Goal: Information Seeking & Learning: Learn about a topic

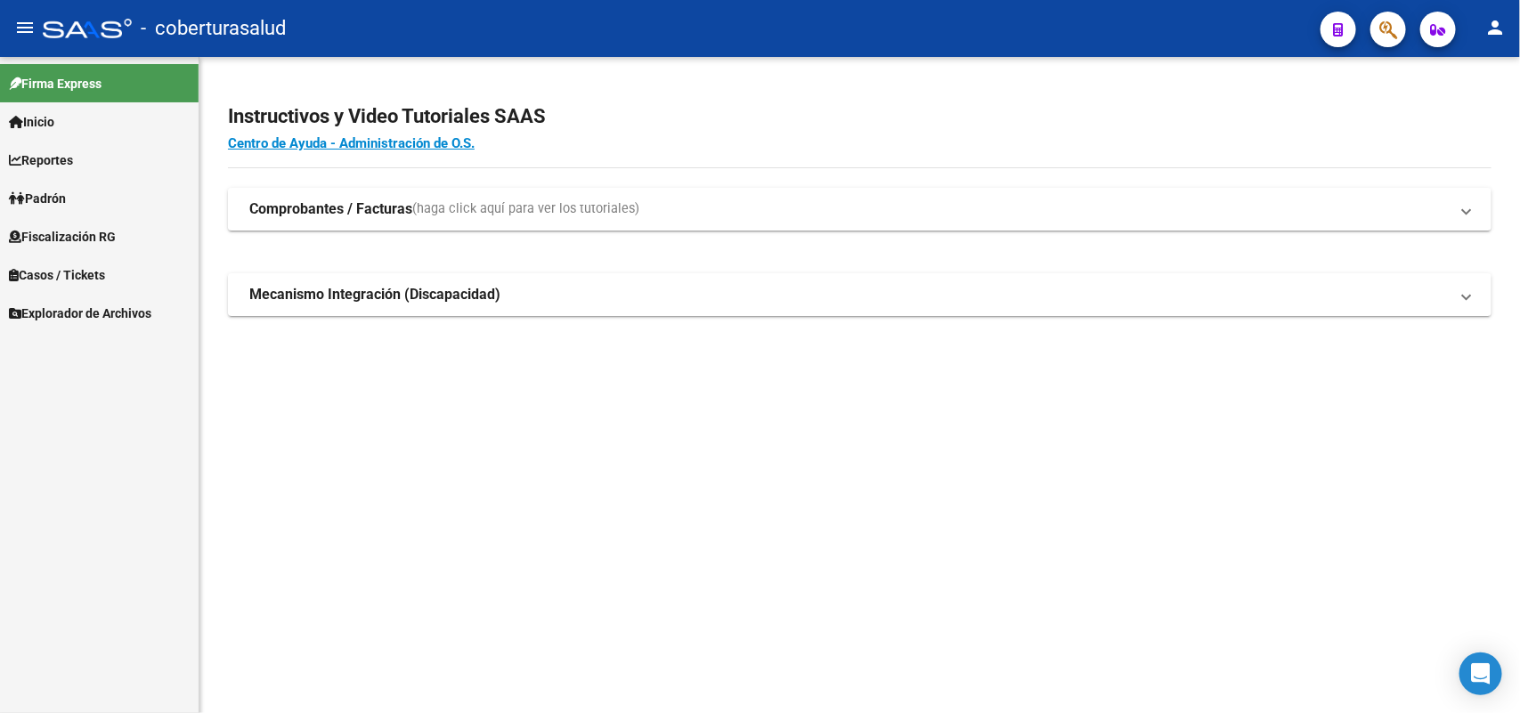
click at [92, 237] on span "Fiscalización RG" at bounding box center [62, 237] width 107 height 20
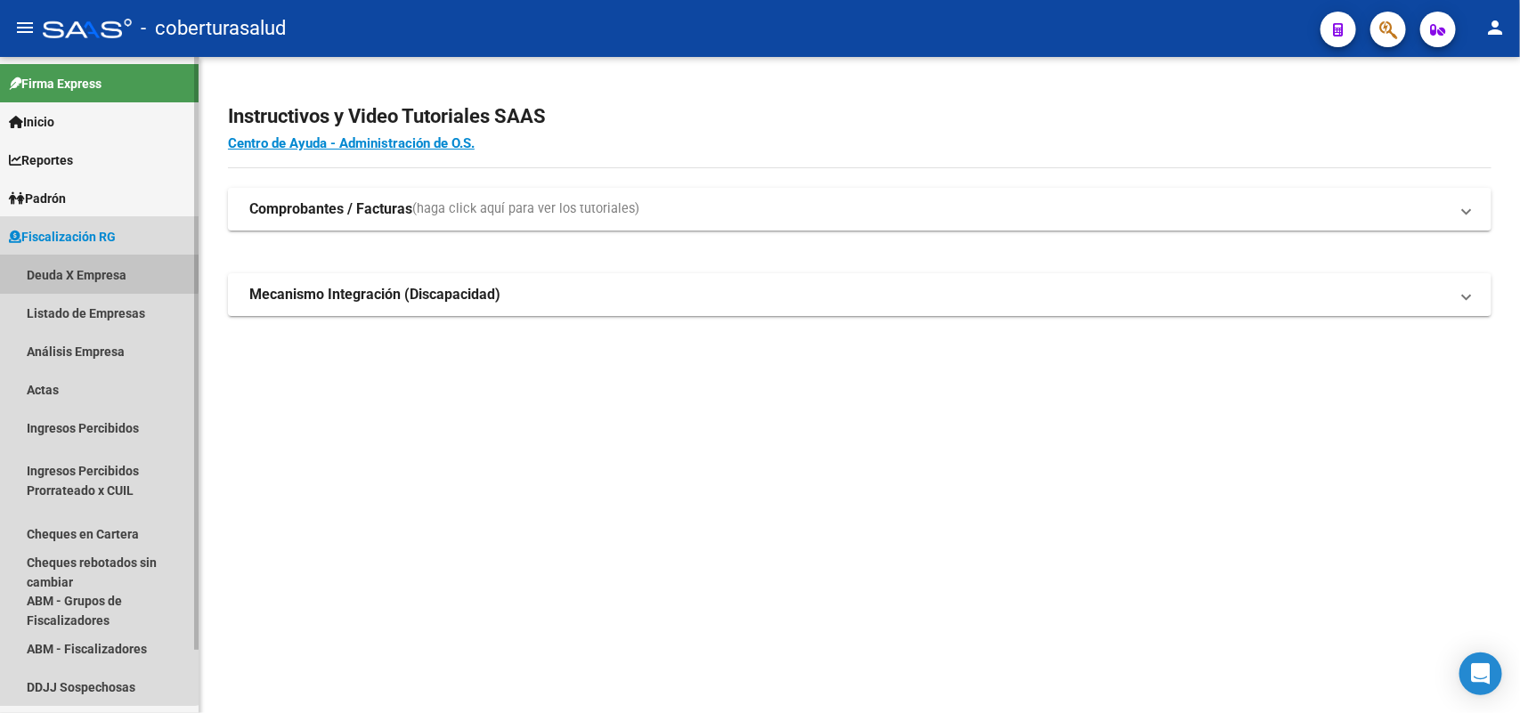
click at [96, 272] on link "Deuda X Empresa" at bounding box center [99, 275] width 199 height 38
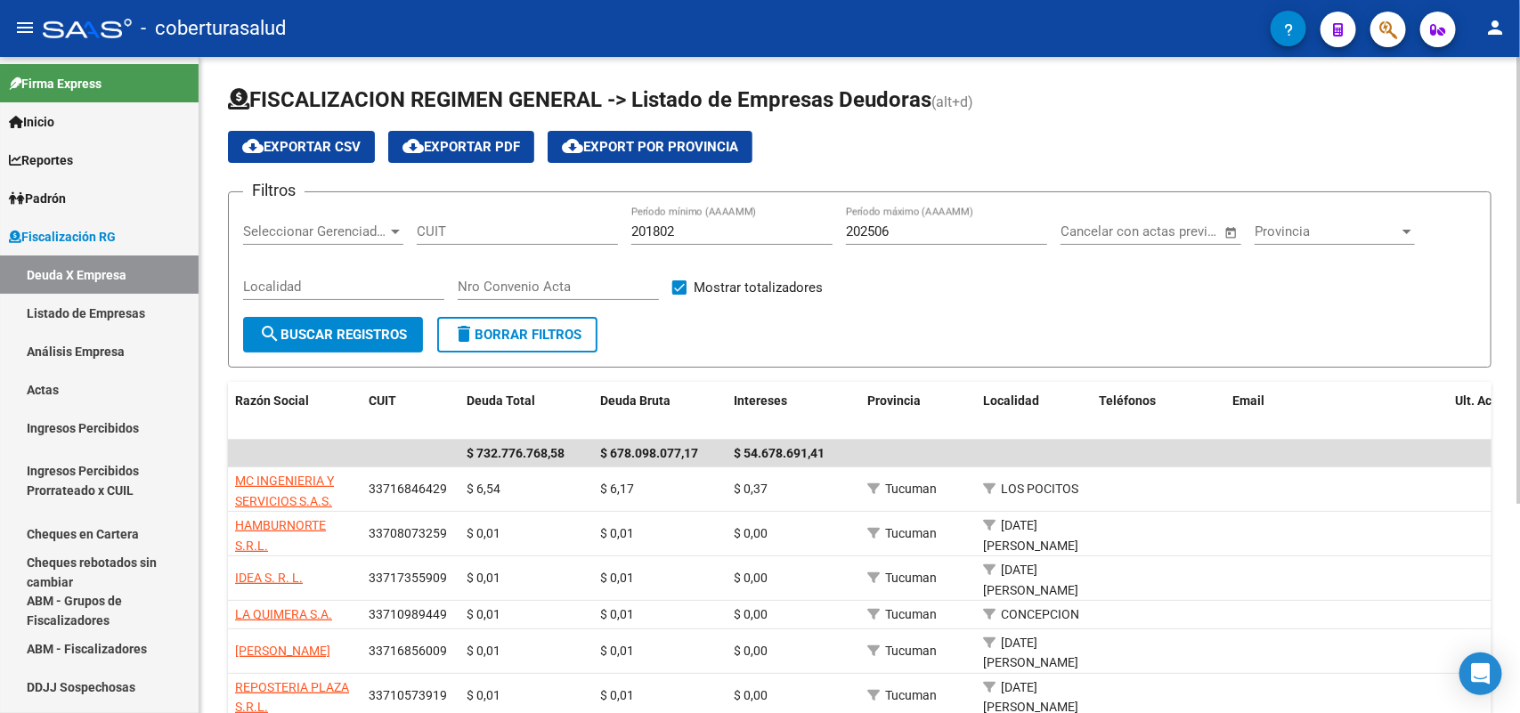
click at [1399, 230] on div at bounding box center [1407, 231] width 16 height 14
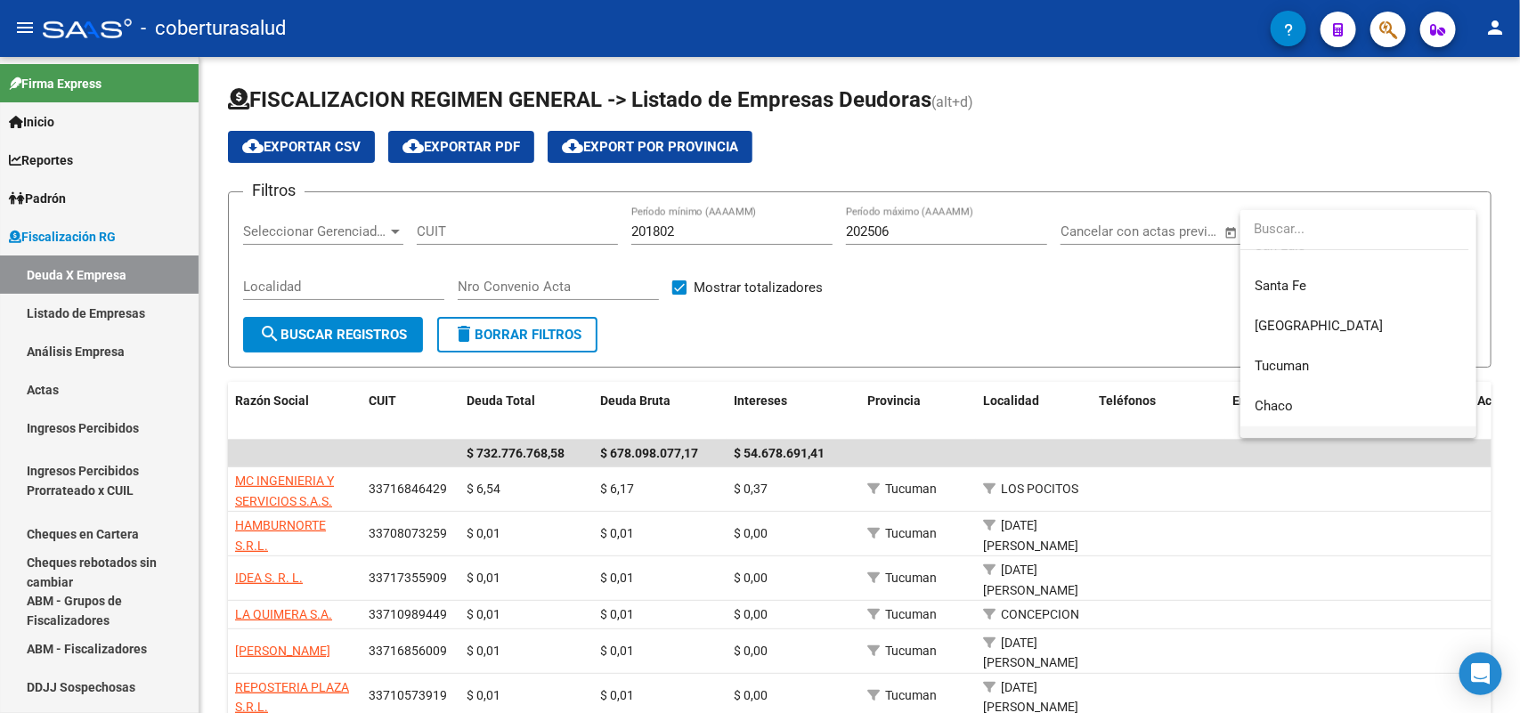
scroll to position [556, 0]
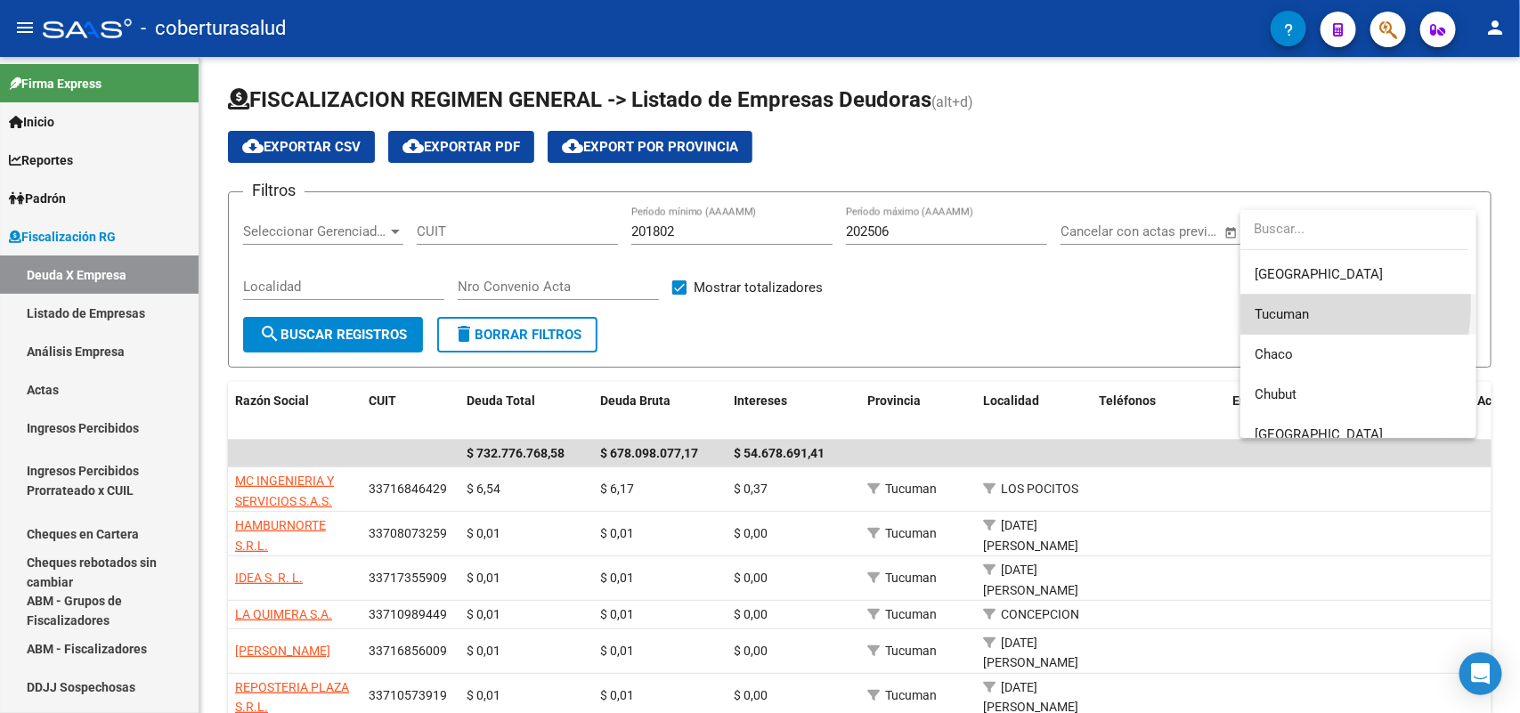
click at [1262, 304] on span "Tucuman" at bounding box center [1358, 315] width 207 height 40
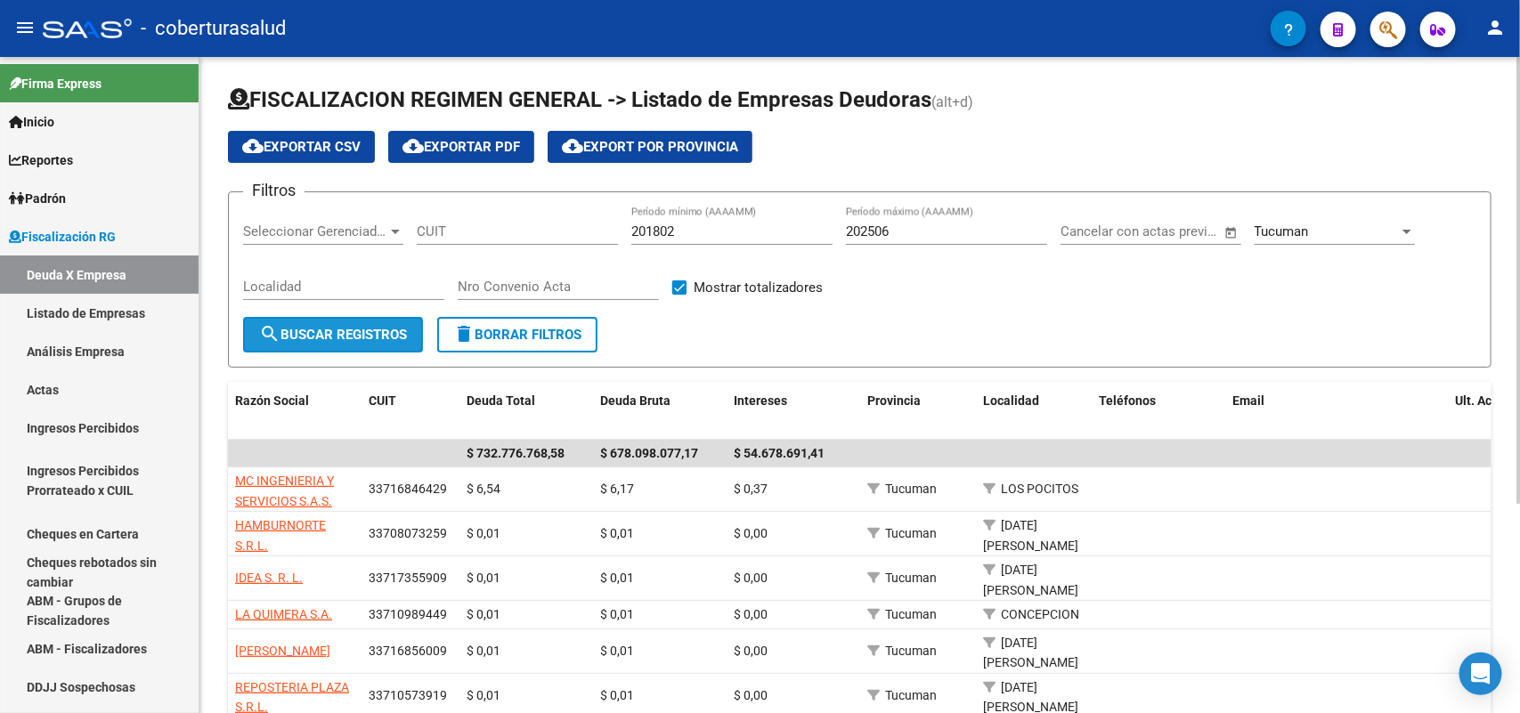
click at [332, 327] on span "search Buscar Registros" at bounding box center [333, 335] width 148 height 16
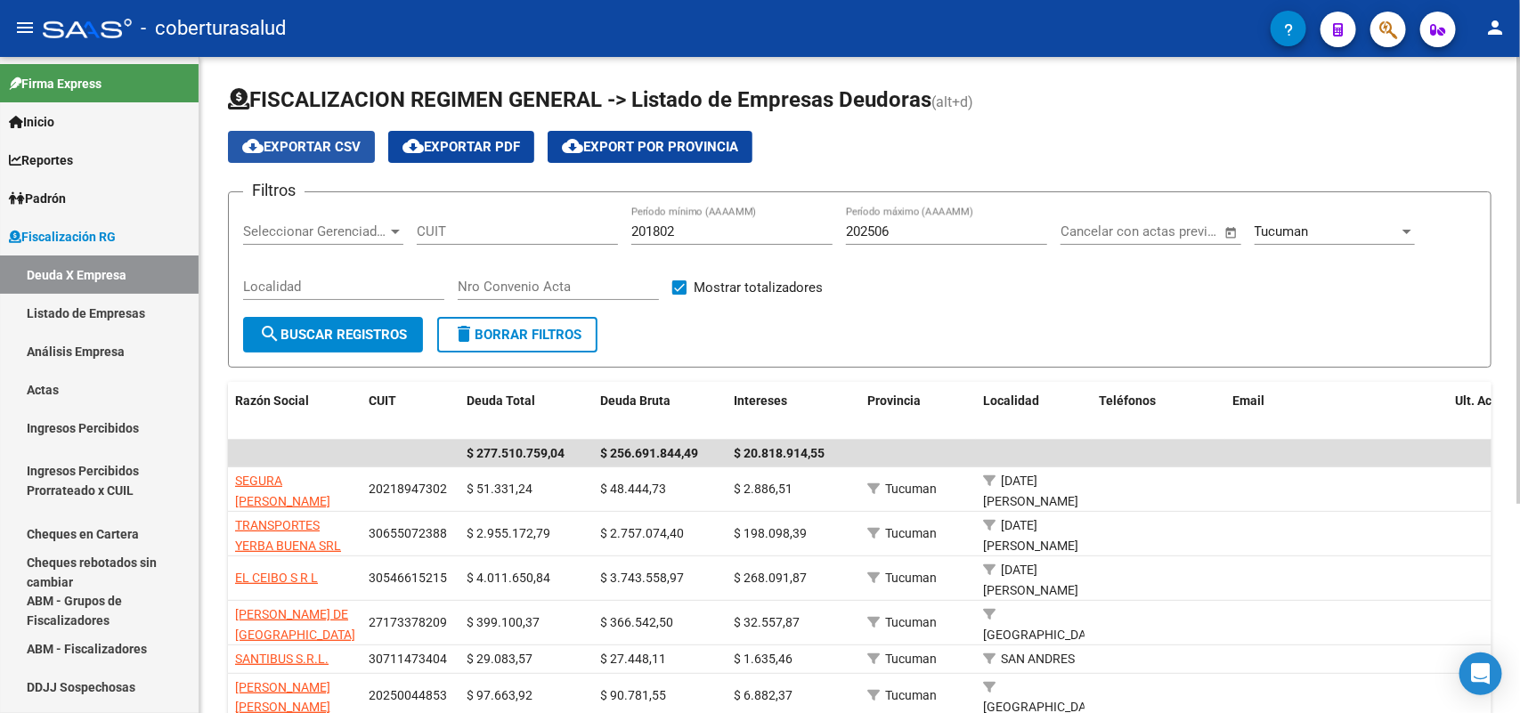
click at [286, 149] on span "cloud_download Exportar CSV" at bounding box center [301, 147] width 118 height 16
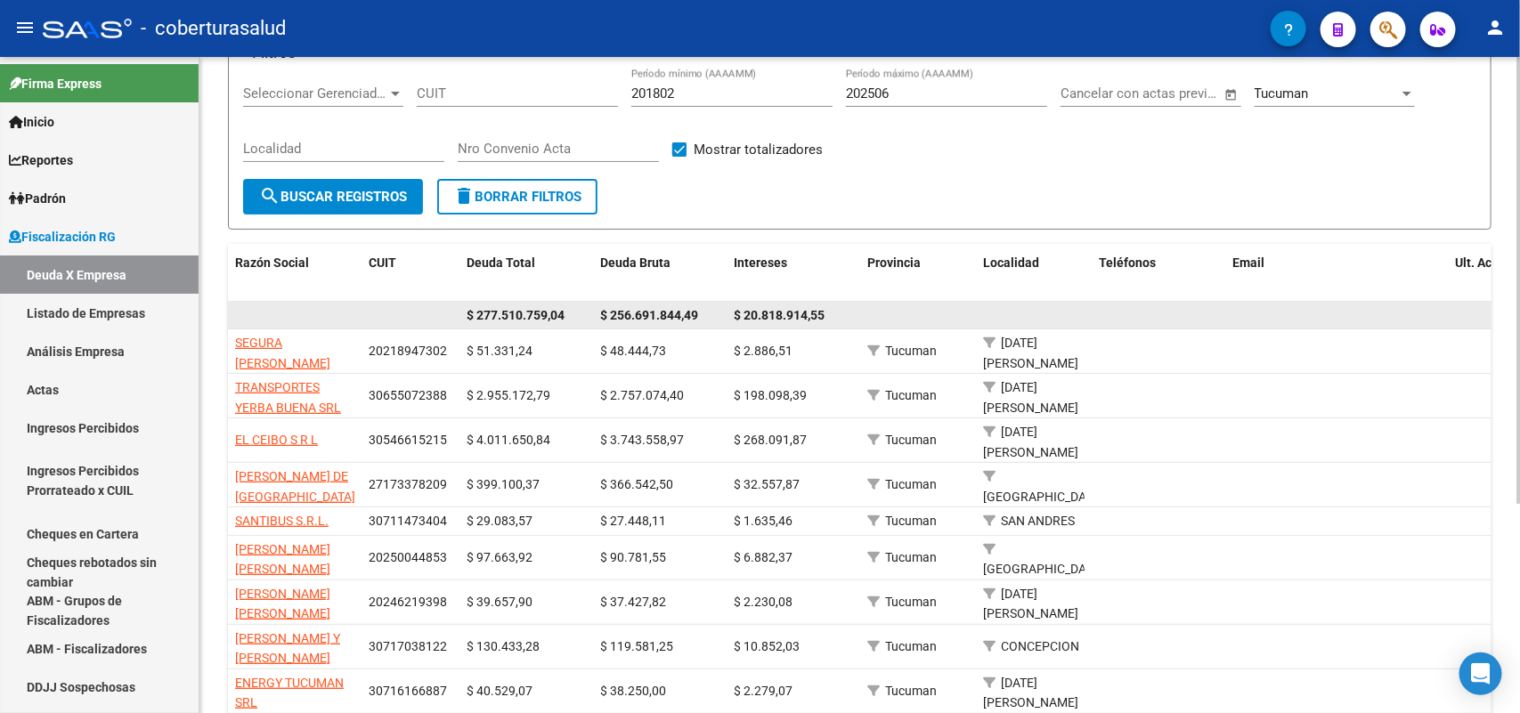
scroll to position [0, 0]
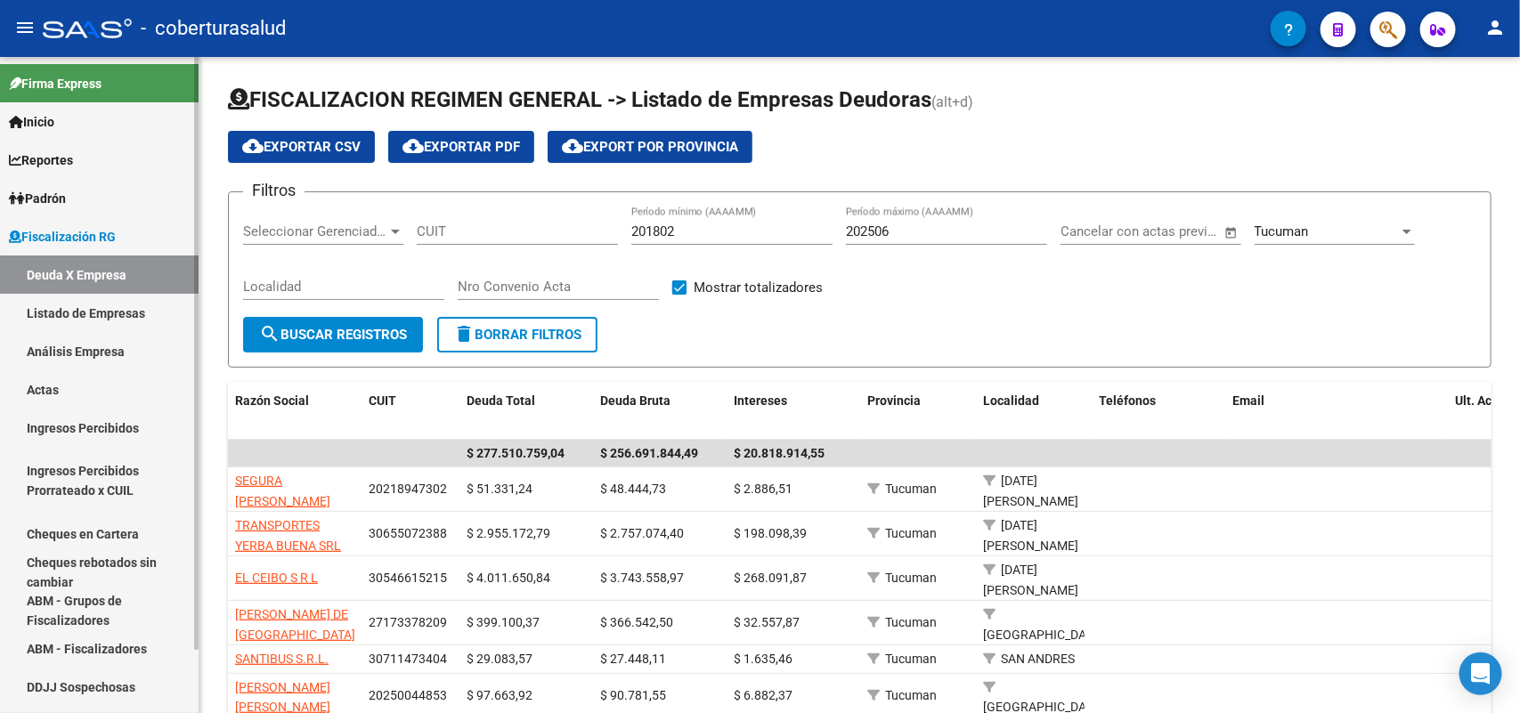
click at [59, 345] on link "Análisis Empresa" at bounding box center [99, 351] width 199 height 38
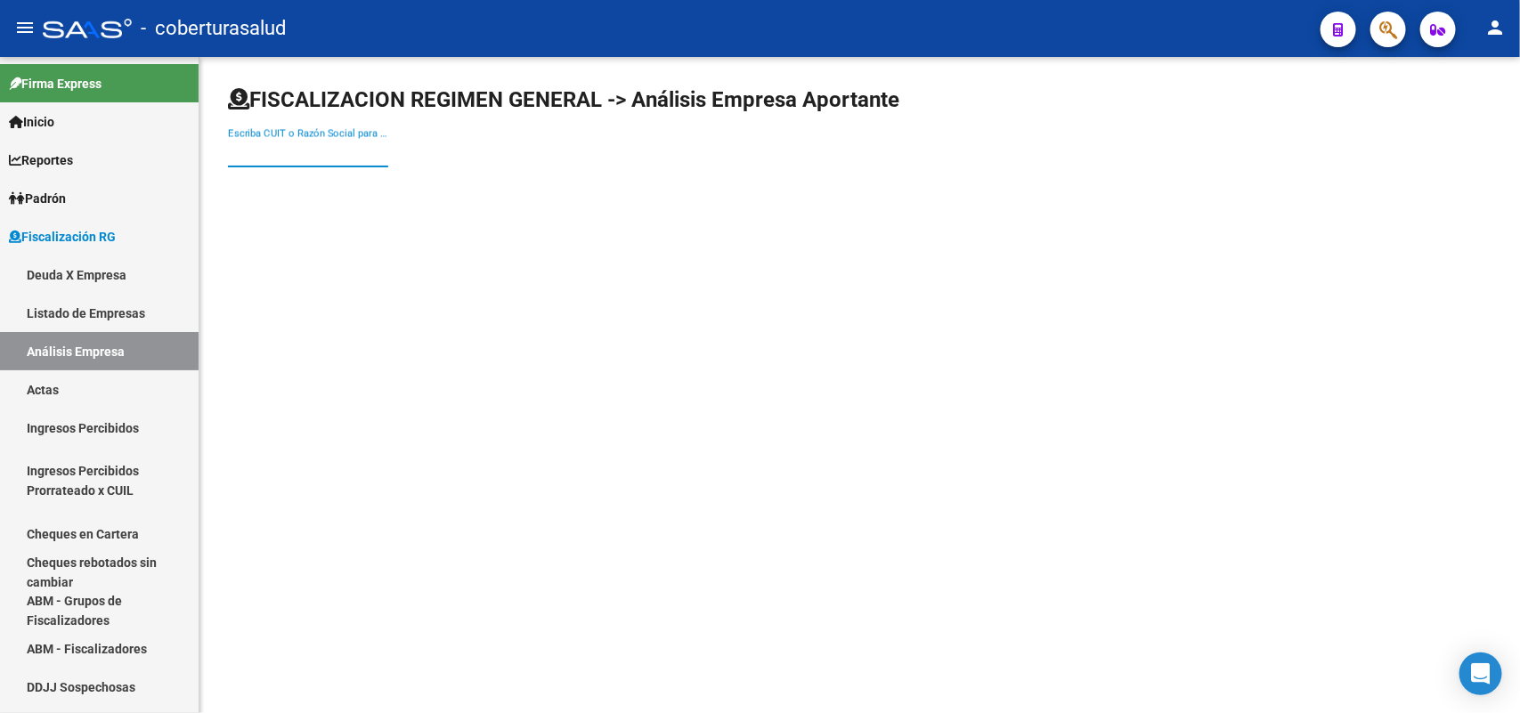
click at [343, 158] on input "Escriba CUIT o Razón Social para buscar" at bounding box center [308, 153] width 160 height 16
paste input "[PERSON_NAME]"
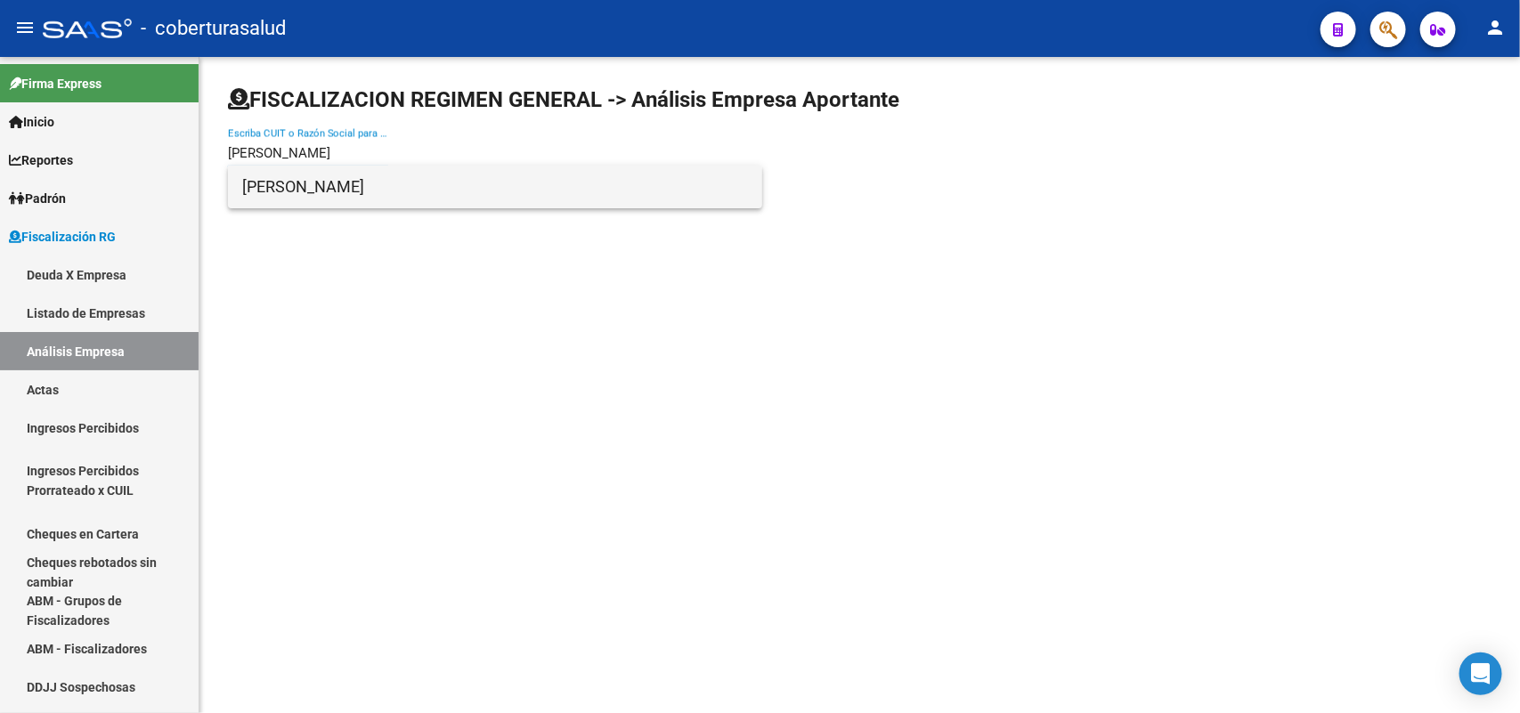
type input "[PERSON_NAME]"
click at [381, 188] on span "[PERSON_NAME]" at bounding box center [495, 187] width 506 height 43
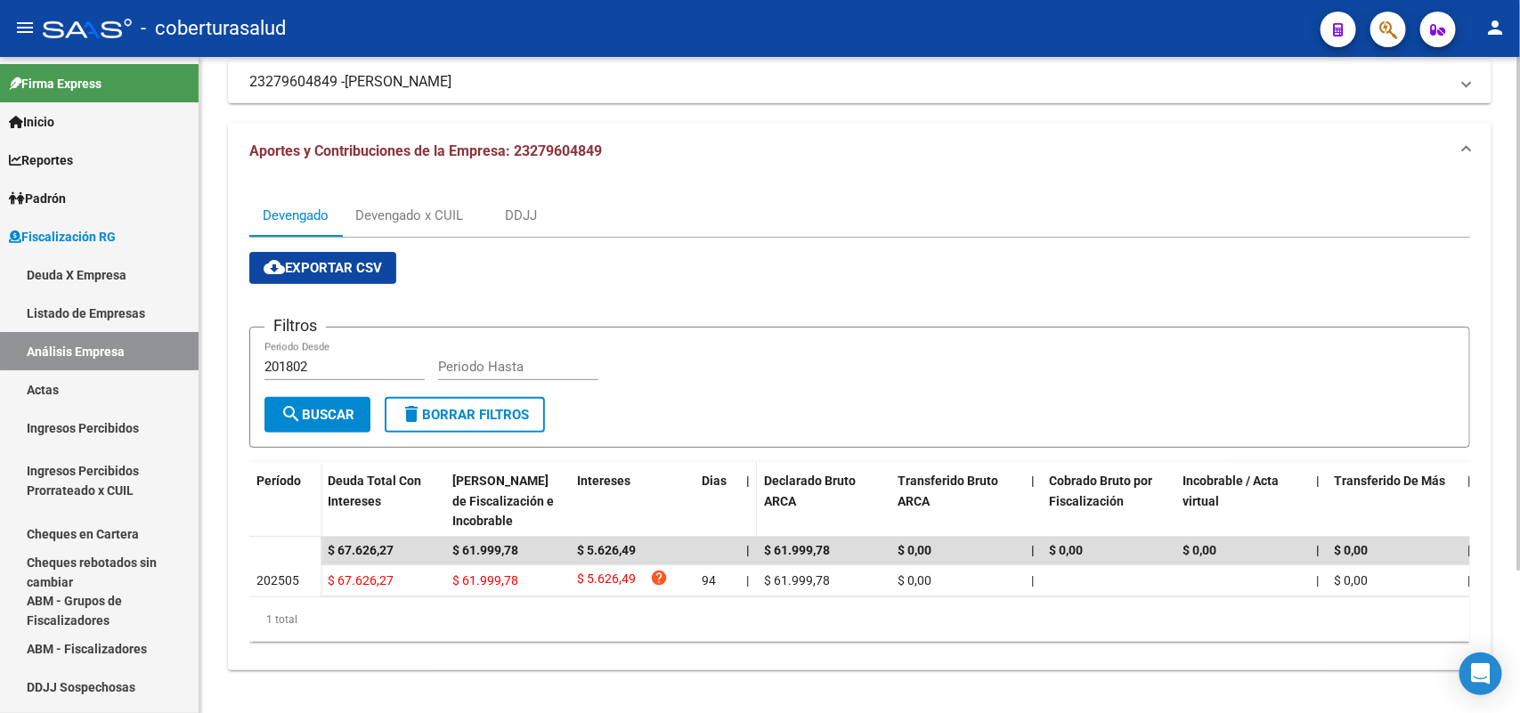
scroll to position [180, 0]
click at [428, 206] on div "Devengado x CUIL" at bounding box center [409, 216] width 108 height 20
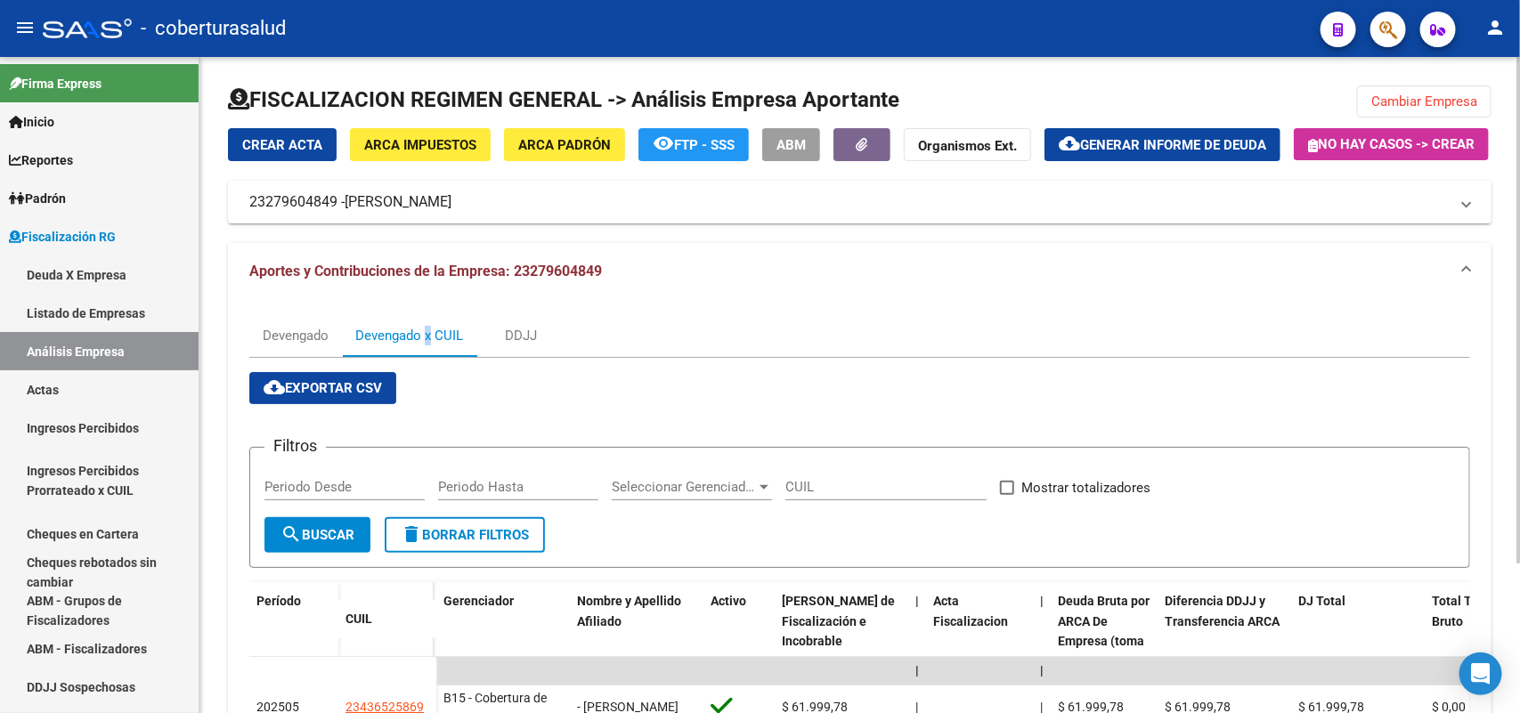
scroll to position [193, 0]
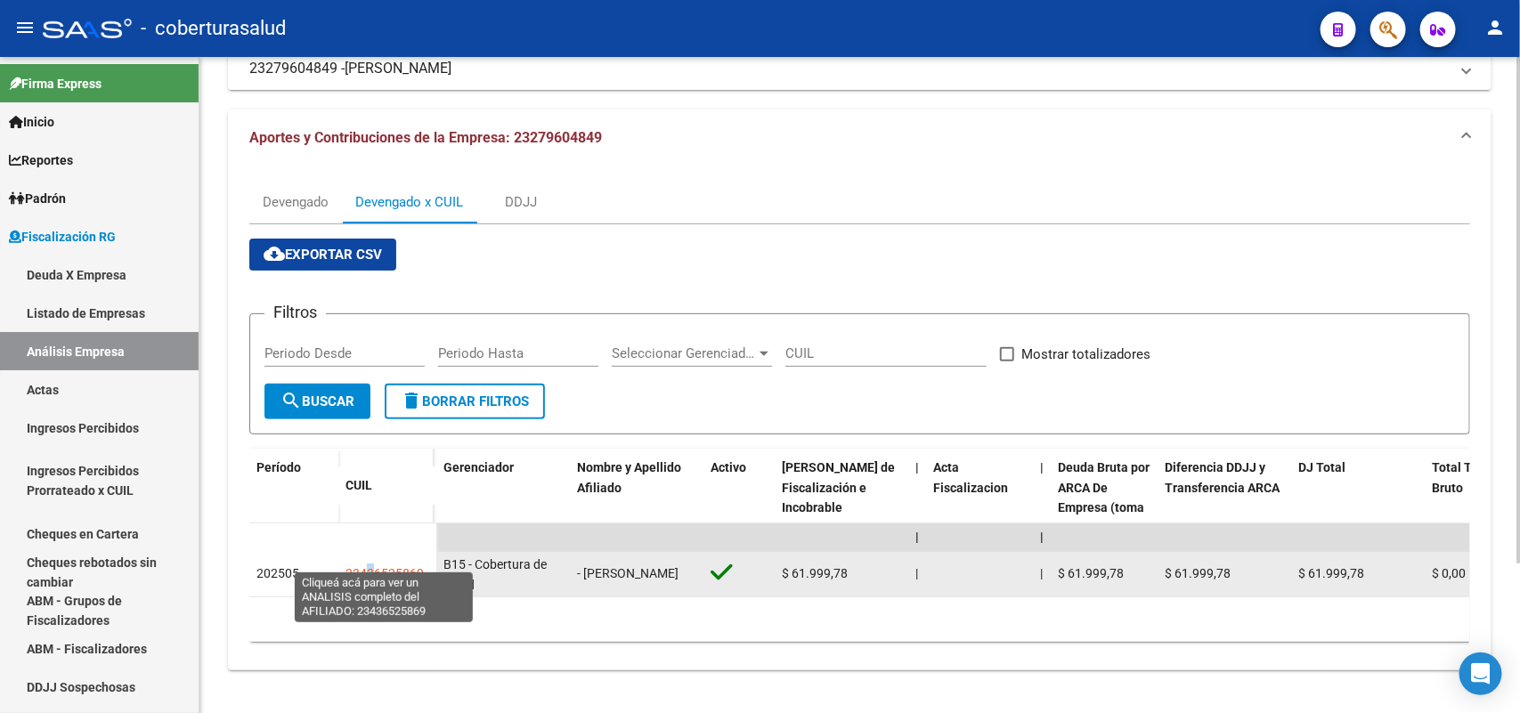
click at [370, 566] on span "23436525869" at bounding box center [384, 573] width 78 height 14
copy span "3"
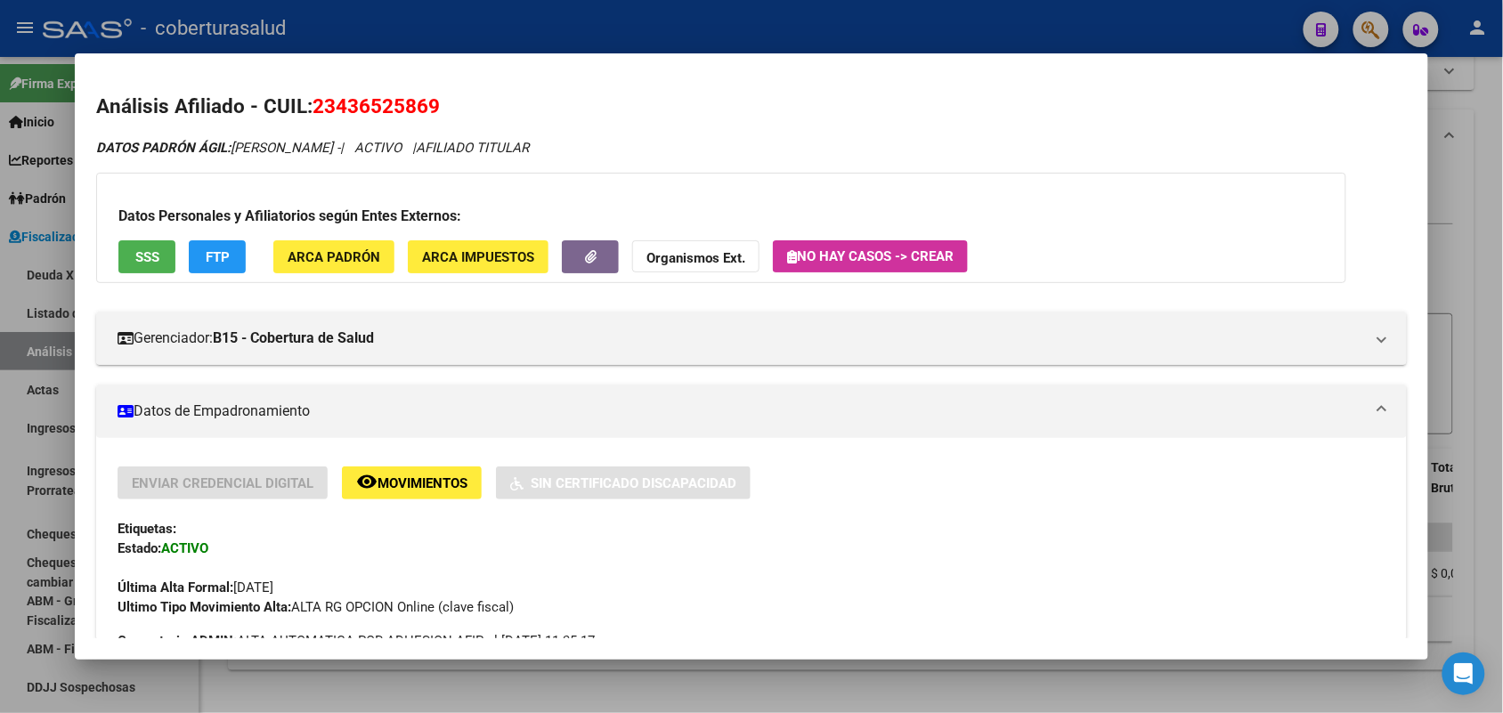
drag, startPoint x: 305, startPoint y: 102, endPoint x: 475, endPoint y: 108, distance: 169.3
click at [475, 108] on h2 "Análisis Afiliado - CUIL: 23436525869" at bounding box center [751, 107] width 1310 height 30
copy span "23436525869"
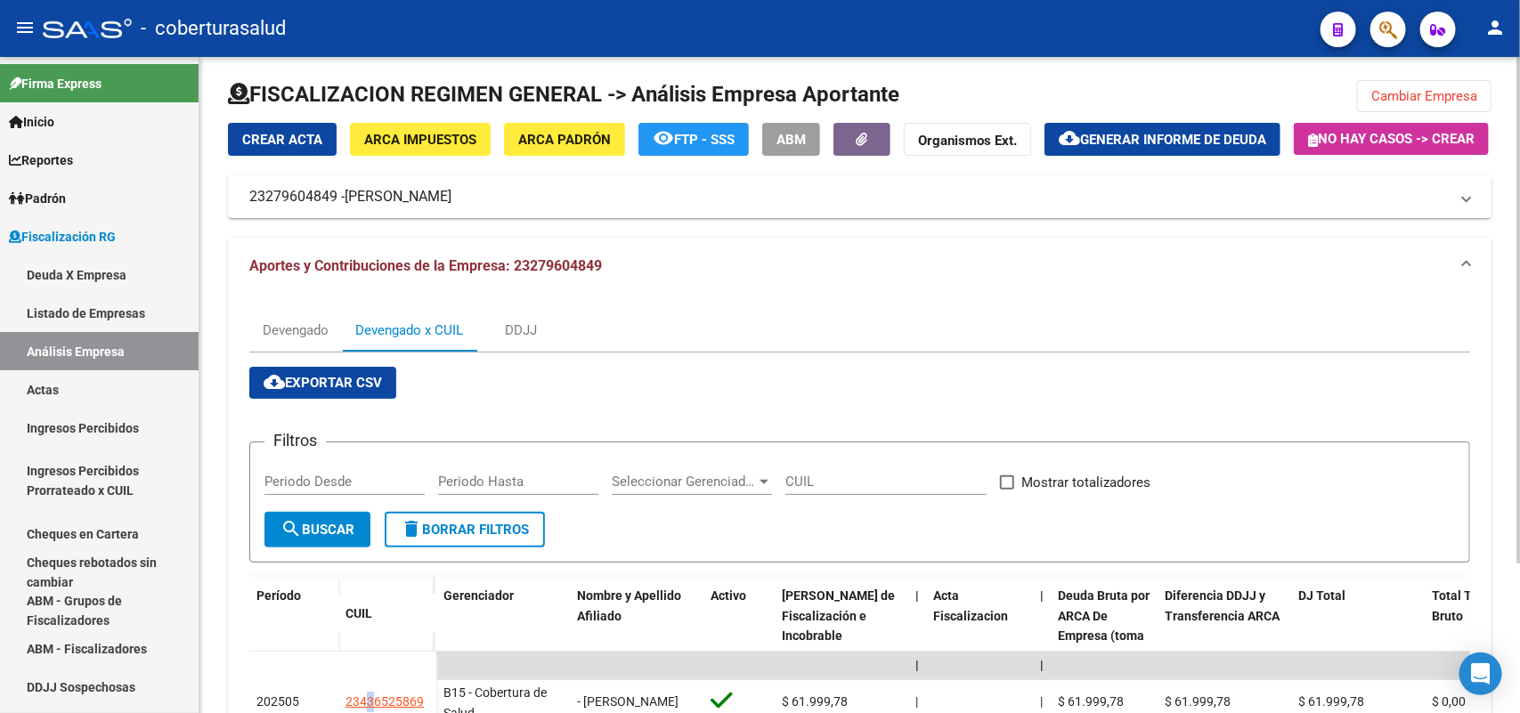
scroll to position [0, 0]
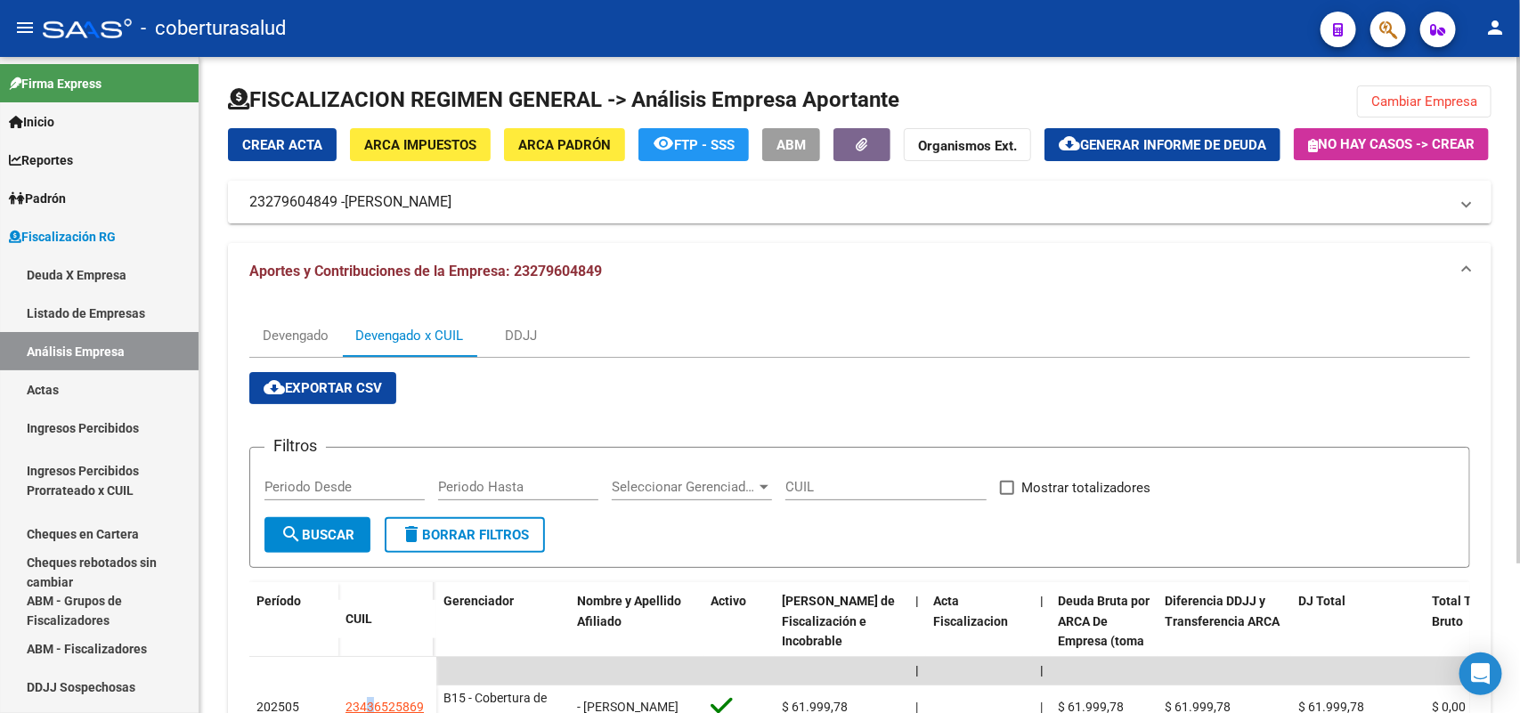
drag, startPoint x: 256, startPoint y: 245, endPoint x: 339, endPoint y: 249, distance: 82.9
click at [339, 223] on mat-expansion-panel-header "23279604849 - [PERSON_NAME]" at bounding box center [859, 202] width 1263 height 43
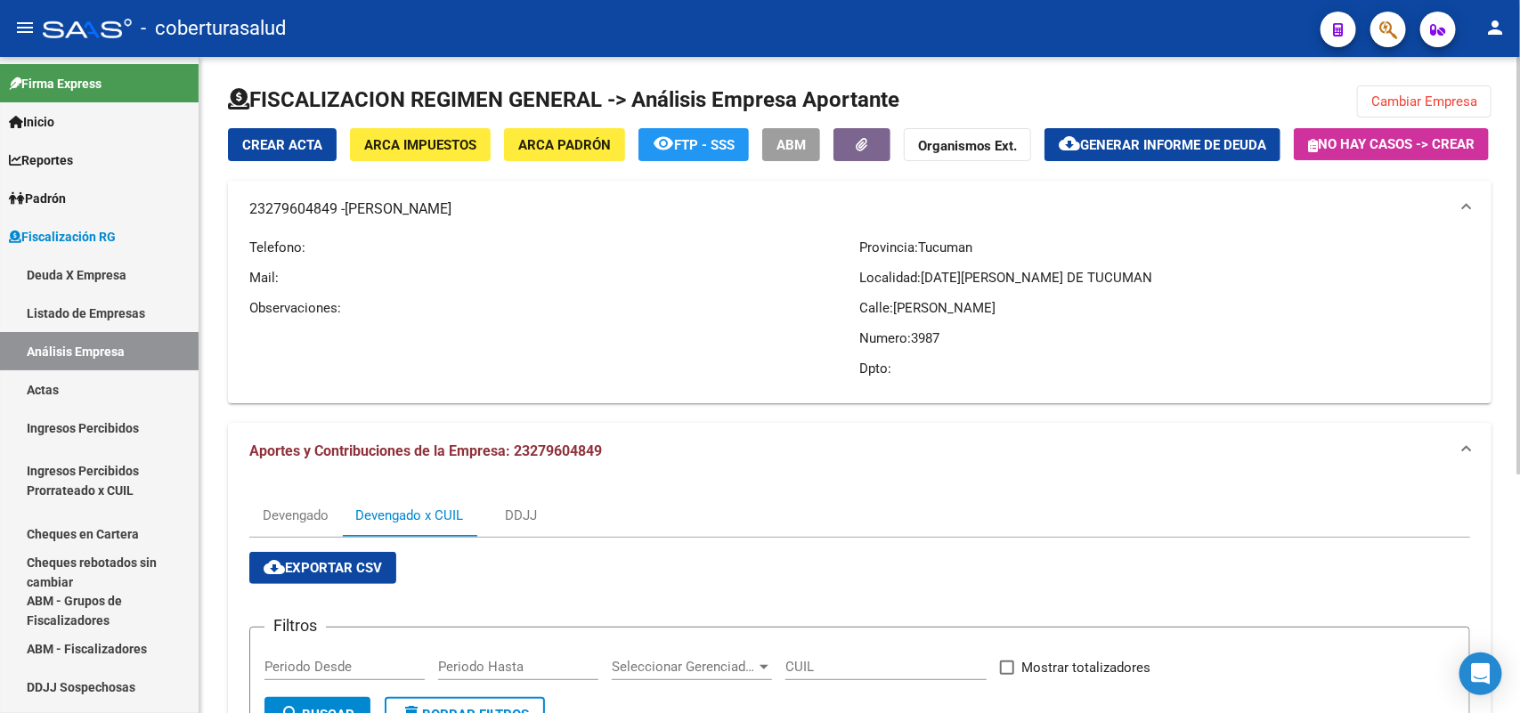
copy mat-panel-title "23279604849"
click at [1409, 93] on span "Cambiar Empresa" at bounding box center [1424, 101] width 106 height 16
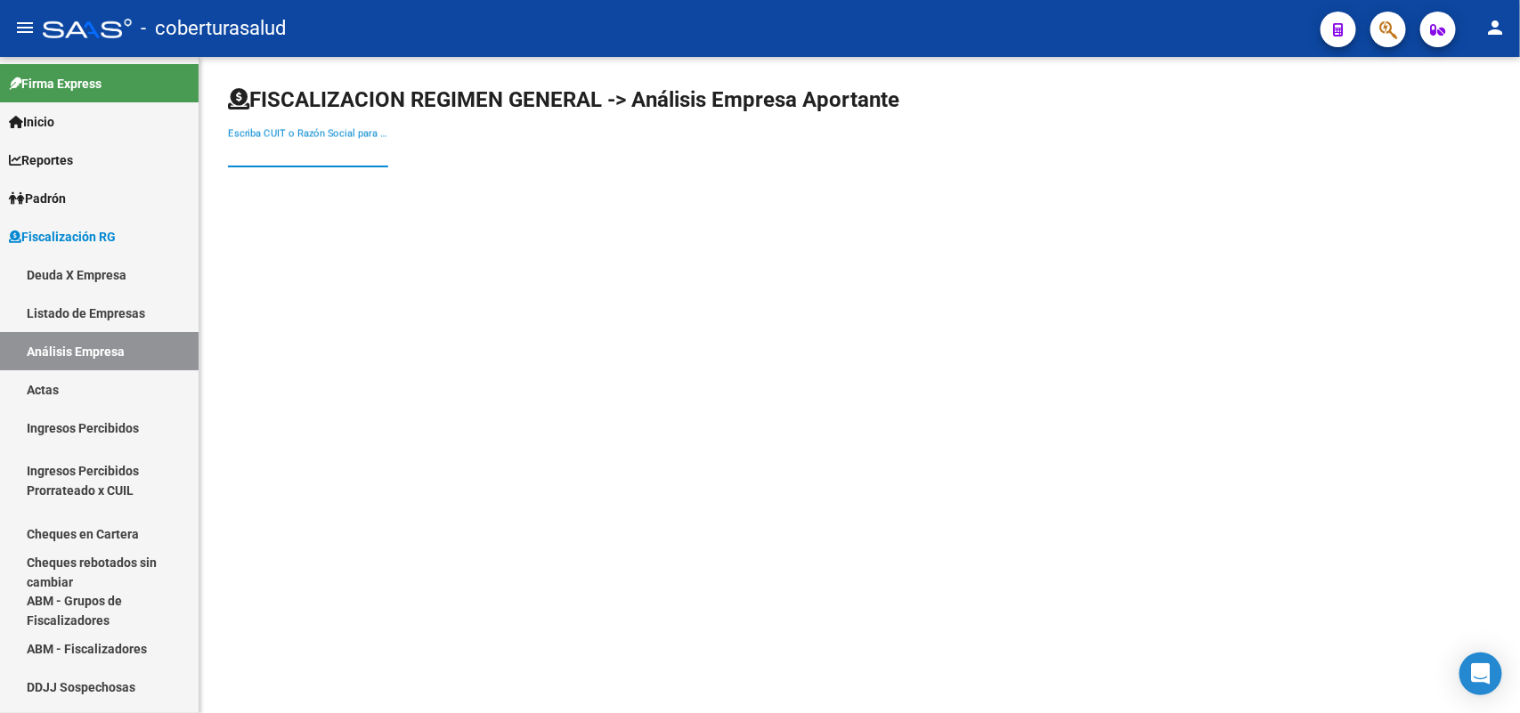
click at [371, 158] on input "Escriba CUIT o Razón Social para buscar" at bounding box center [308, 153] width 160 height 16
paste input "27113800467"
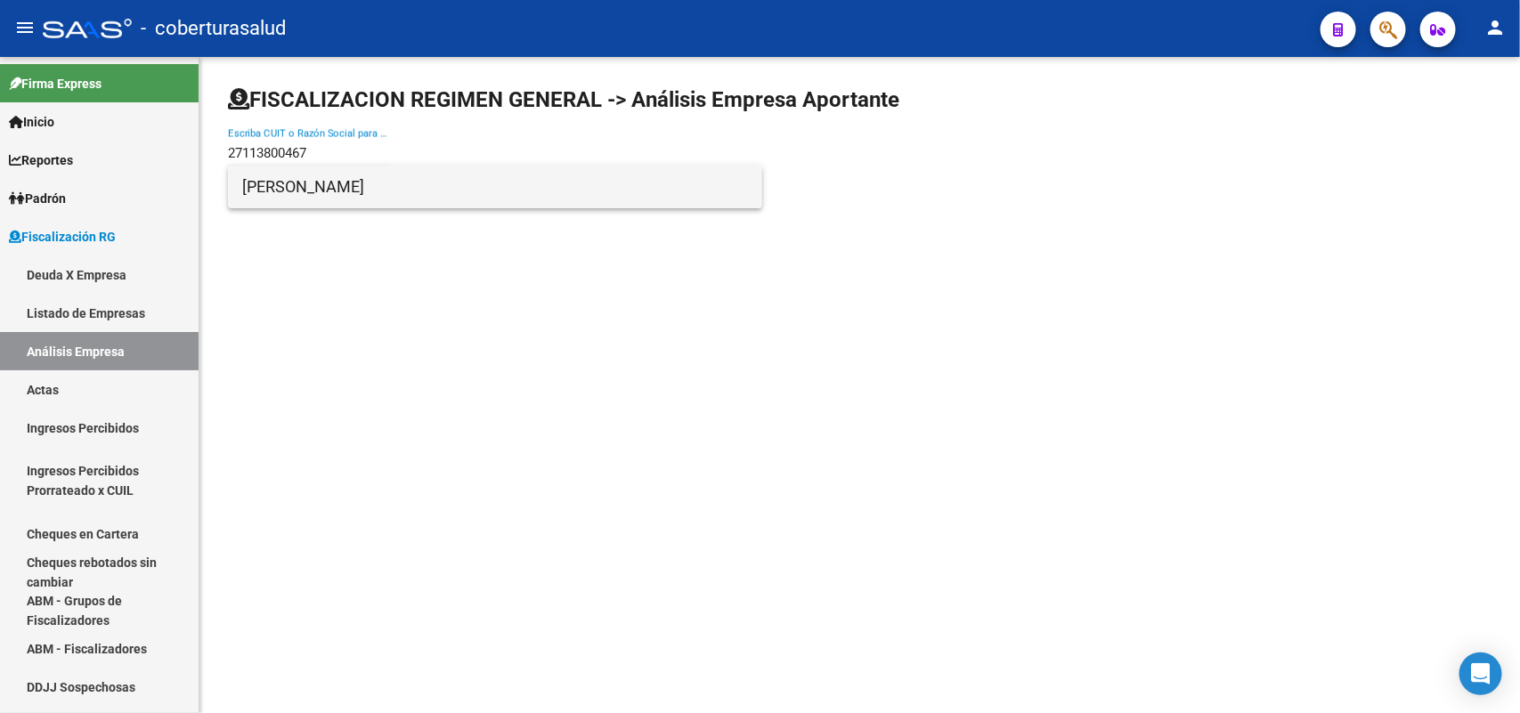
type input "27113800467"
click at [366, 199] on span "[PERSON_NAME]" at bounding box center [495, 187] width 506 height 43
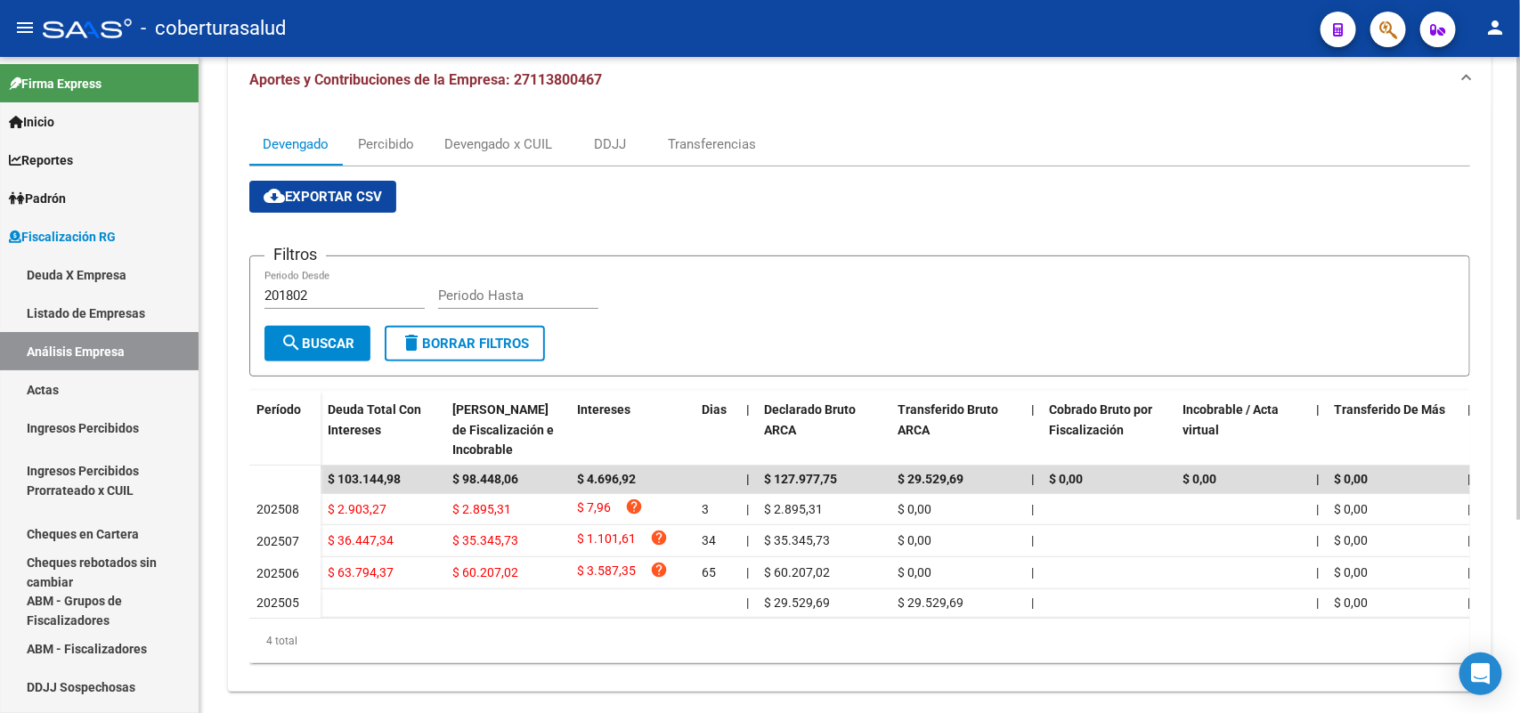
scroll to position [223, 0]
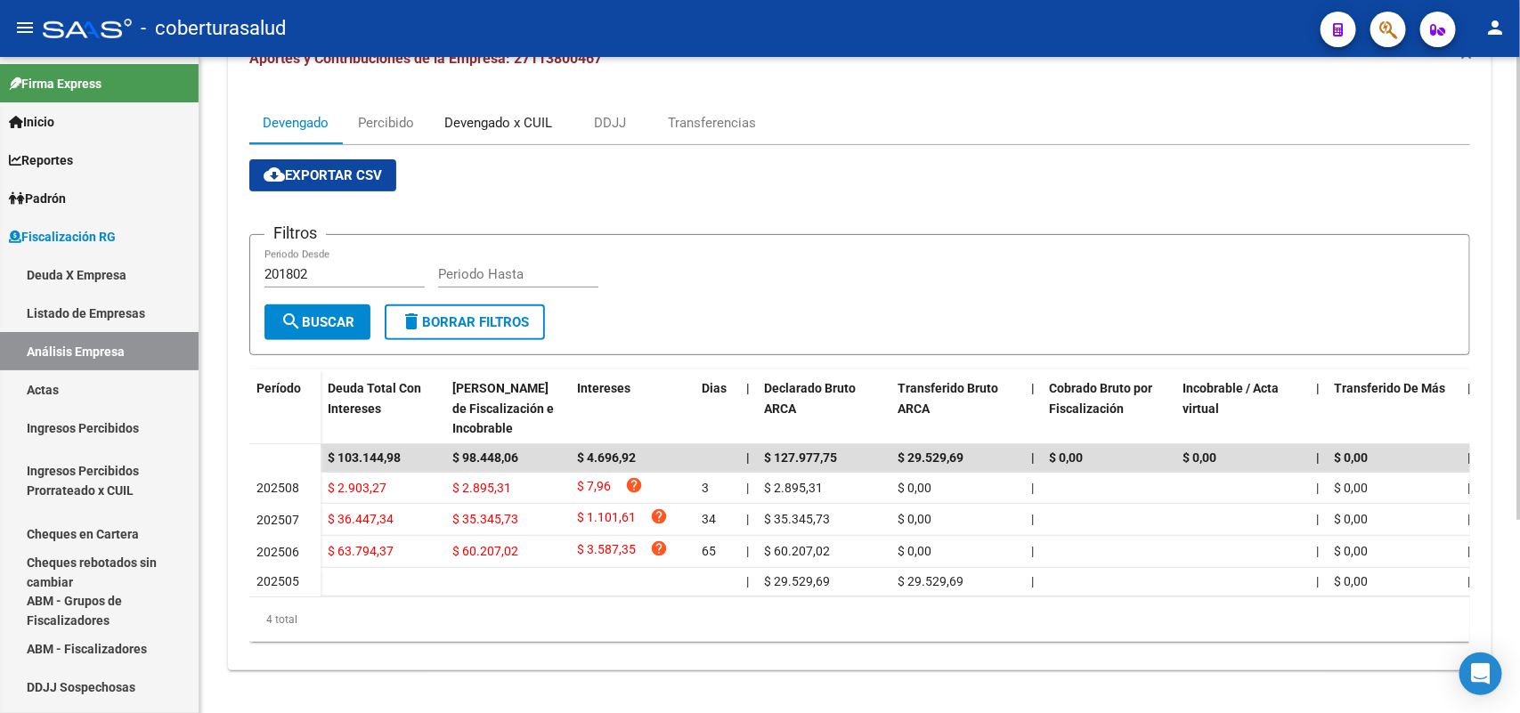
drag, startPoint x: 472, startPoint y: 143, endPoint x: 472, endPoint y: 160, distance: 16.9
click at [474, 143] on div "Devengado x CUIL" at bounding box center [498, 123] width 134 height 43
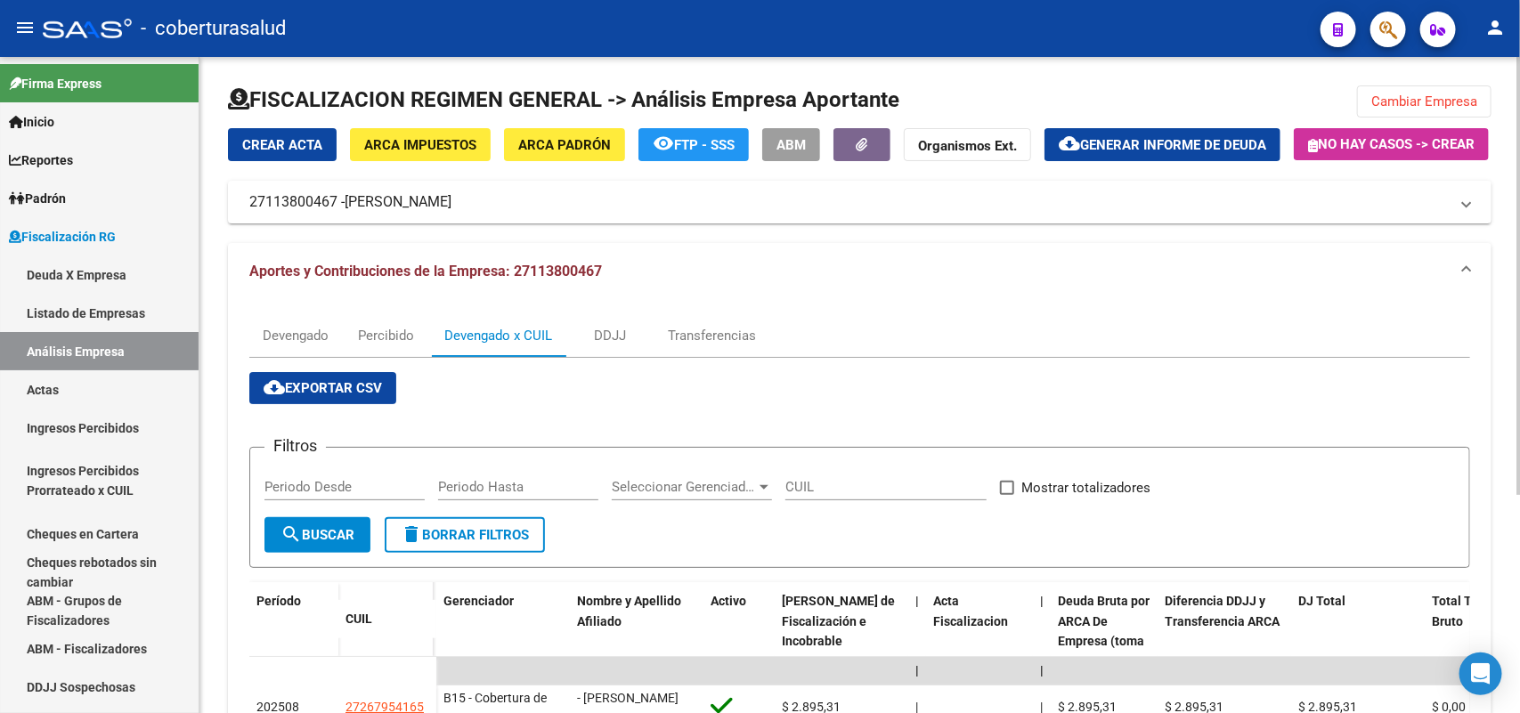
scroll to position [327, 0]
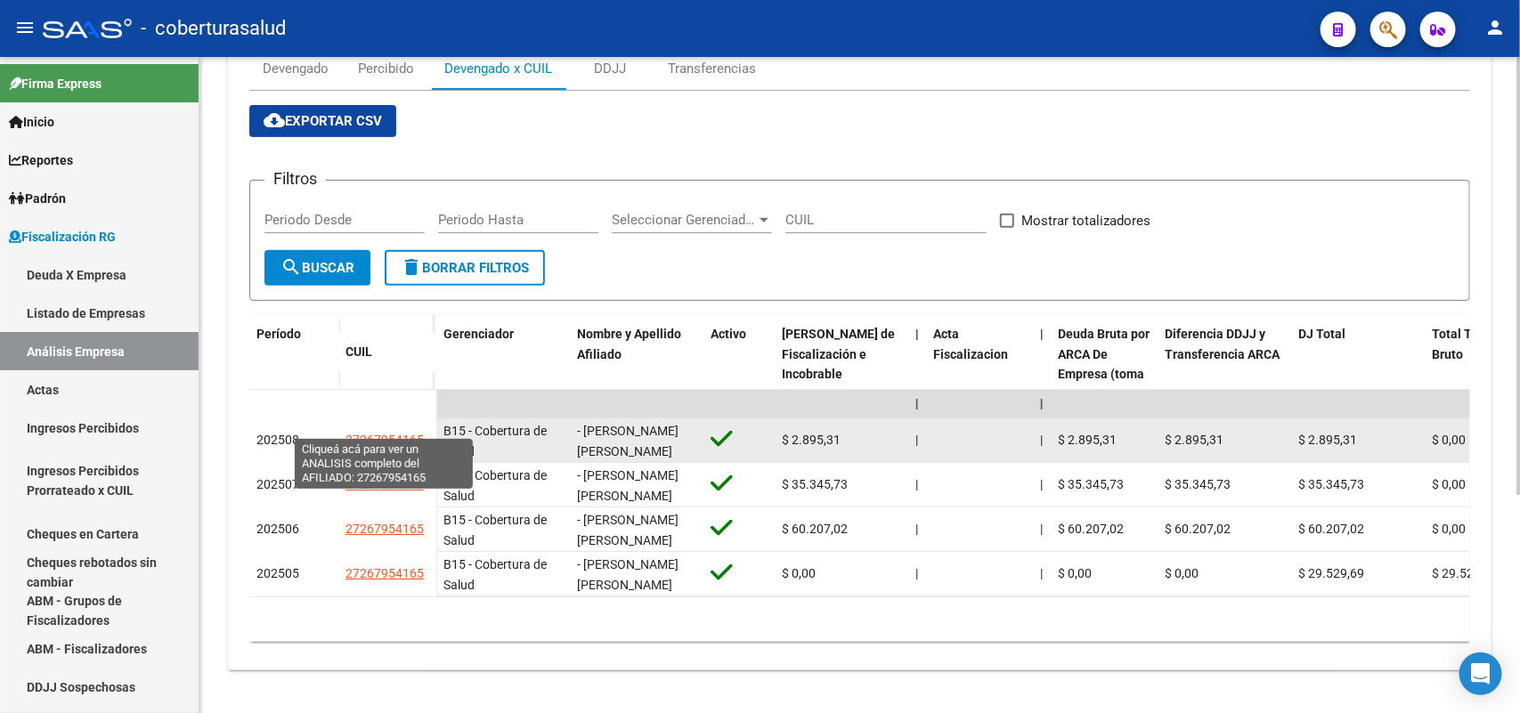
click at [345, 433] on span "27267954165" at bounding box center [384, 440] width 78 height 14
type textarea "27267954165"
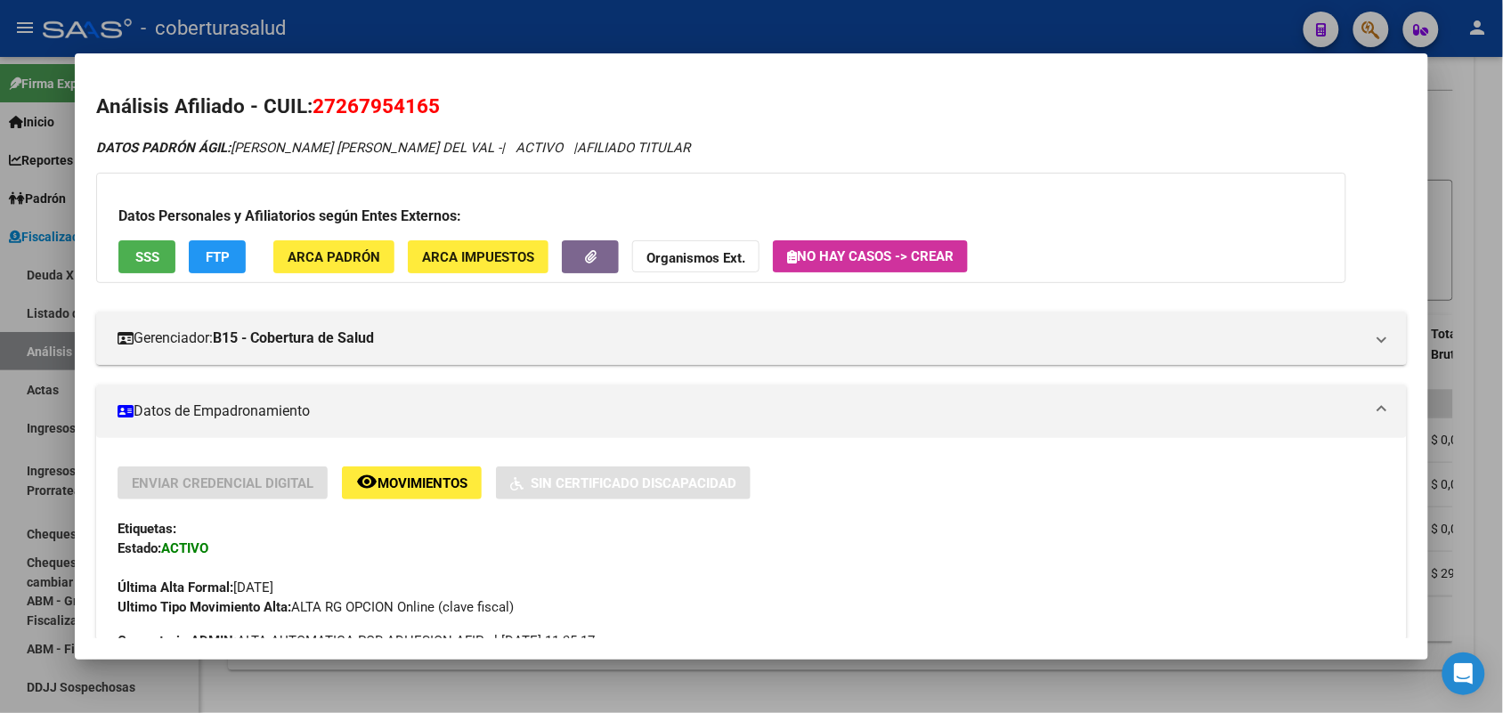
drag, startPoint x: 303, startPoint y: 111, endPoint x: 473, endPoint y: 100, distance: 170.5
click at [473, 100] on h2 "Análisis Afiliado - CUIL: 27267954165" at bounding box center [751, 107] width 1310 height 30
copy h2 "27267954165"
click at [299, 99] on h2 "Análisis Afiliado - CUIL: 27267954165" at bounding box center [751, 107] width 1310 height 30
drag, startPoint x: 305, startPoint y: 105, endPoint x: 472, endPoint y: 96, distance: 167.6
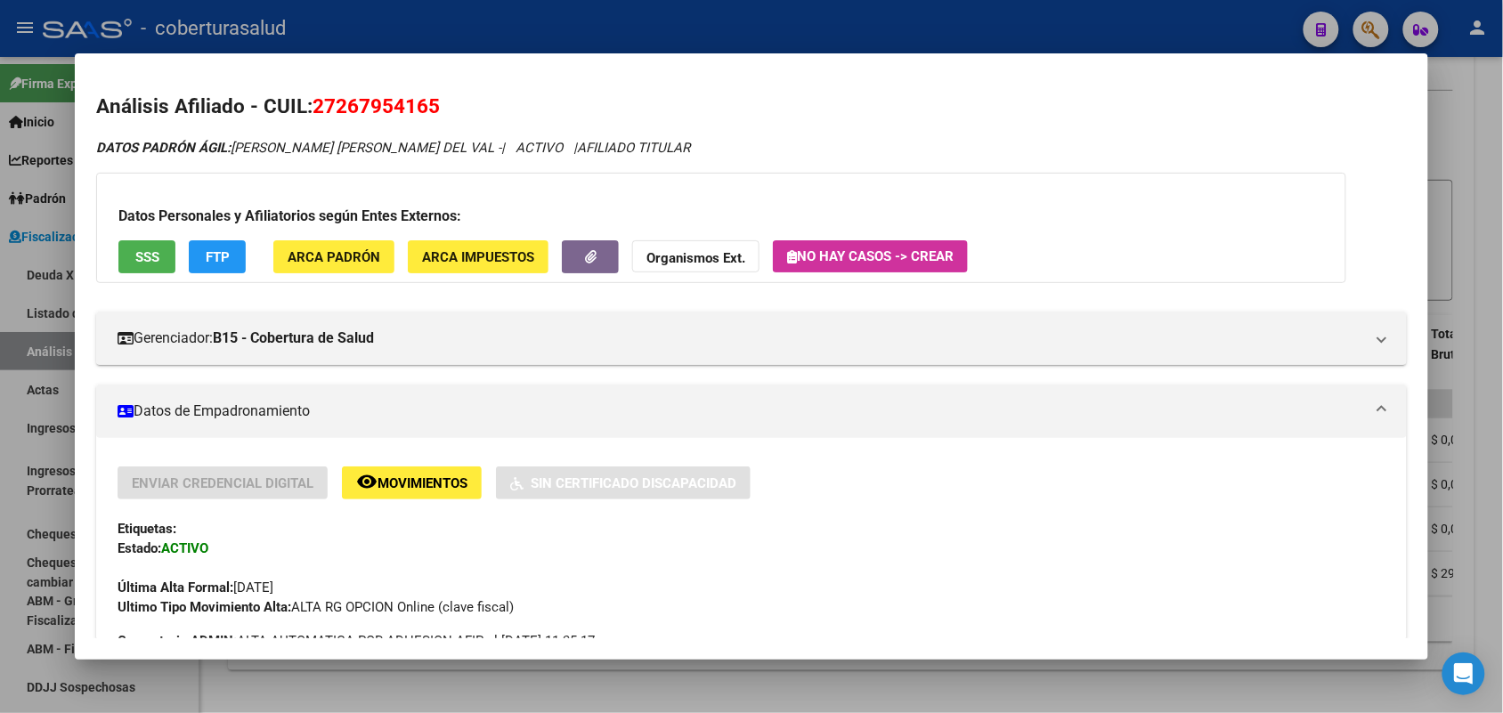
click at [472, 96] on h2 "Análisis Afiliado - CUIL: 27267954165" at bounding box center [751, 107] width 1310 height 30
copy span "27267954165"
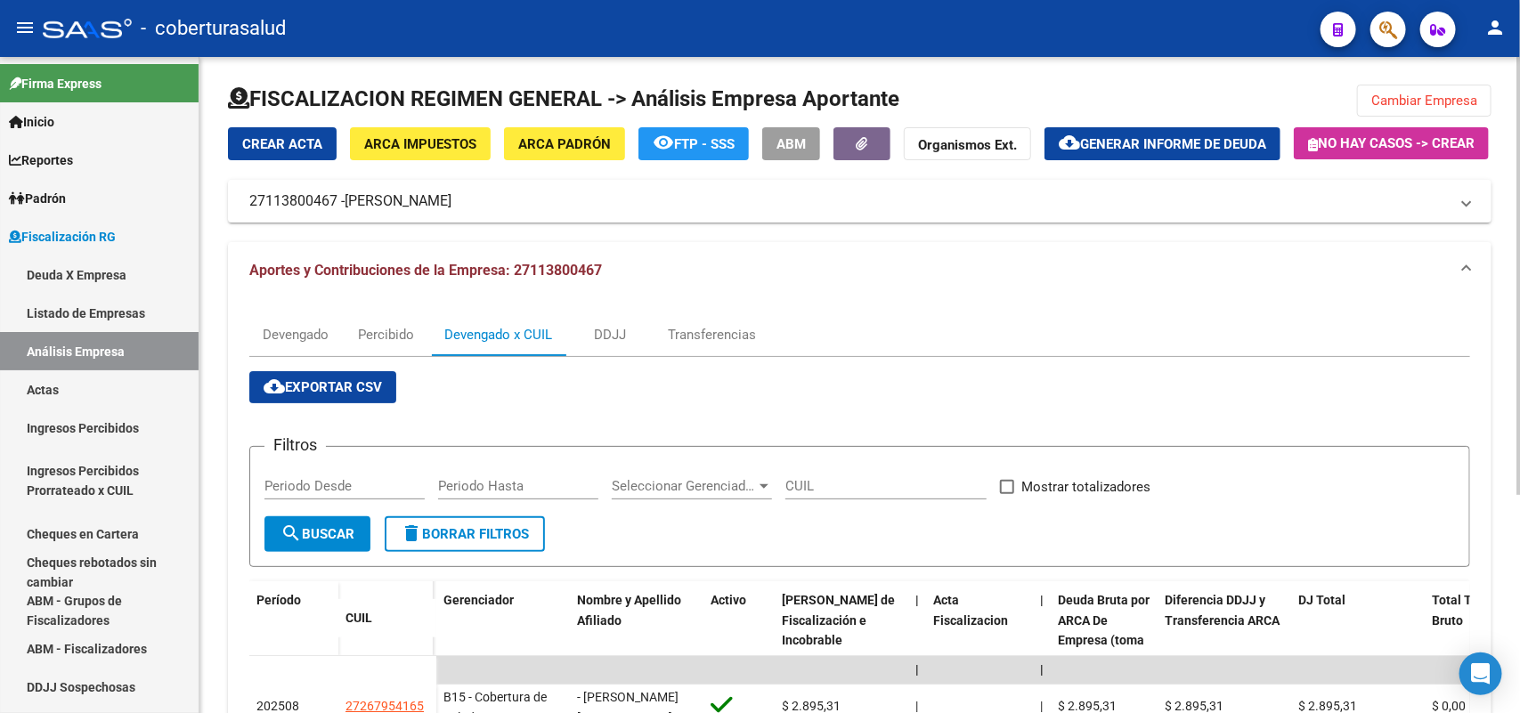
scroll to position [0, 0]
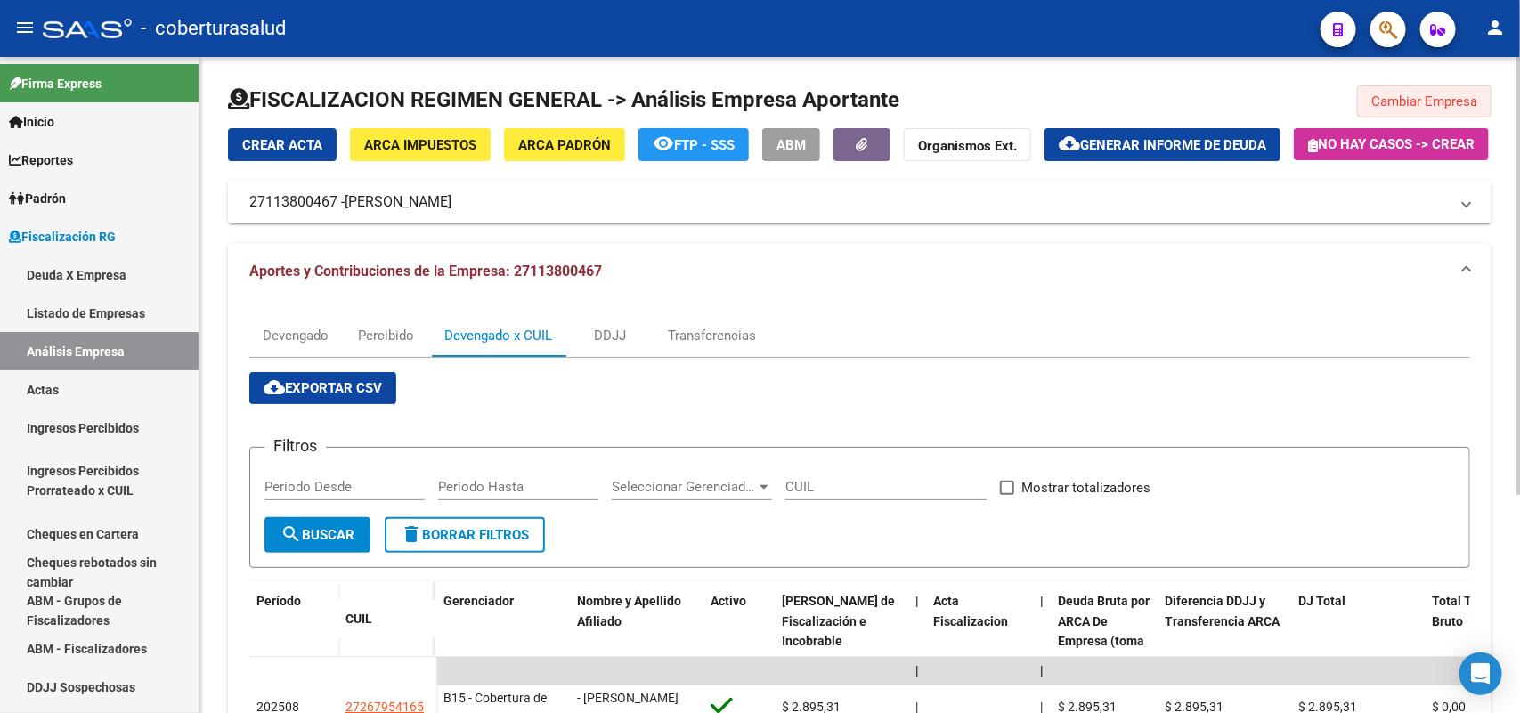
click at [1401, 107] on span "Cambiar Empresa" at bounding box center [1424, 101] width 106 height 16
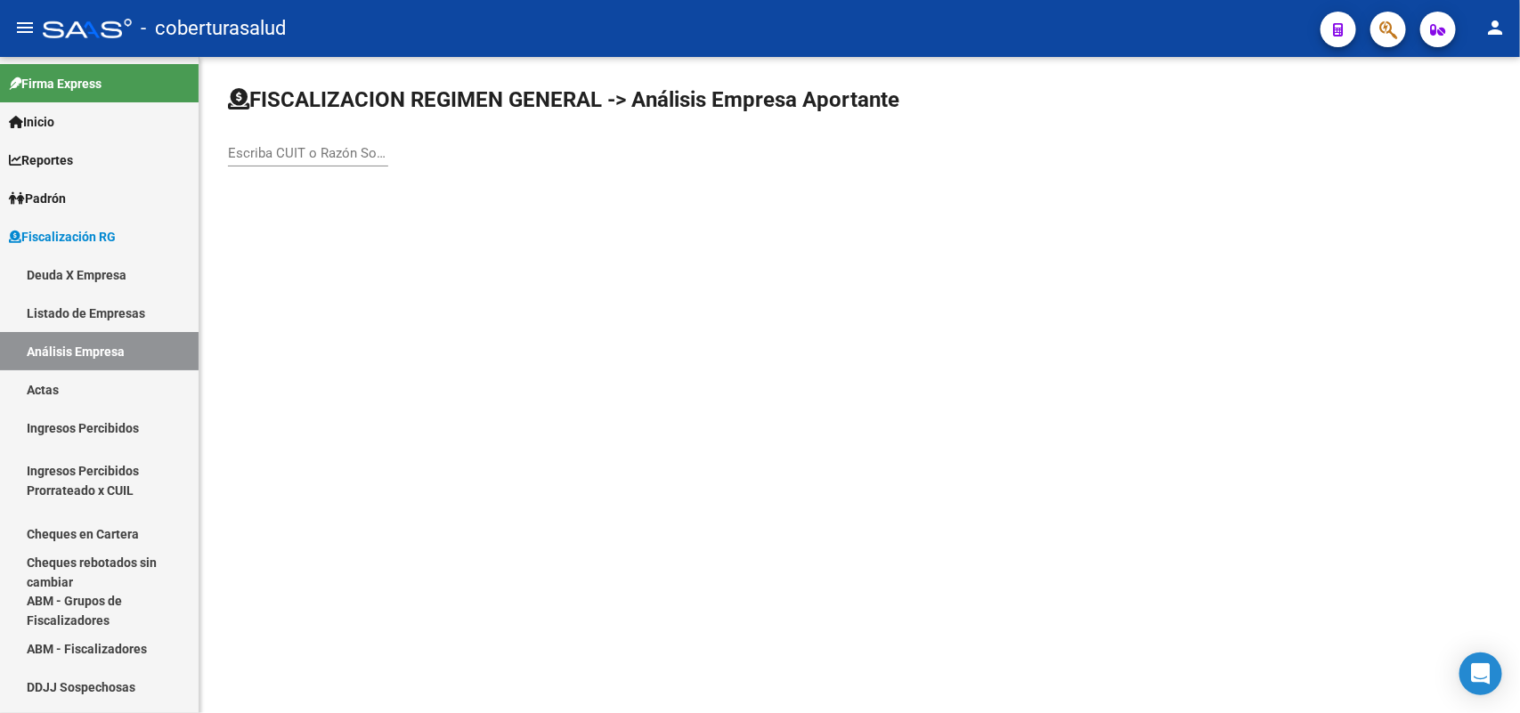
click at [384, 139] on div "Escriba CUIT o Razón Social para buscar" at bounding box center [308, 147] width 160 height 38
paste input "30708129077"
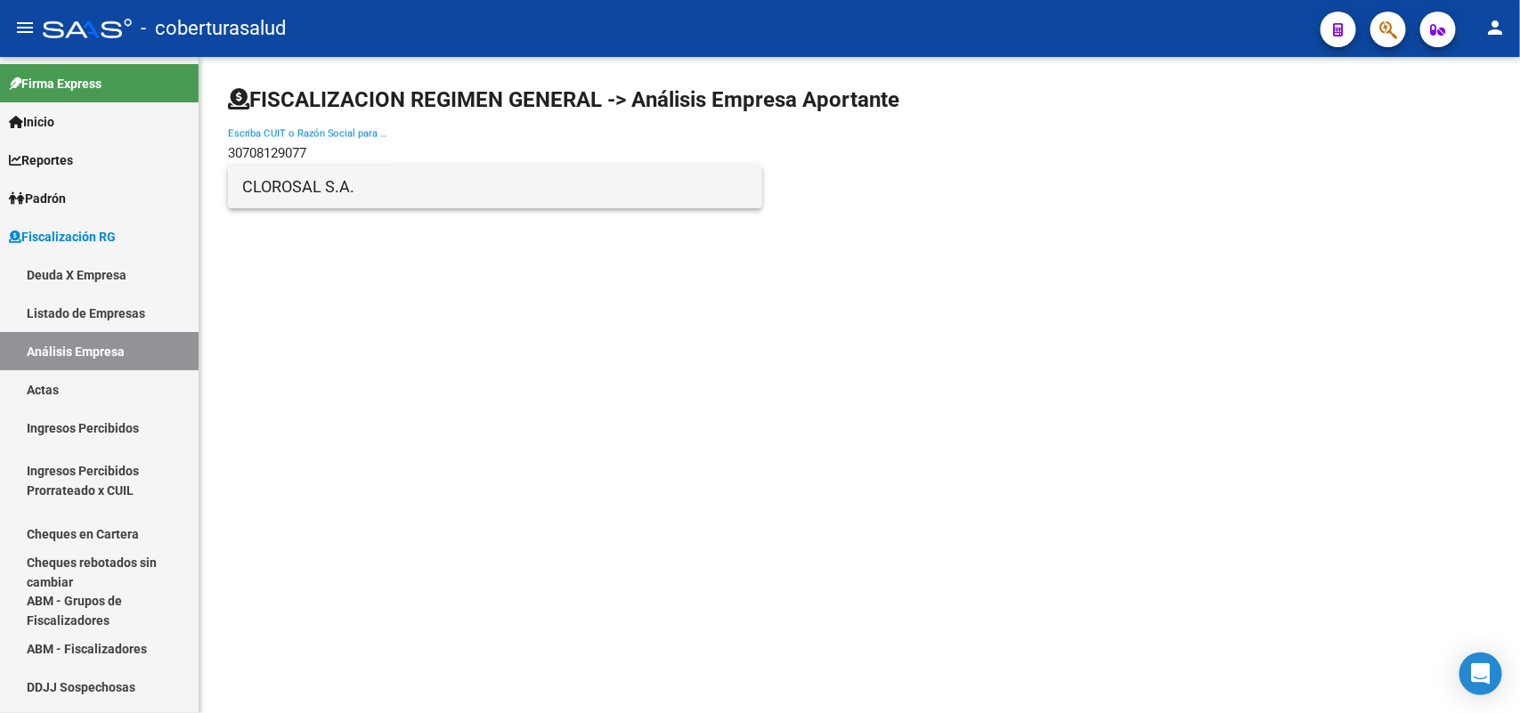
type input "30708129077"
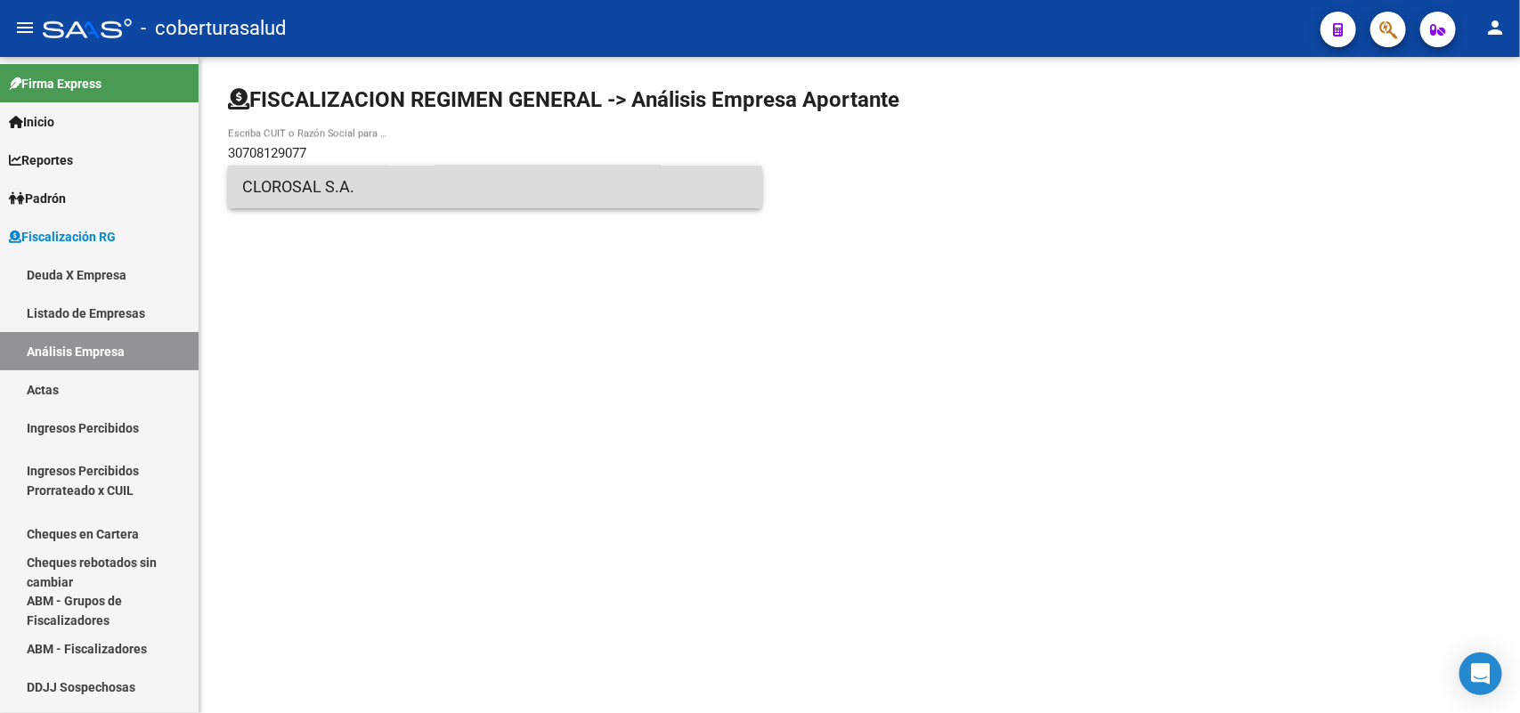
click at [372, 183] on span "CLOROSAL S.A." at bounding box center [495, 187] width 506 height 43
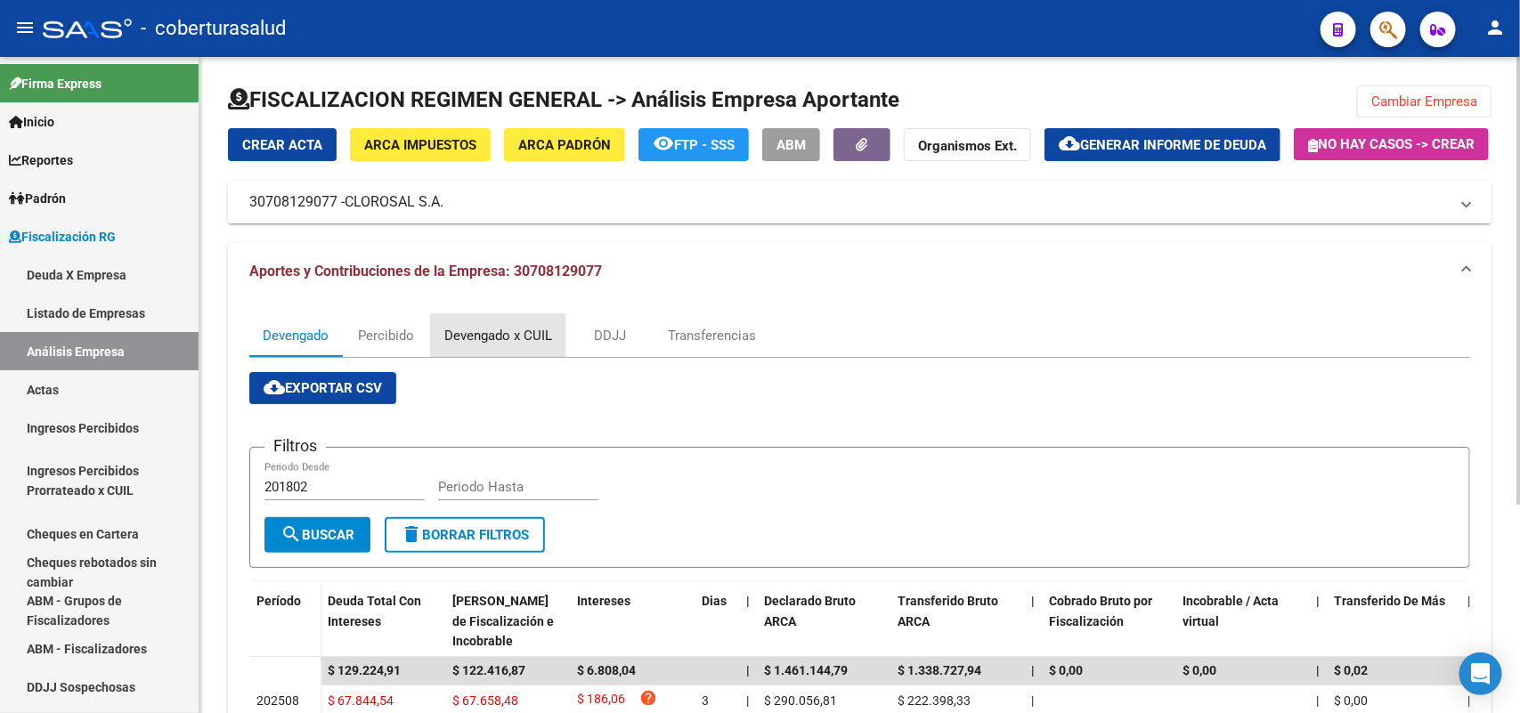
drag, startPoint x: 478, startPoint y: 372, endPoint x: 490, endPoint y: 402, distance: 32.4
click at [482, 345] on div "Devengado x CUIL" at bounding box center [498, 336] width 108 height 20
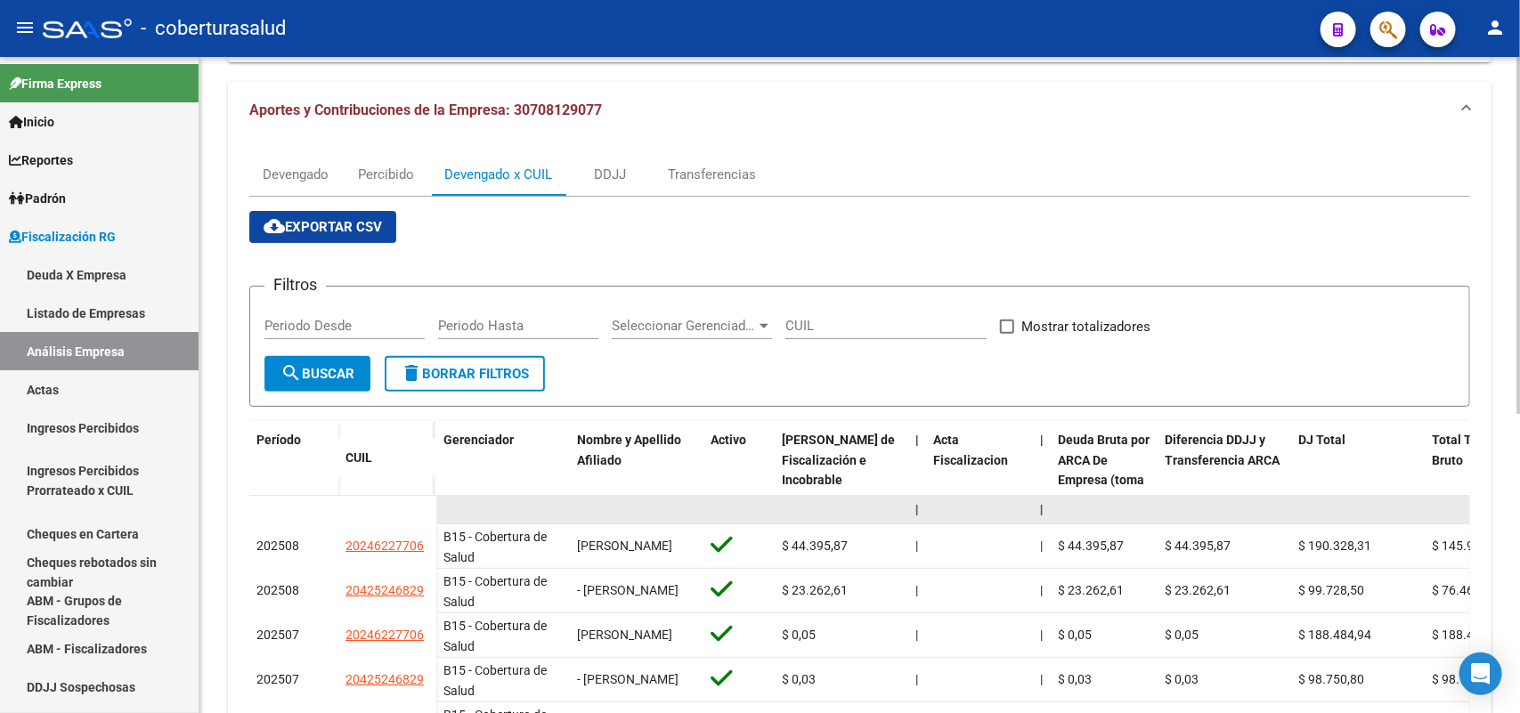
scroll to position [223, 0]
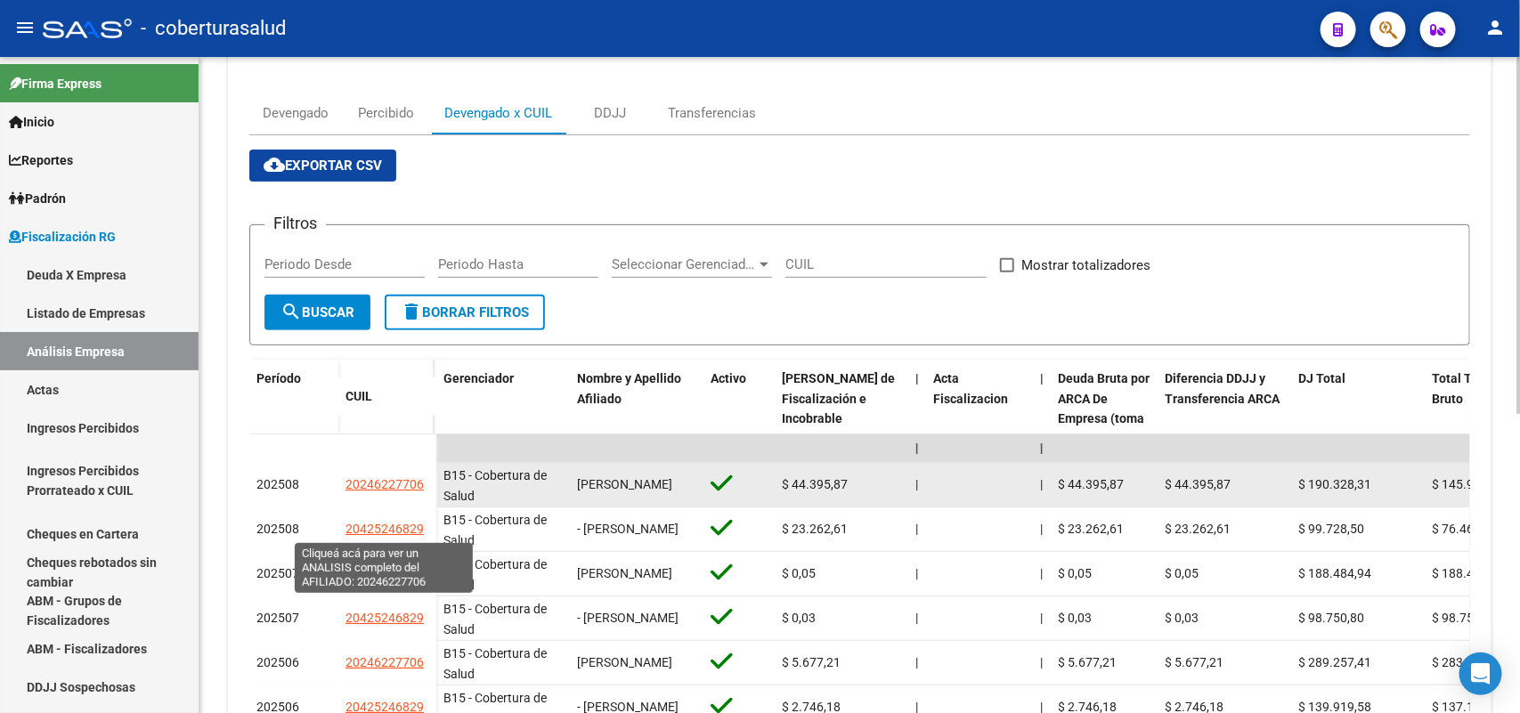
click at [356, 491] on span "20246227706" at bounding box center [384, 484] width 78 height 14
type textarea "20246227706"
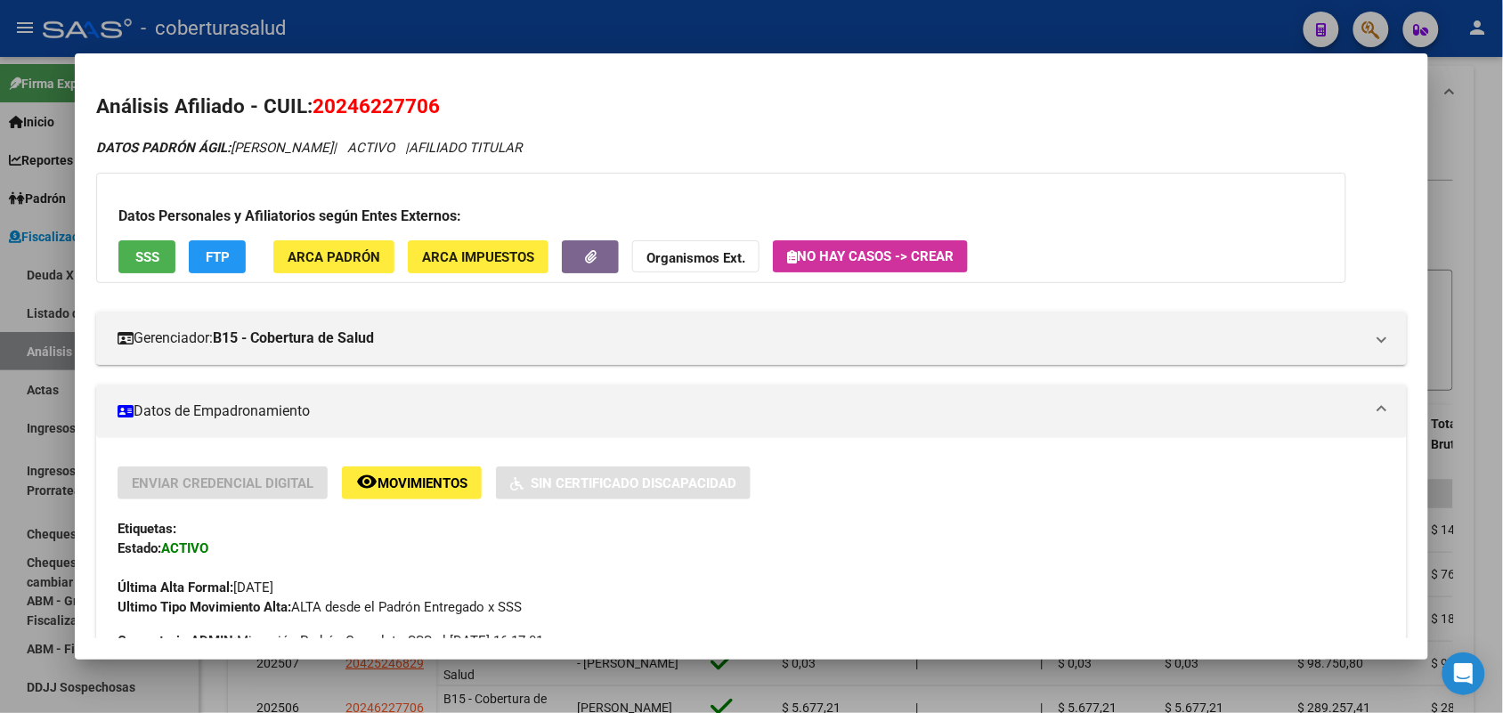
drag, startPoint x: 455, startPoint y: 101, endPoint x: 536, endPoint y: 116, distance: 82.4
click at [536, 116] on h2 "Análisis Afiliado - CUIL: 20246227706" at bounding box center [751, 107] width 1310 height 30
drag, startPoint x: 307, startPoint y: 104, endPoint x: 469, endPoint y: 108, distance: 162.1
click at [469, 108] on h2 "Análisis Afiliado - CUIL: 20246227706" at bounding box center [751, 107] width 1310 height 30
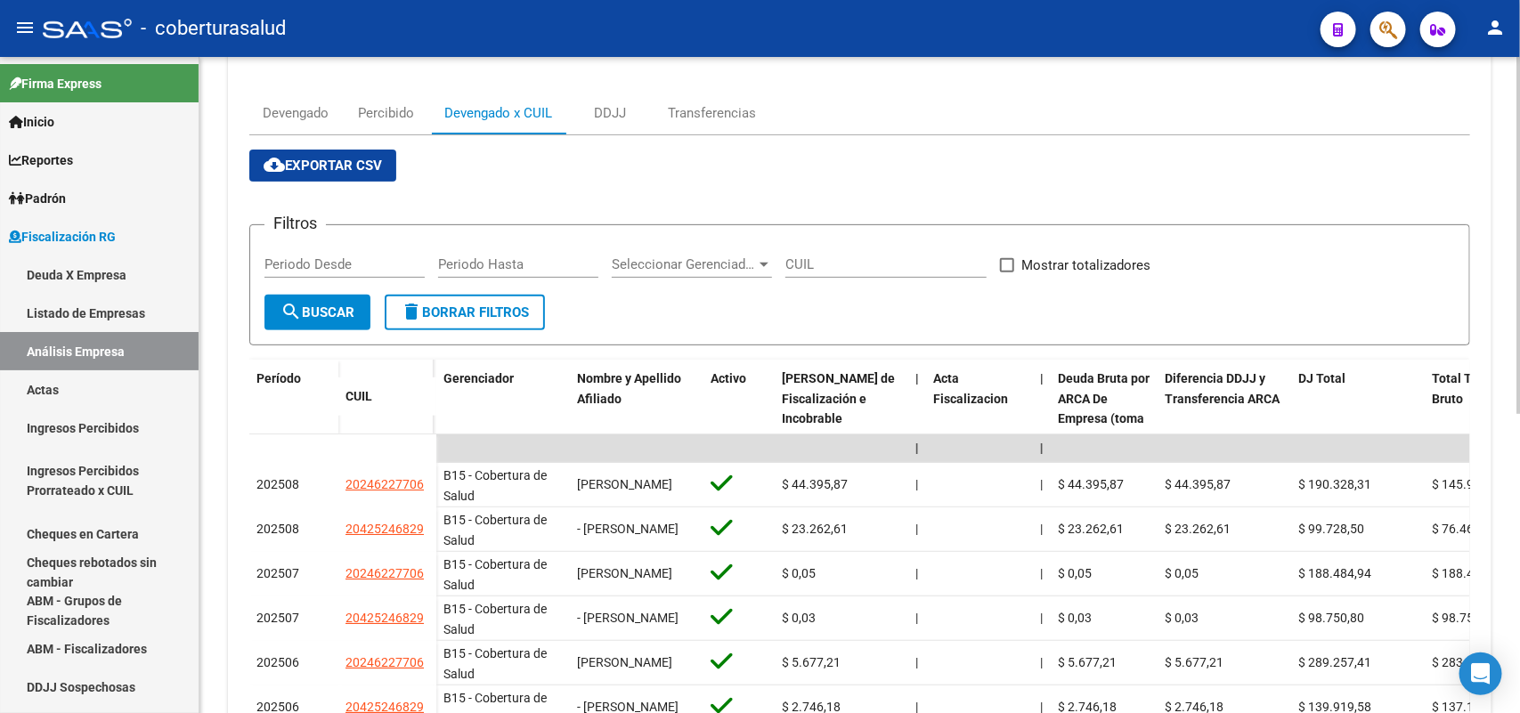
scroll to position [0, 0]
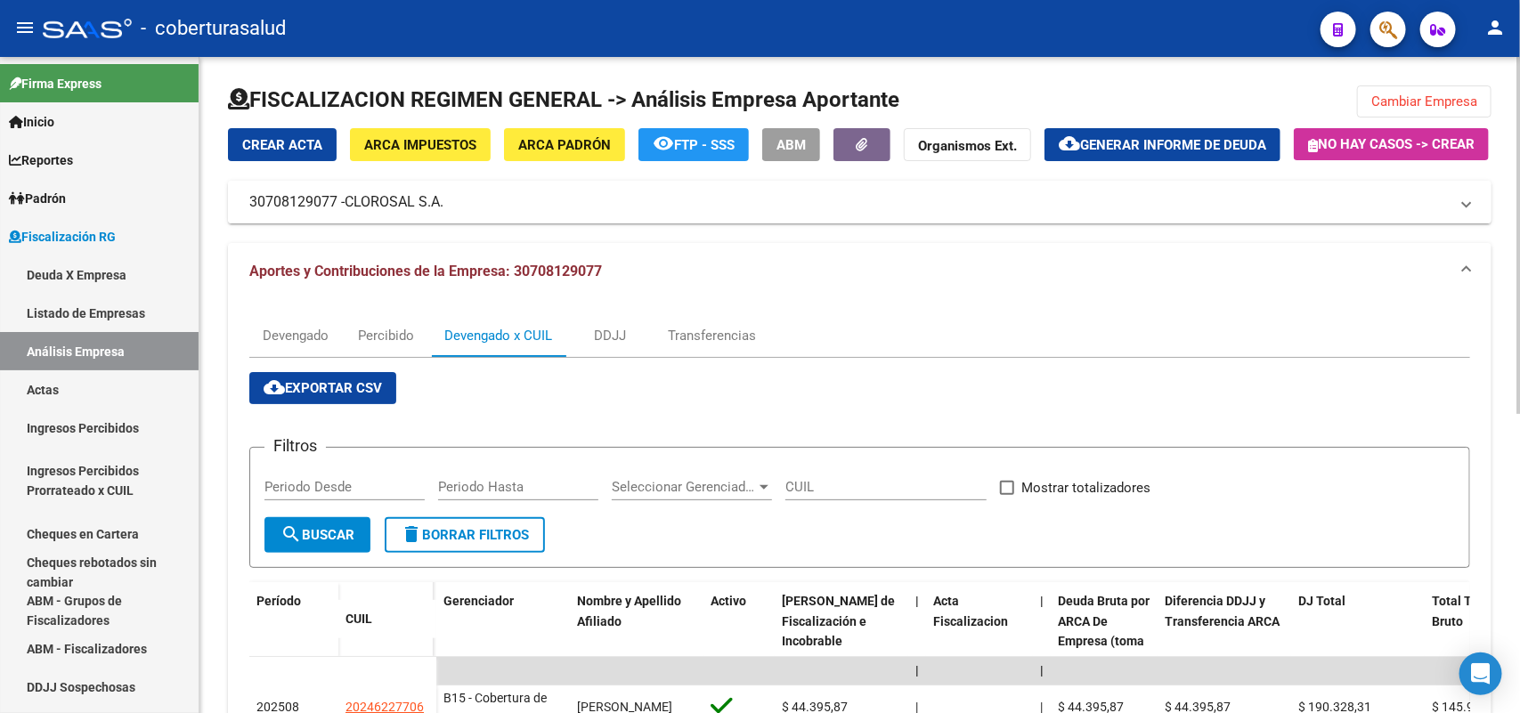
drag, startPoint x: 252, startPoint y: 248, endPoint x: 338, endPoint y: 249, distance: 86.4
click at [338, 212] on mat-panel-title "30708129077 - CLOROSAL S.A." at bounding box center [848, 202] width 1199 height 20
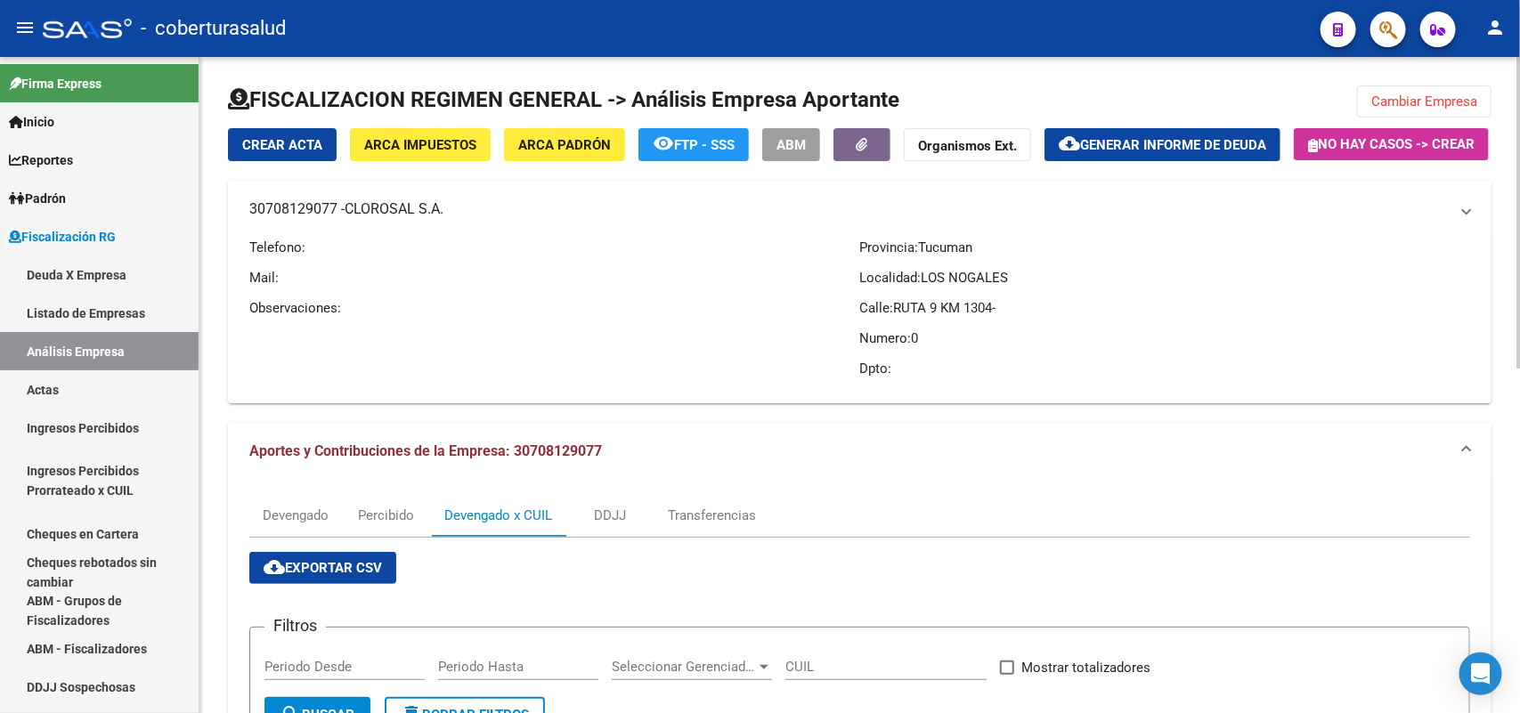
copy mat-panel-title "30708129077"
click at [1426, 105] on span "Cambiar Empresa" at bounding box center [1424, 101] width 106 height 16
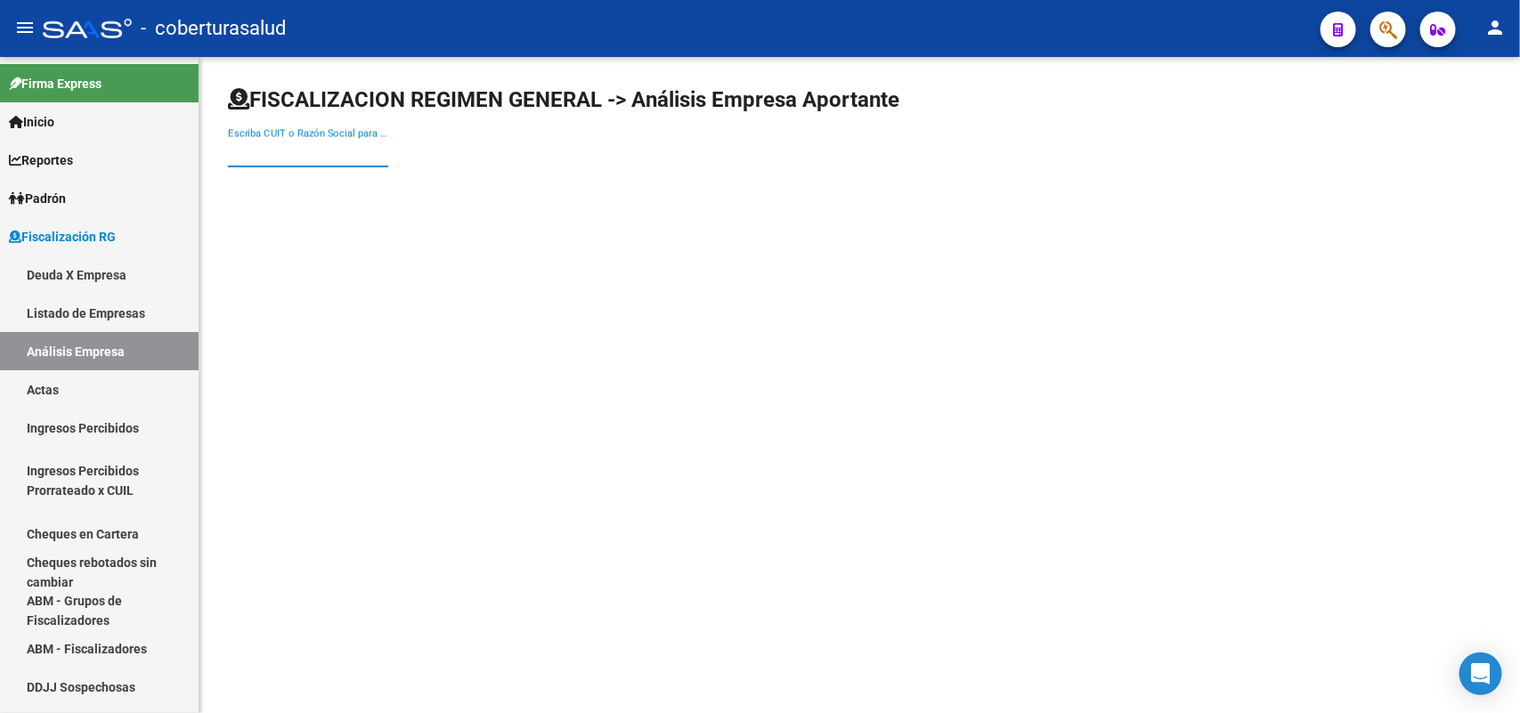
paste input "30715608347"
drag, startPoint x: 383, startPoint y: 152, endPoint x: 385, endPoint y: 167, distance: 14.4
click at [383, 154] on input "Escriba CUIT o Razón Social para buscar" at bounding box center [308, 153] width 160 height 16
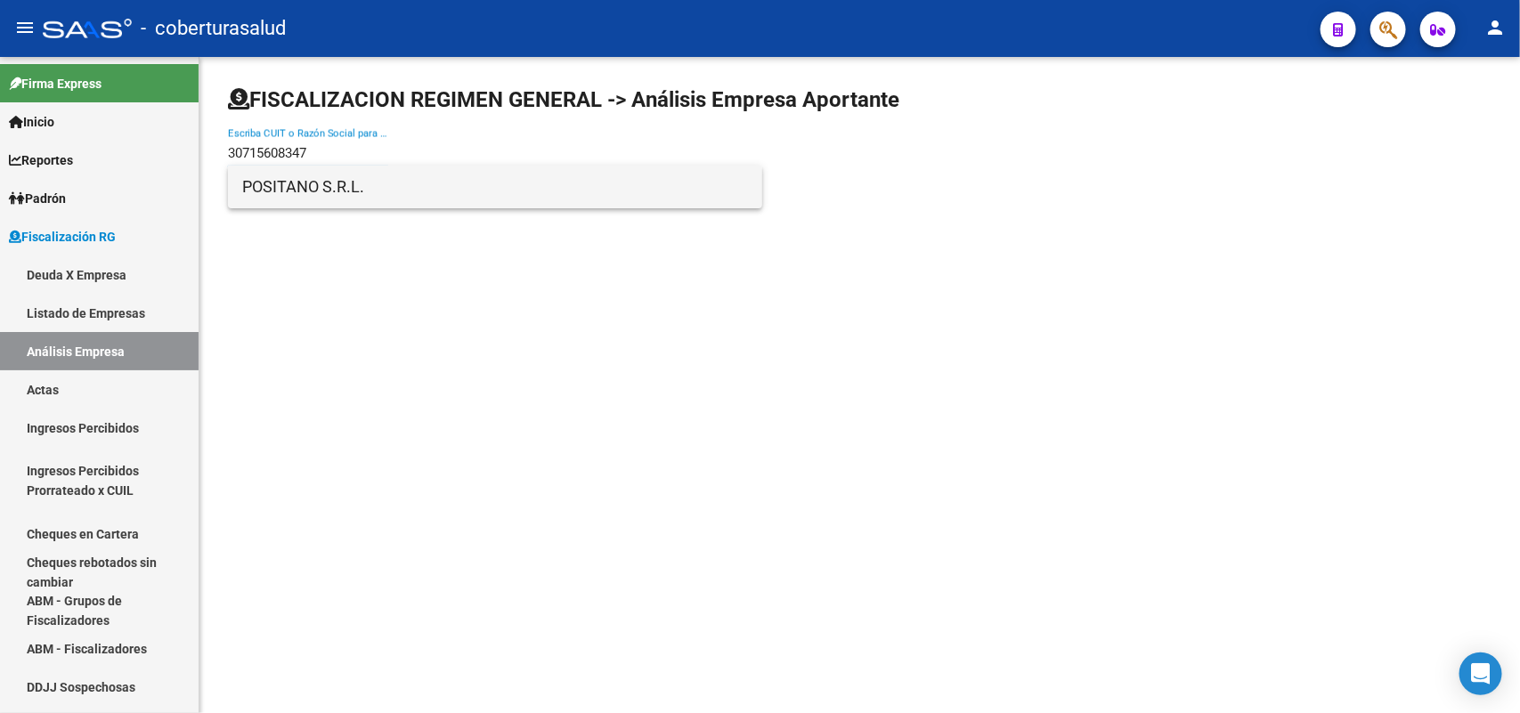
type input "30715608347"
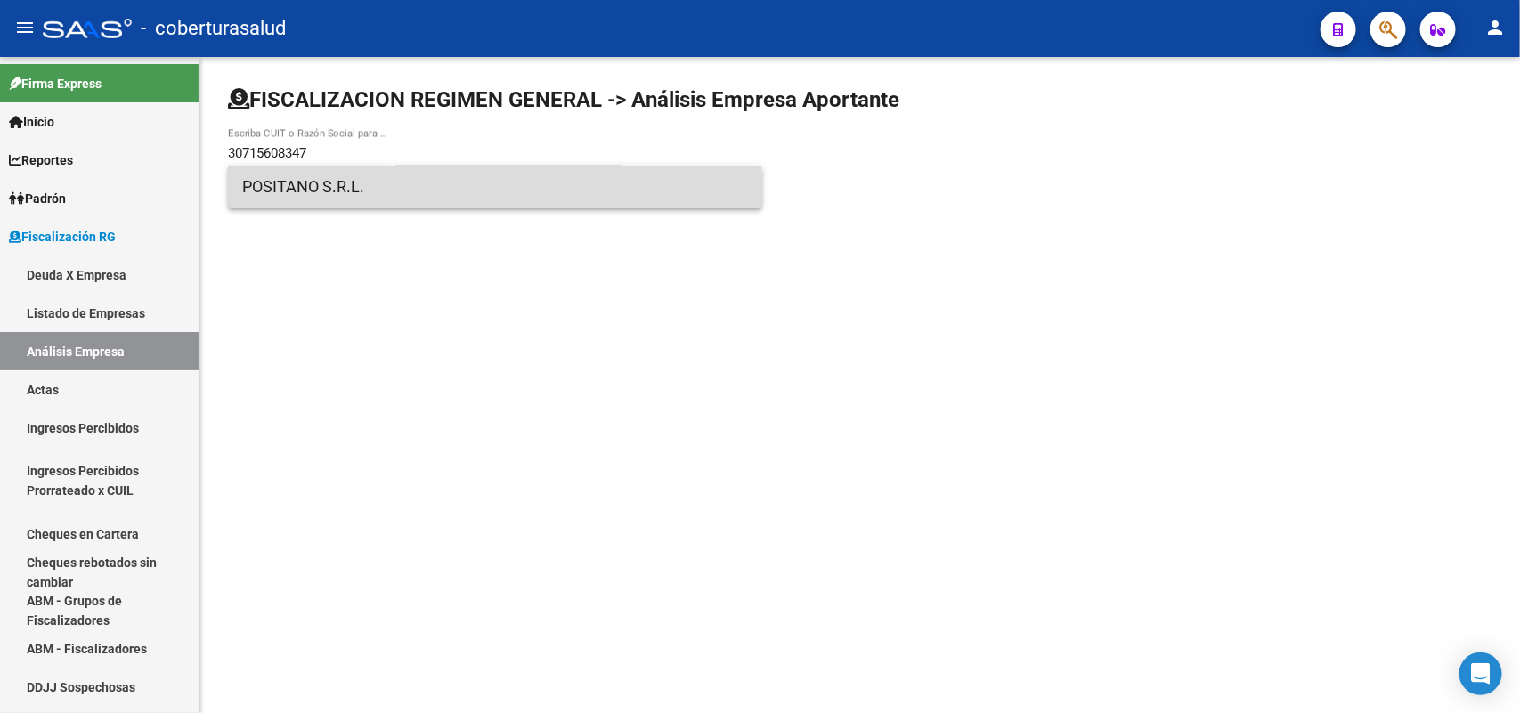
click at [353, 198] on span "POSITANO S.R.L." at bounding box center [495, 187] width 506 height 43
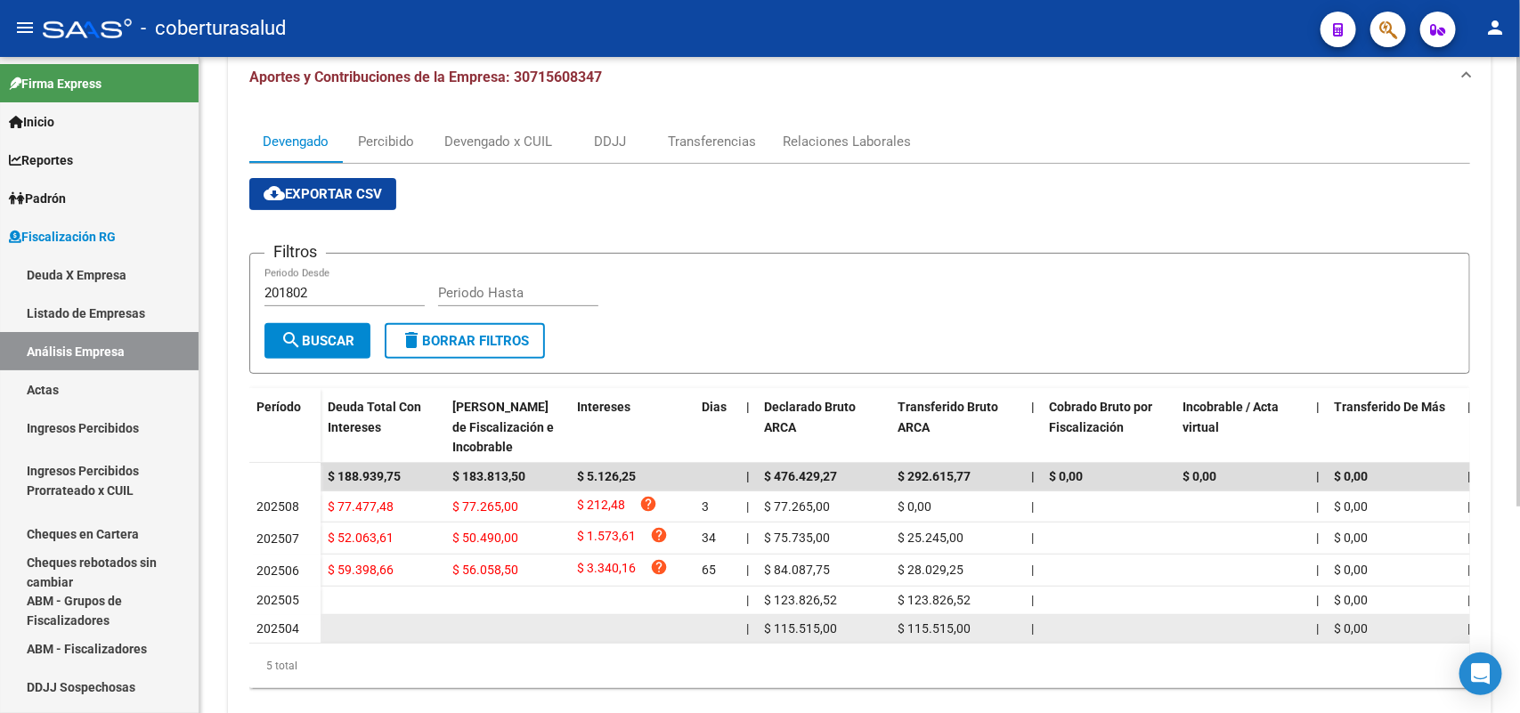
scroll to position [301, 0]
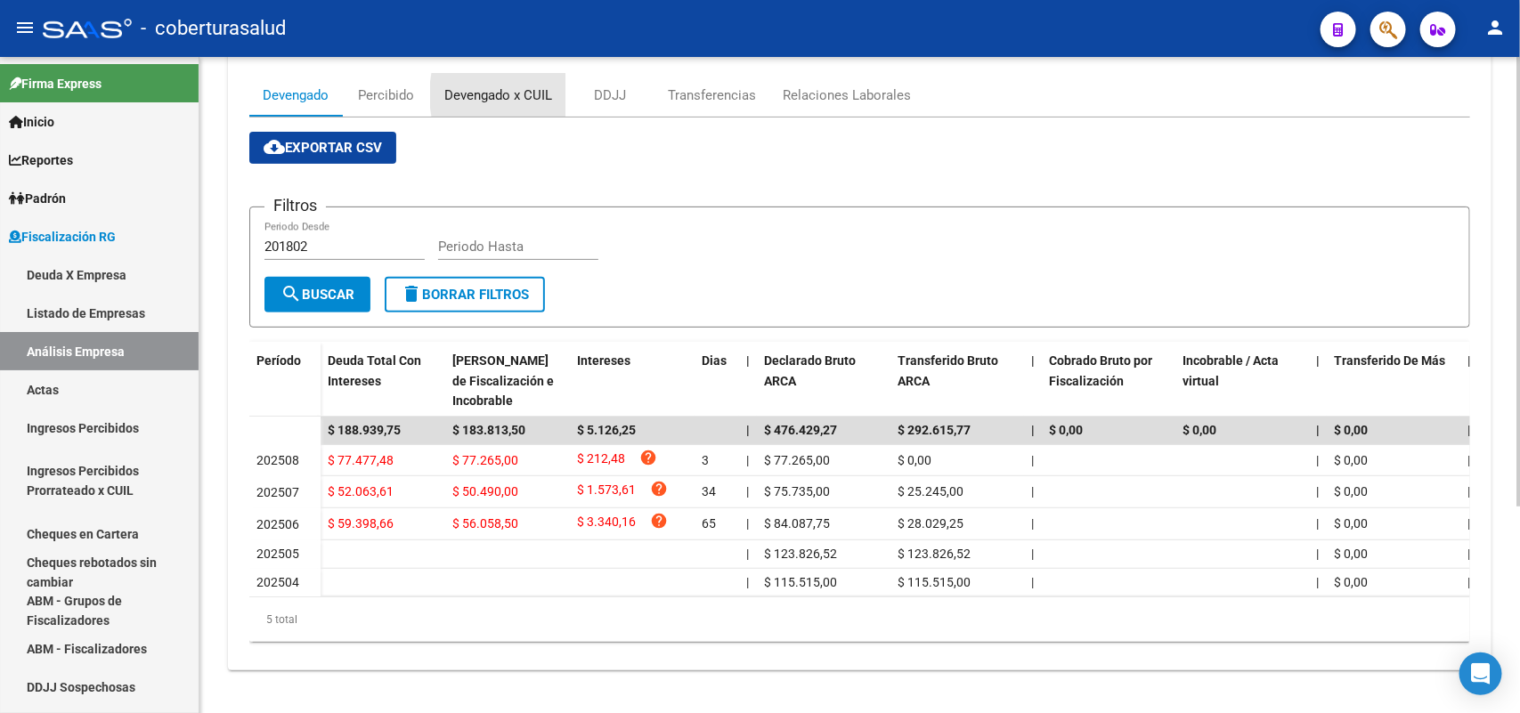
click at [541, 85] on div "Devengado x CUIL" at bounding box center [498, 95] width 108 height 20
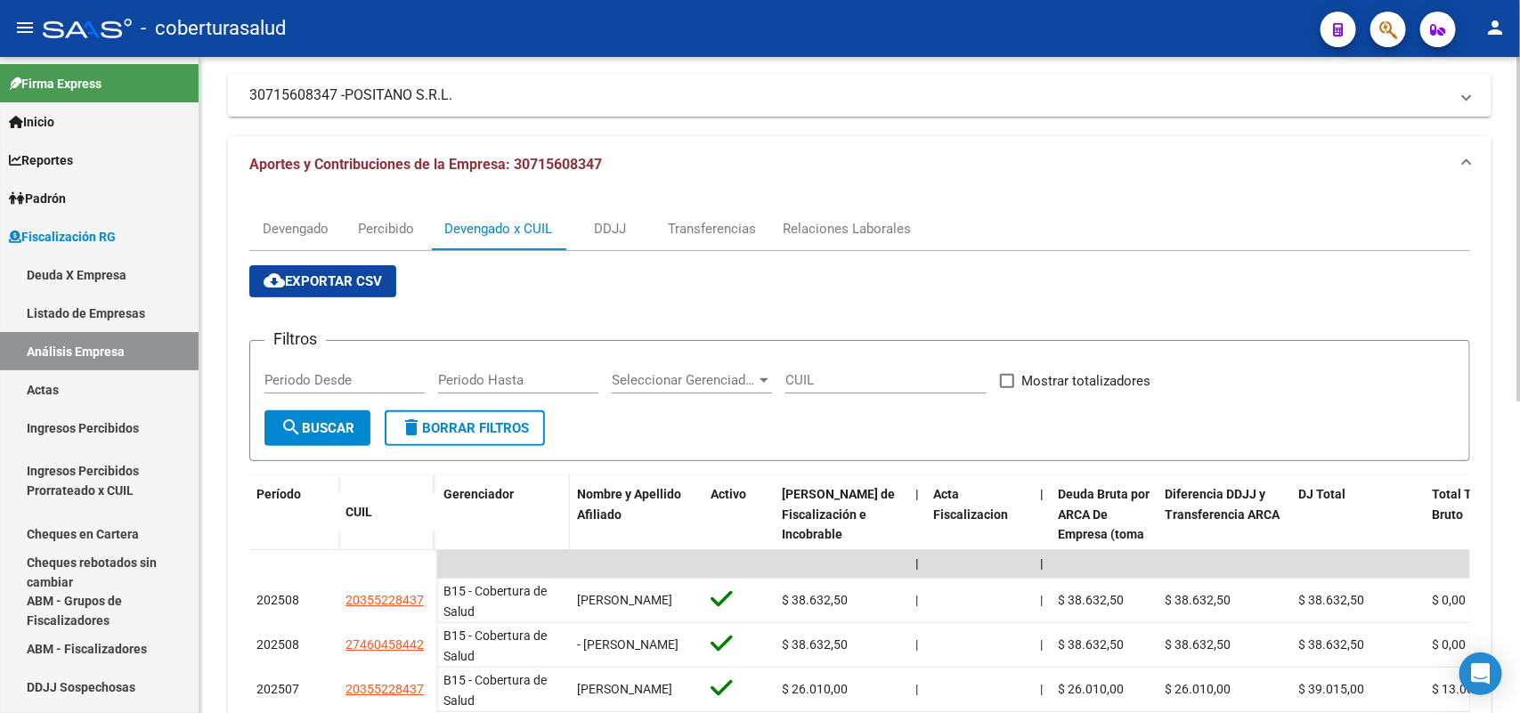
scroll to position [223, 0]
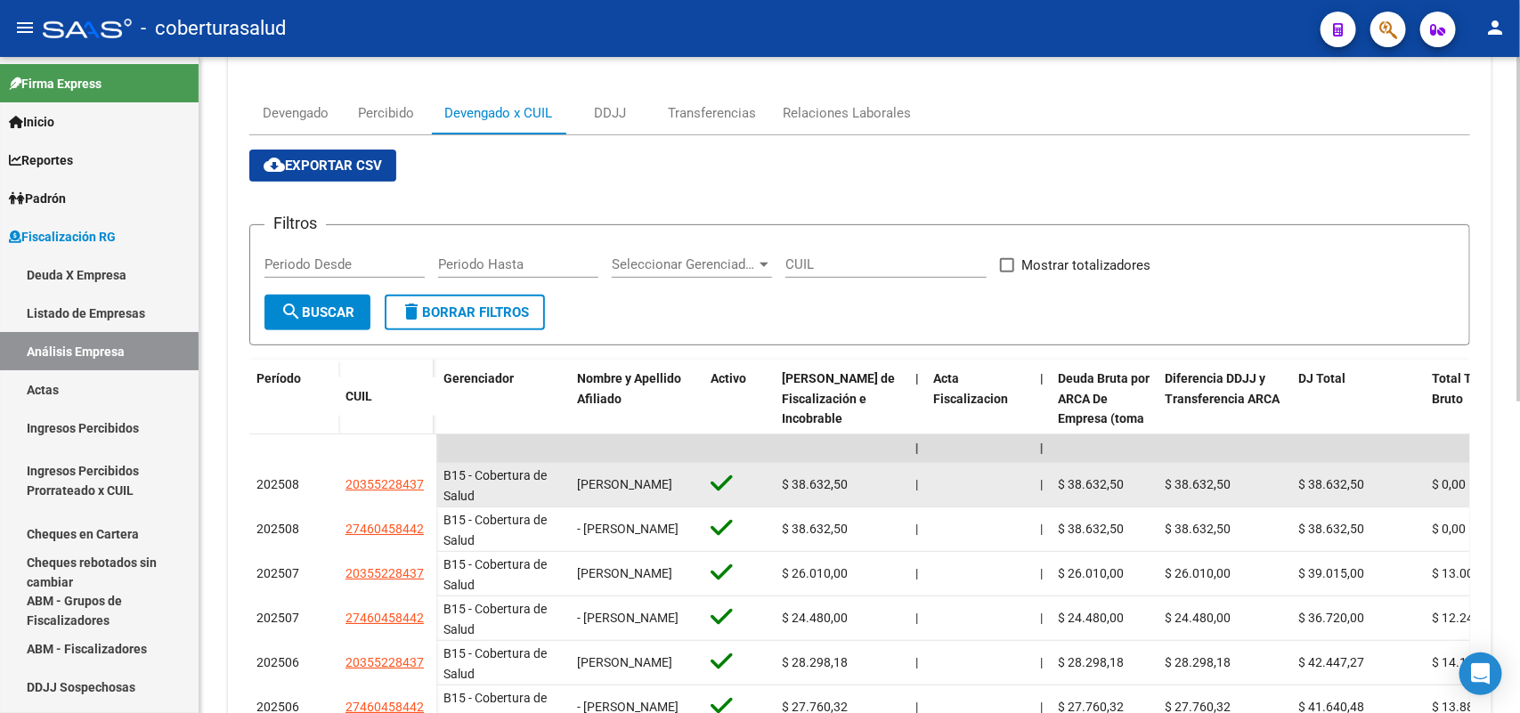
drag, startPoint x: 359, startPoint y: 536, endPoint x: 412, endPoint y: 548, distance: 54.7
click at [412, 508] on datatable-body-cell "20355228437" at bounding box center [387, 485] width 98 height 45
copy span "20355228437"
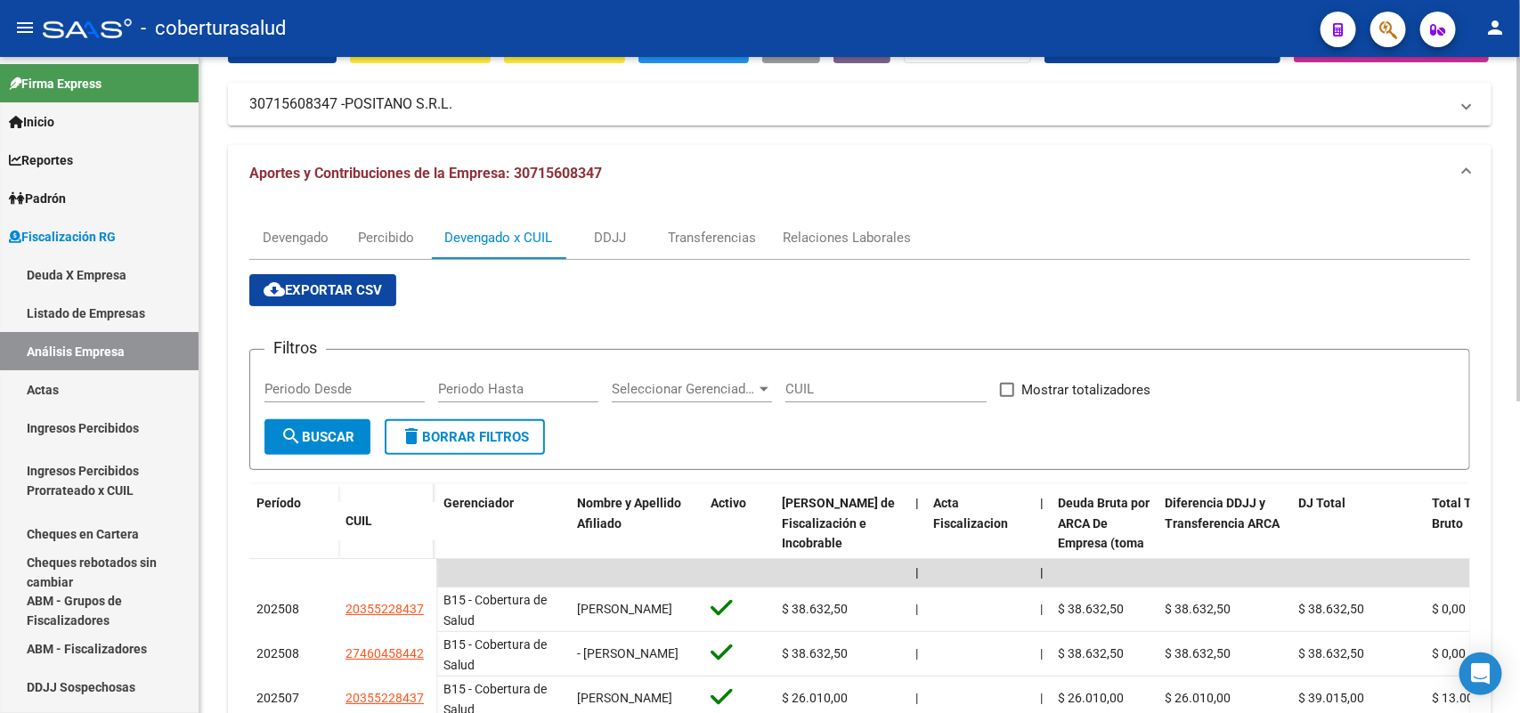
scroll to position [0, 0]
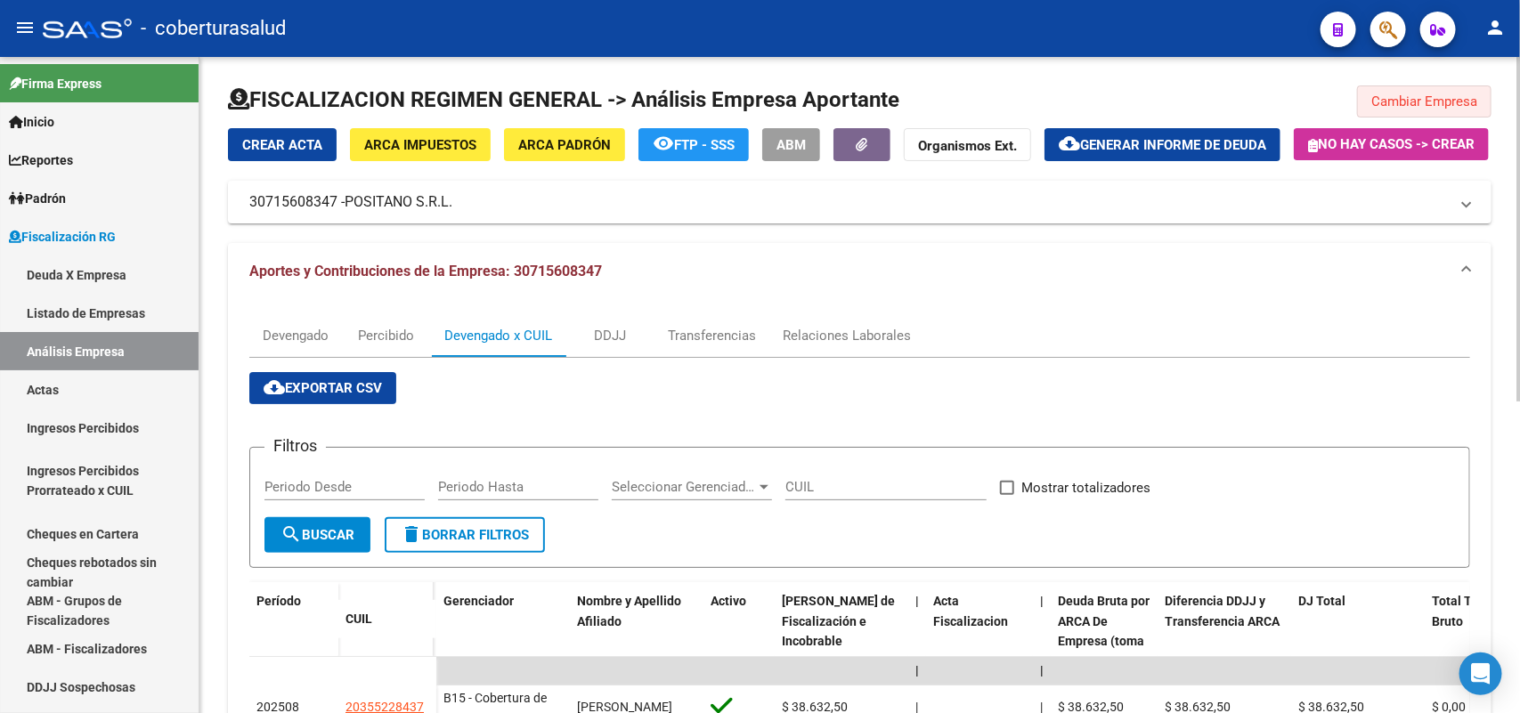
click at [1422, 96] on span "Cambiar Empresa" at bounding box center [1424, 101] width 106 height 16
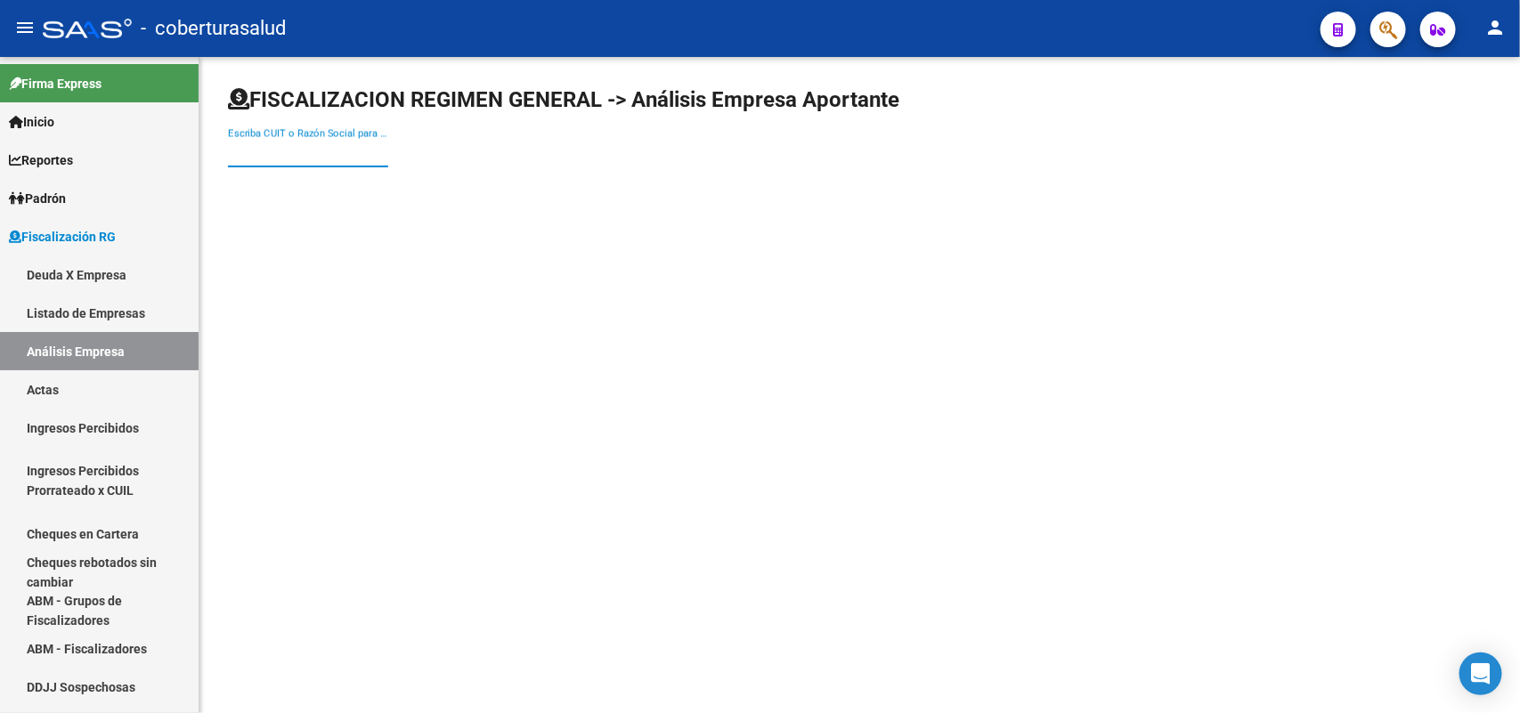
paste input "30716993856"
drag, startPoint x: 368, startPoint y: 148, endPoint x: 354, endPoint y: 178, distance: 33.1
click at [367, 153] on input "30716993856" at bounding box center [308, 153] width 160 height 16
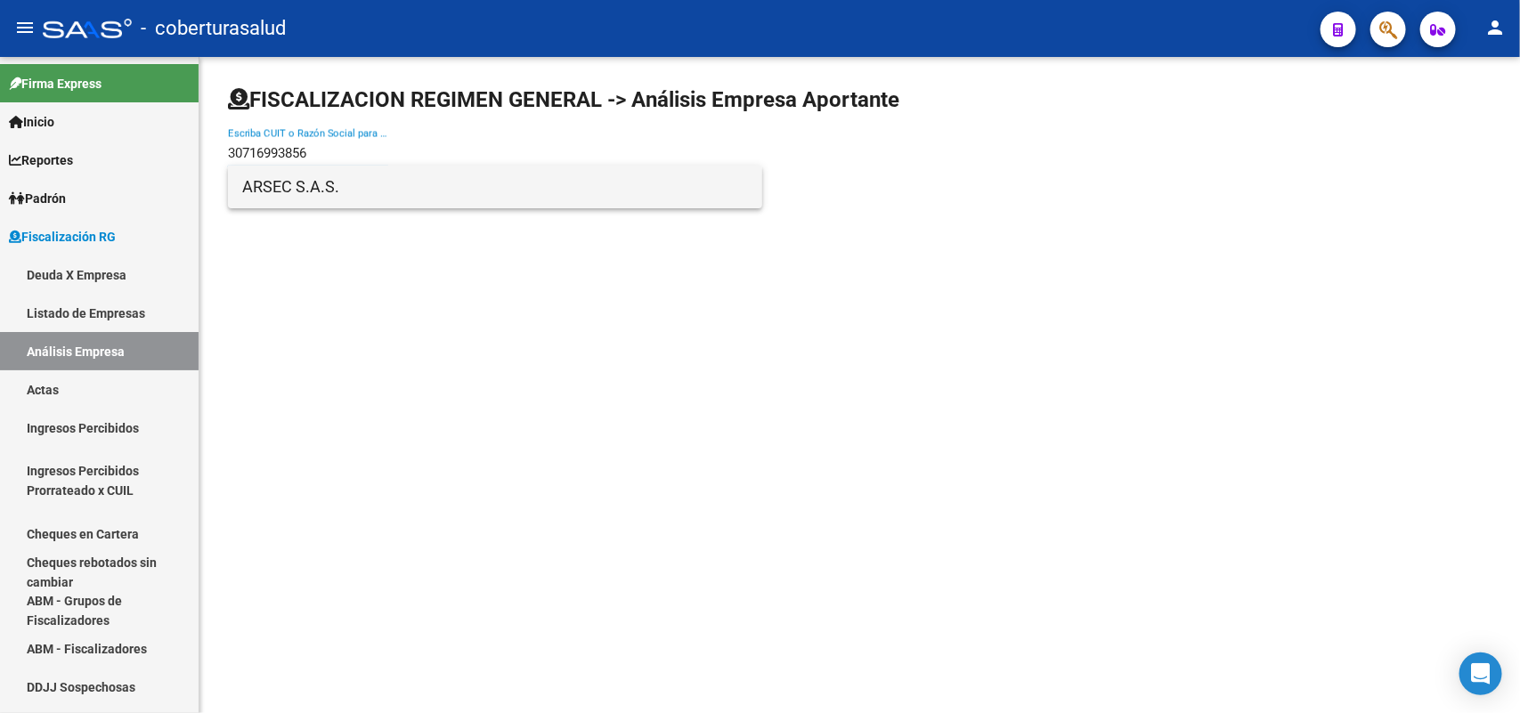
type input "30716993856"
click at [313, 185] on span "ARSEC S.A.S." at bounding box center [495, 187] width 506 height 43
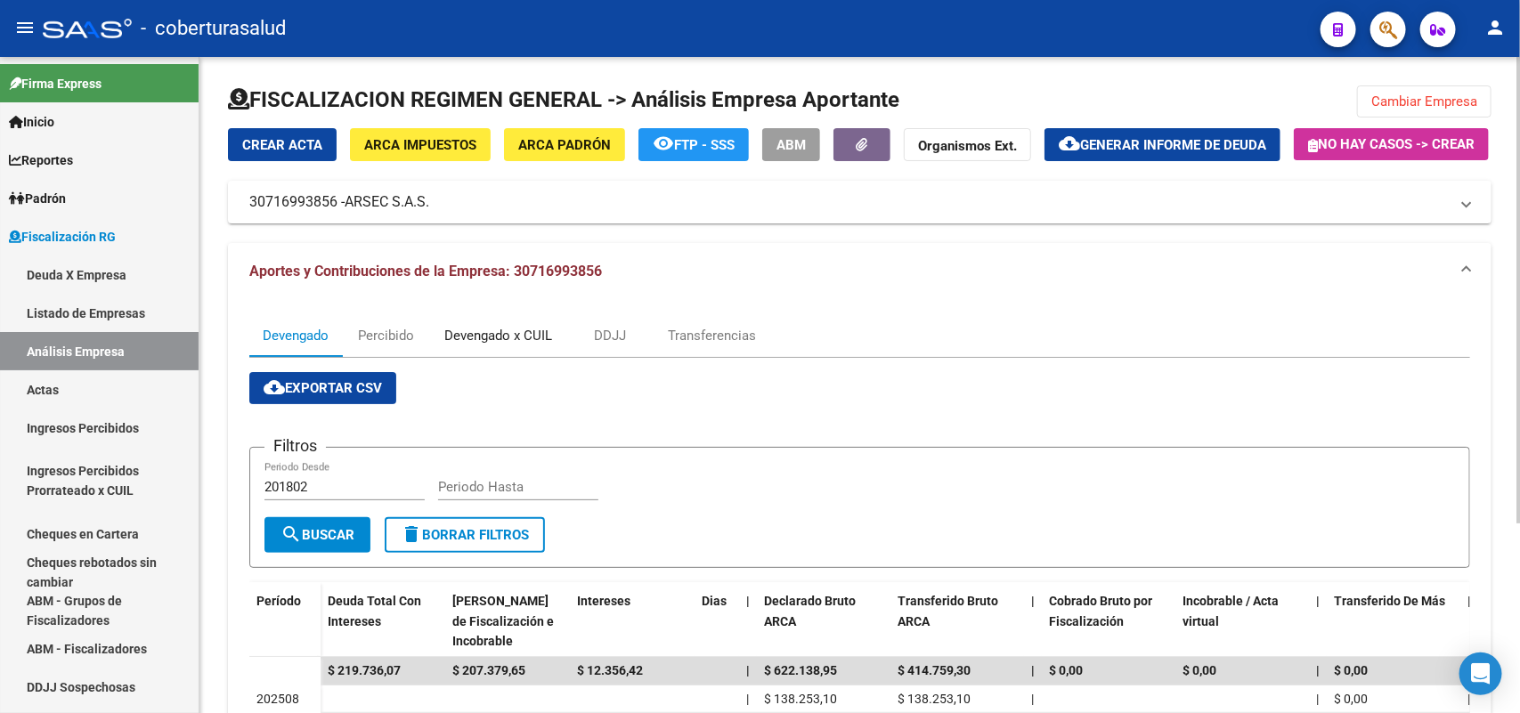
click at [500, 345] on div "Devengado x CUIL" at bounding box center [498, 336] width 108 height 20
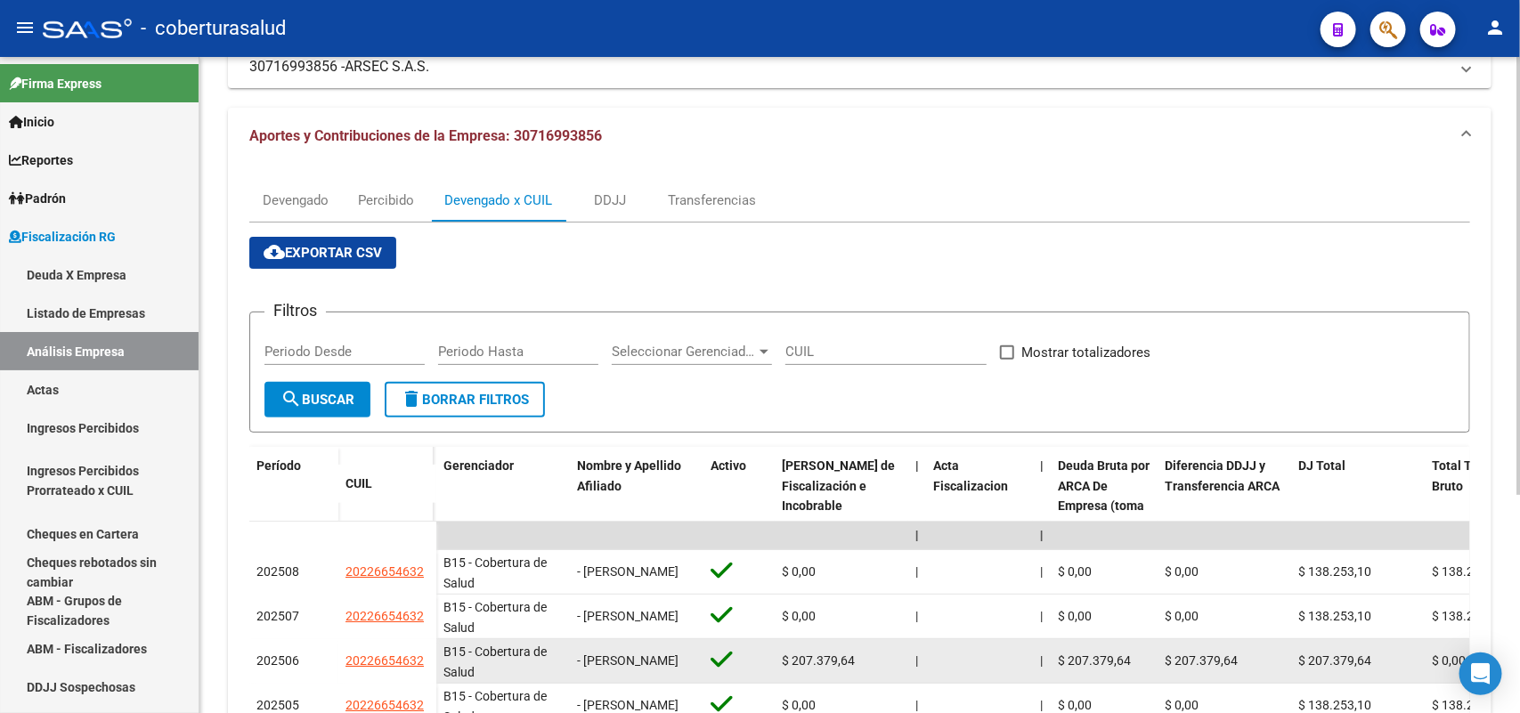
scroll to position [327, 0]
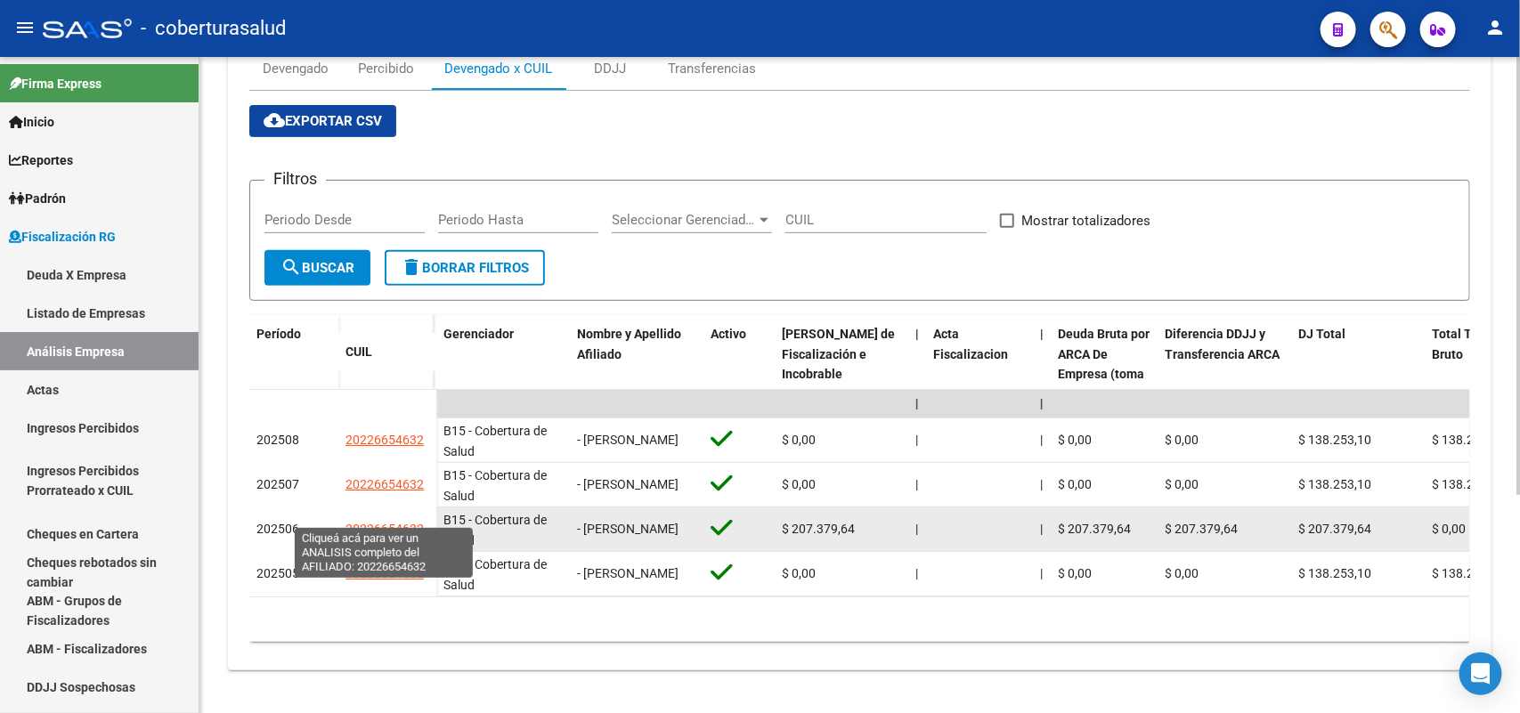
click at [388, 522] on span "20226654632" at bounding box center [384, 529] width 78 height 14
type textarea "20226654632"
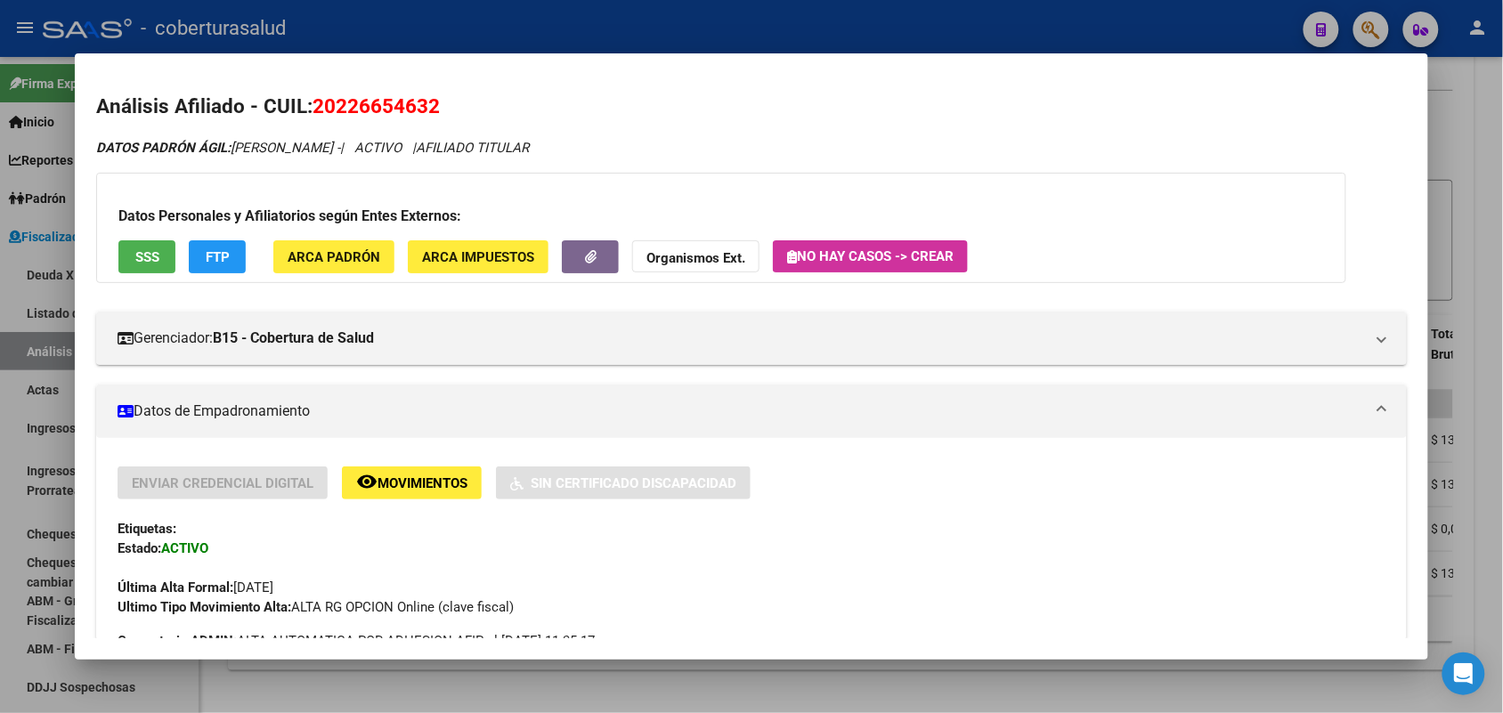
drag, startPoint x: 308, startPoint y: 104, endPoint x: 443, endPoint y: 117, distance: 135.0
click at [441, 117] on h2 "Análisis Afiliado - CUIL: 20226654632" at bounding box center [751, 107] width 1310 height 30
copy span "20226654632"
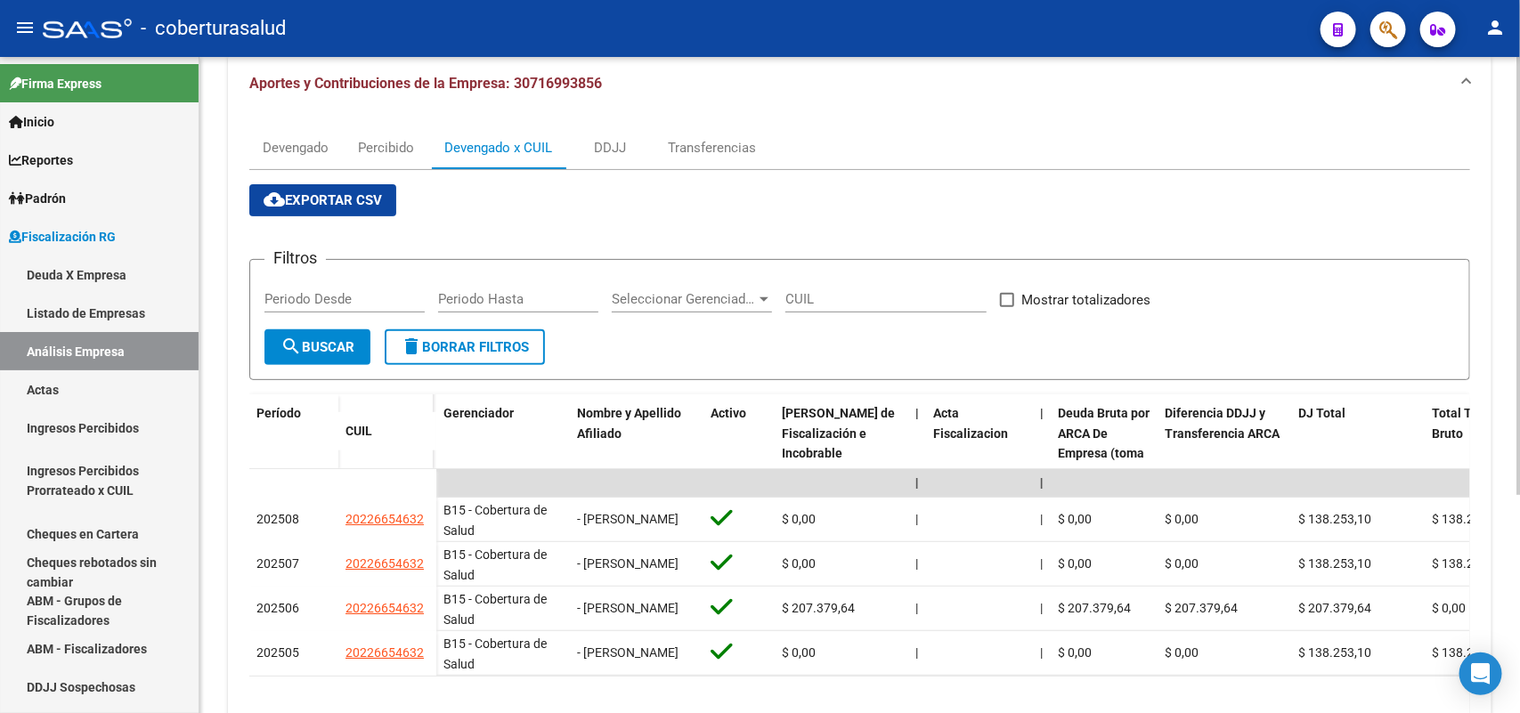
scroll to position [0, 0]
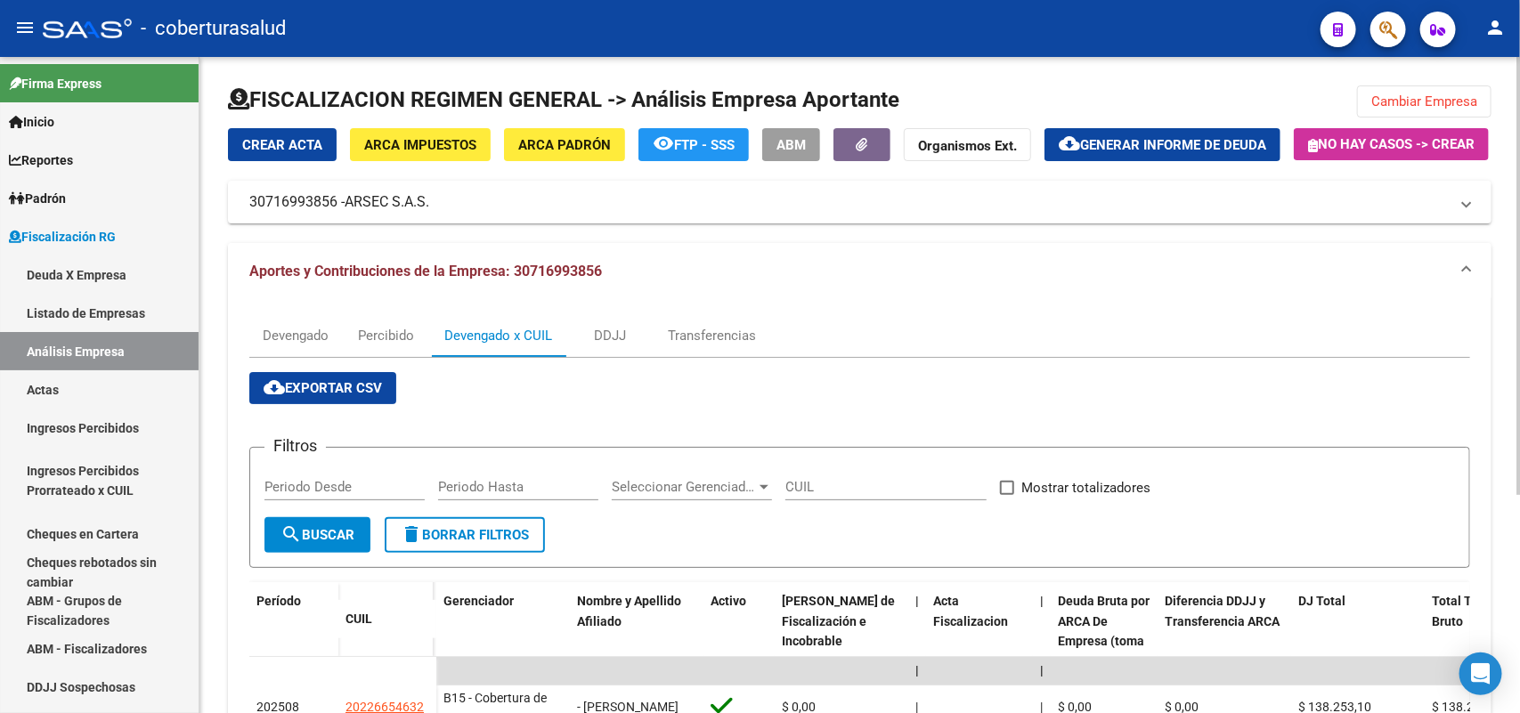
drag, startPoint x: 515, startPoint y: 314, endPoint x: 615, endPoint y: 322, distance: 100.9
click at [611, 281] on mat-panel-title "Aportes y Contribuciones de la Empresa: 30716993856" at bounding box center [848, 272] width 1199 height 20
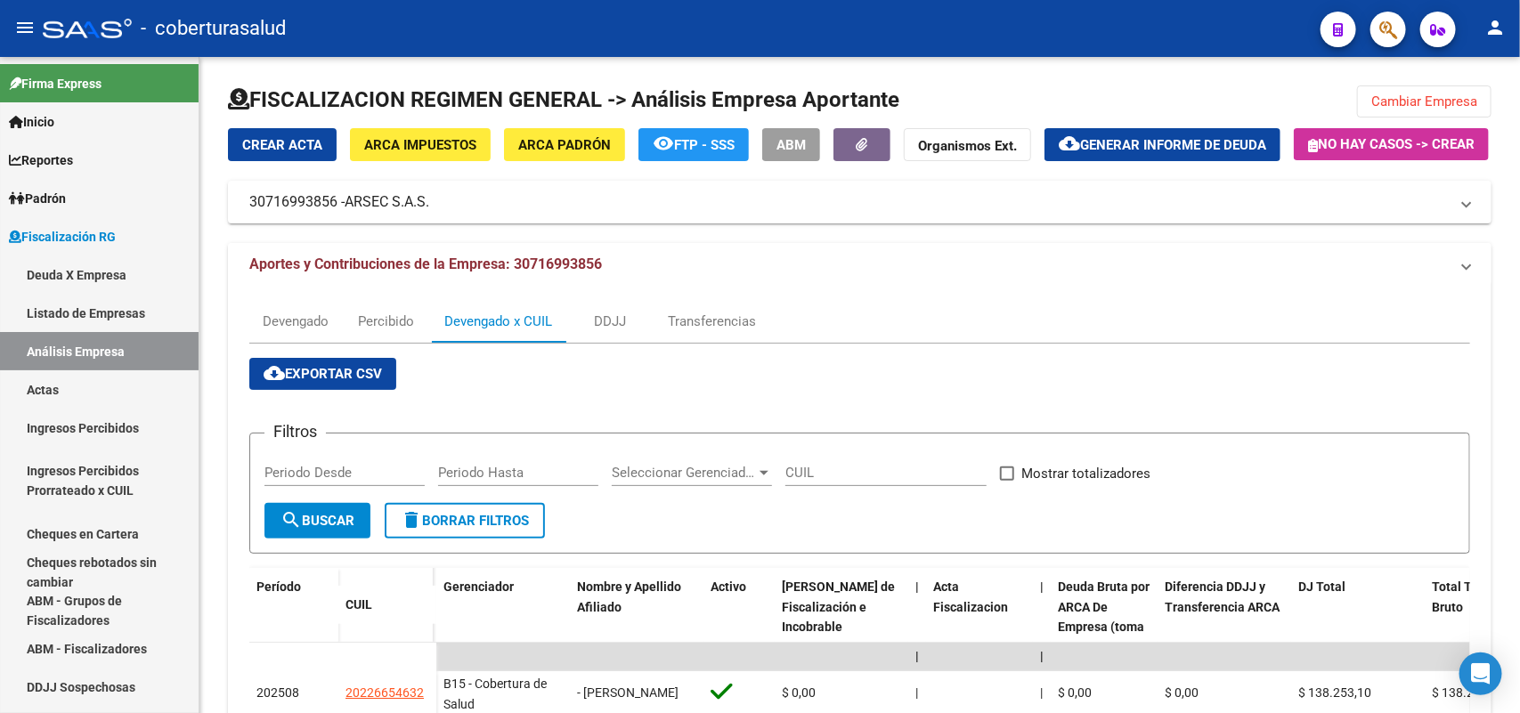
copy span "30716993856"
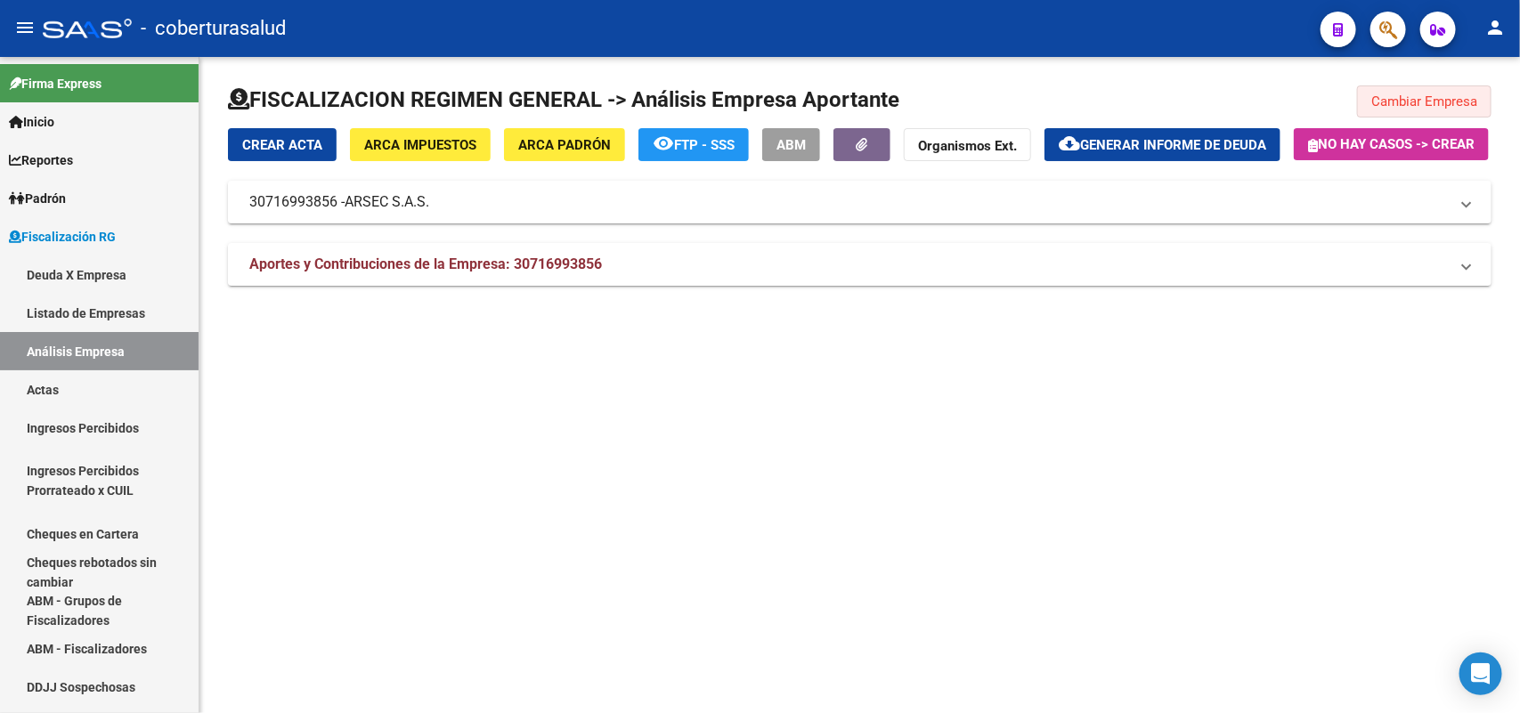
click at [1436, 95] on span "Cambiar Empresa" at bounding box center [1424, 101] width 106 height 16
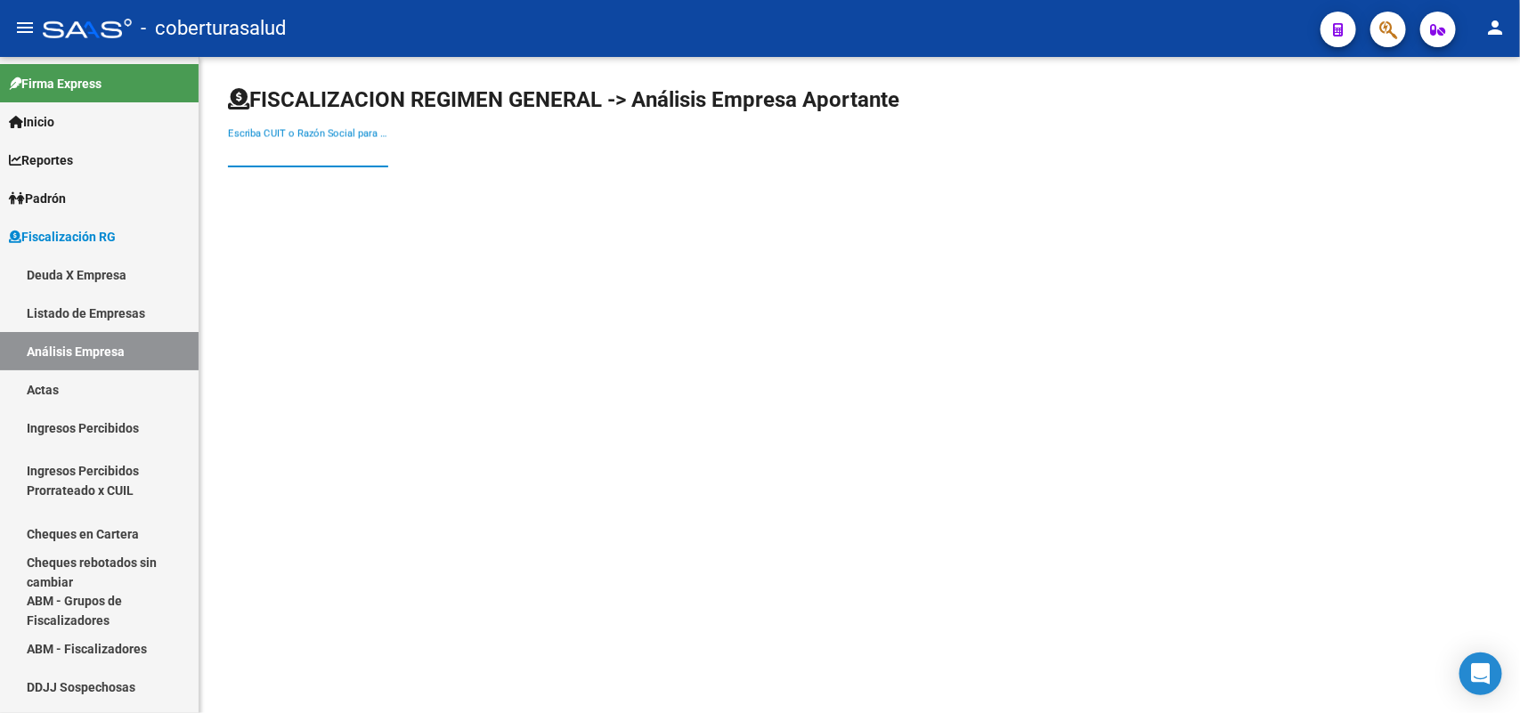
click at [256, 150] on input "Escriba CUIT o Razón Social para buscar" at bounding box center [308, 153] width 160 height 16
paste input "33714086249"
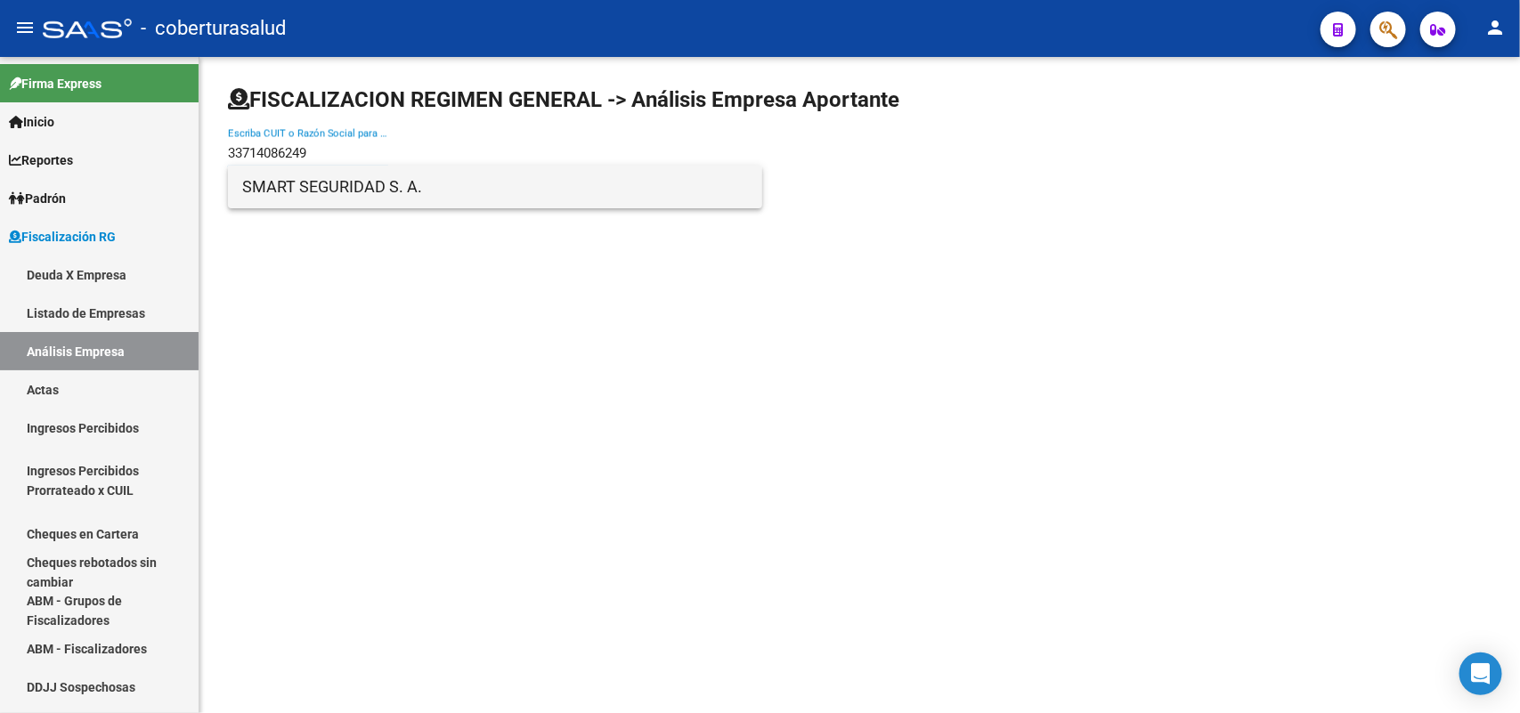
type input "33714086249"
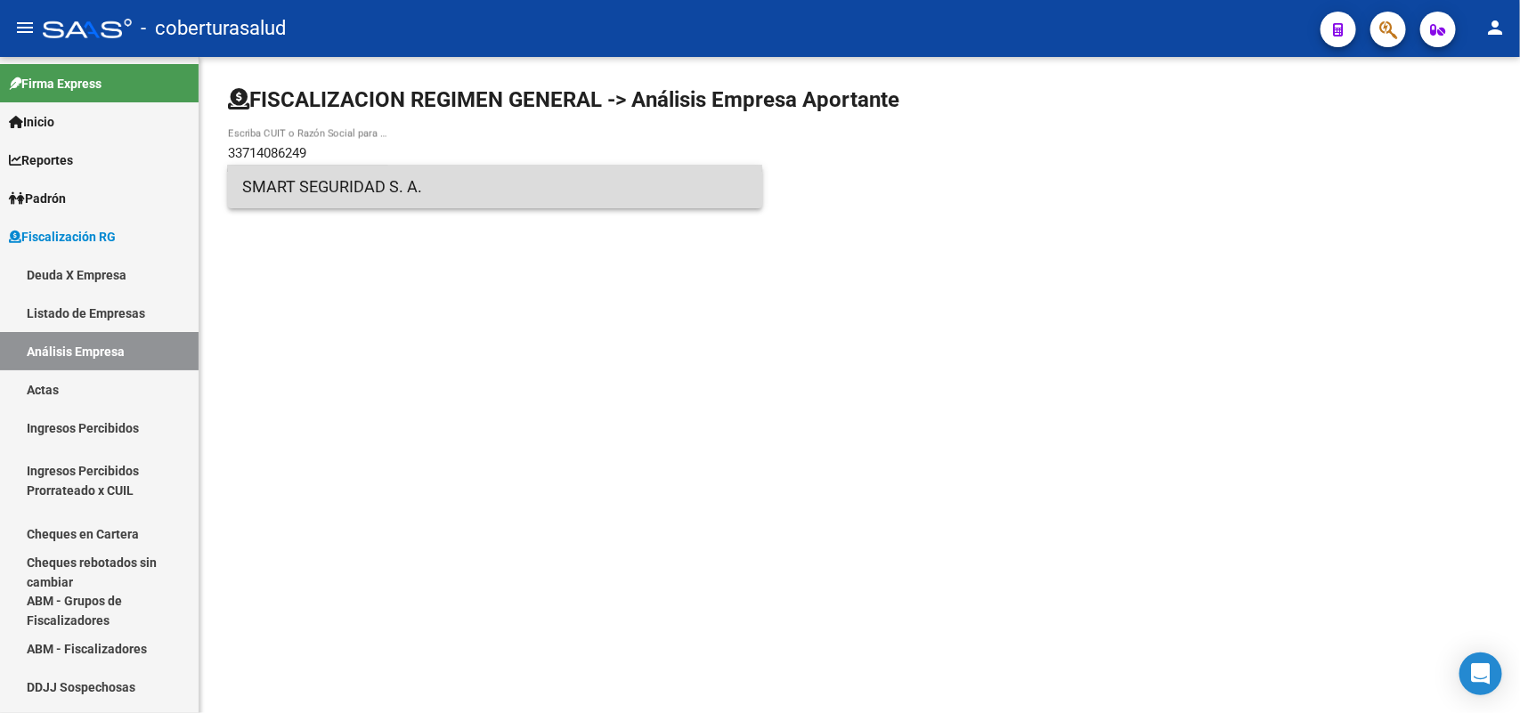
click at [297, 185] on span "SMART SEGURIDAD S. A." at bounding box center [495, 187] width 506 height 43
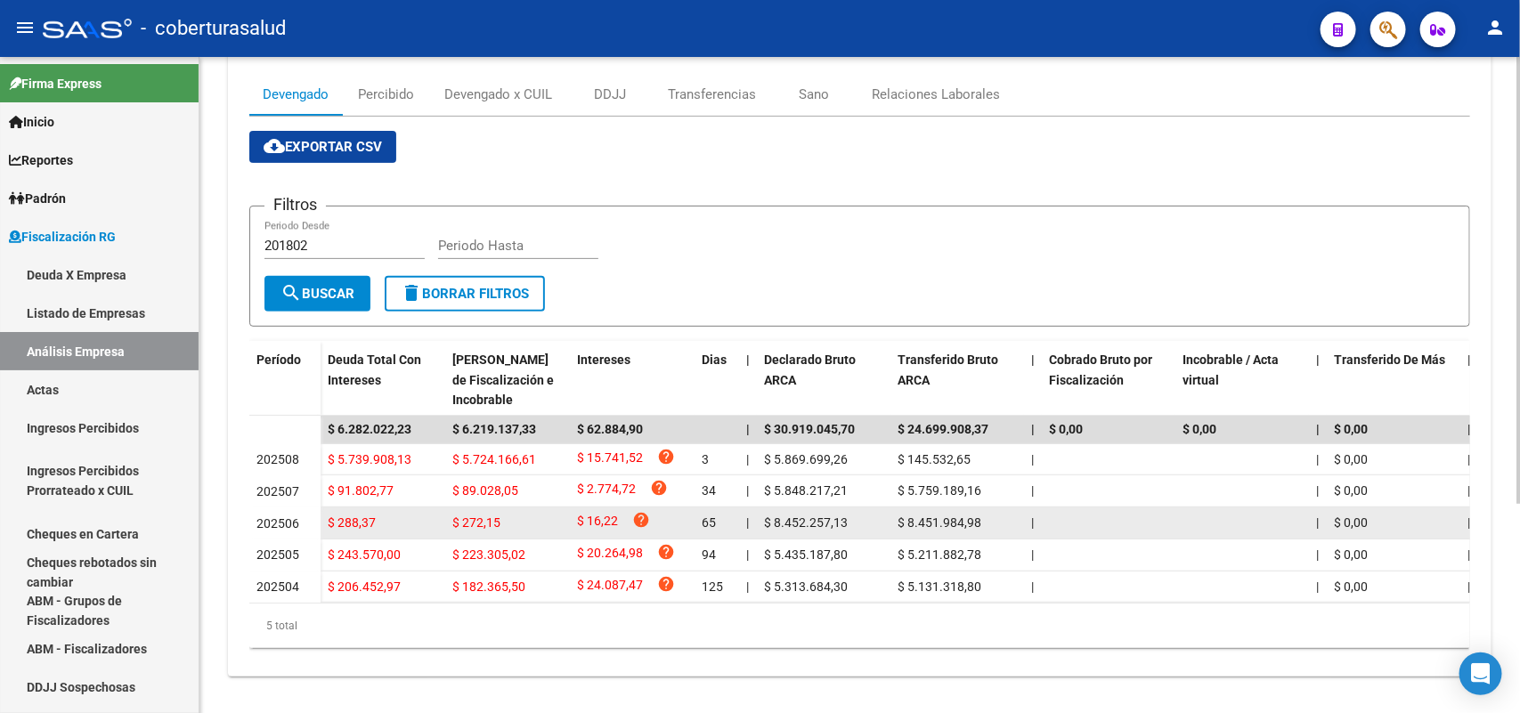
scroll to position [308, 0]
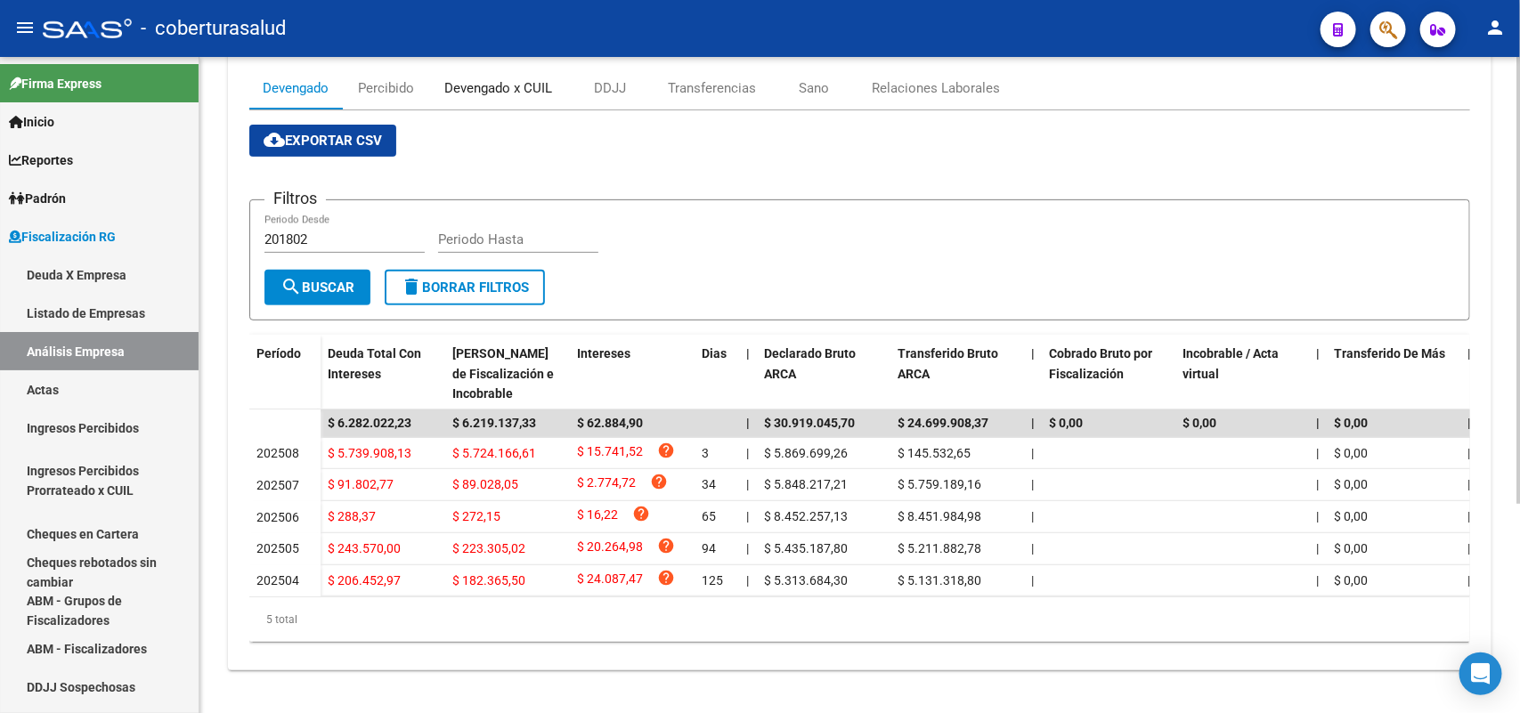
click at [491, 67] on div "Devengado x CUIL" at bounding box center [498, 88] width 134 height 43
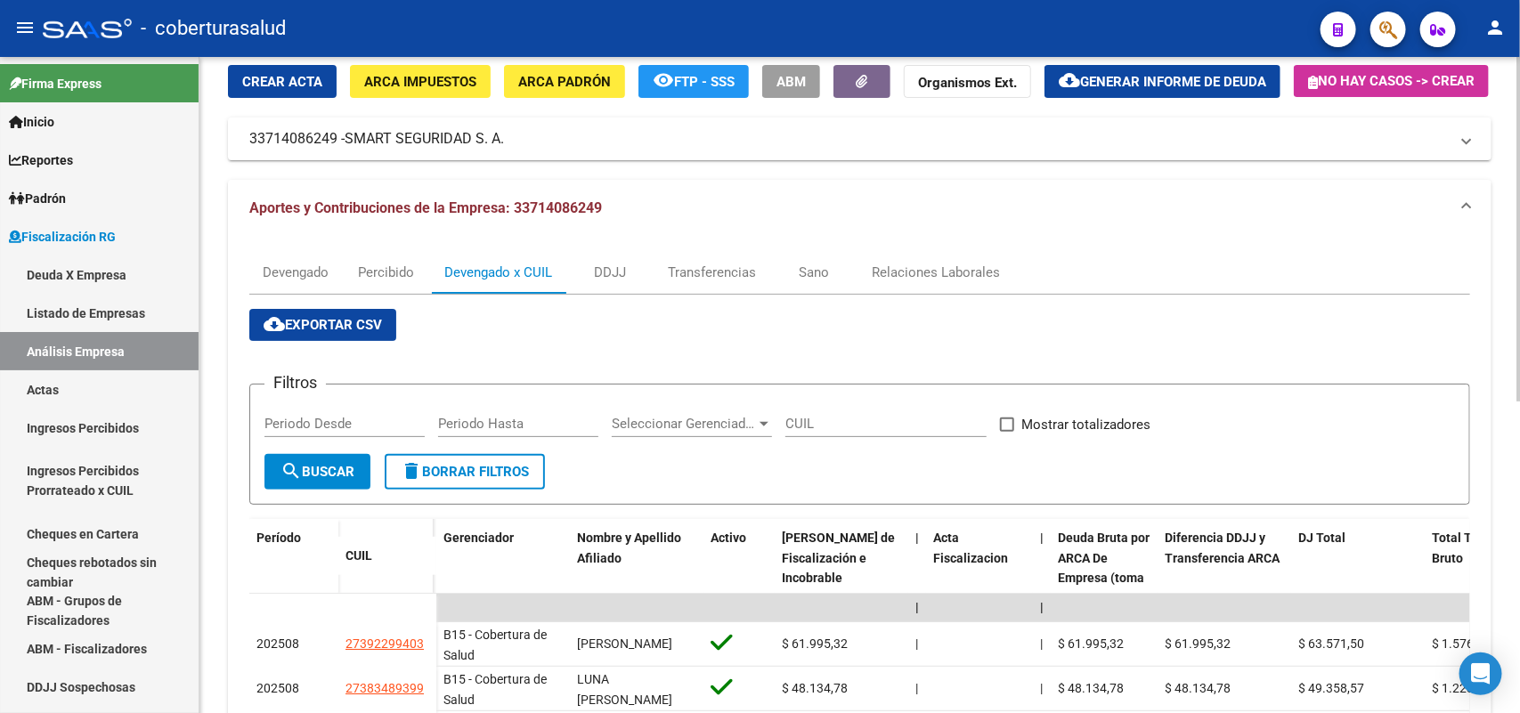
scroll to position [334, 0]
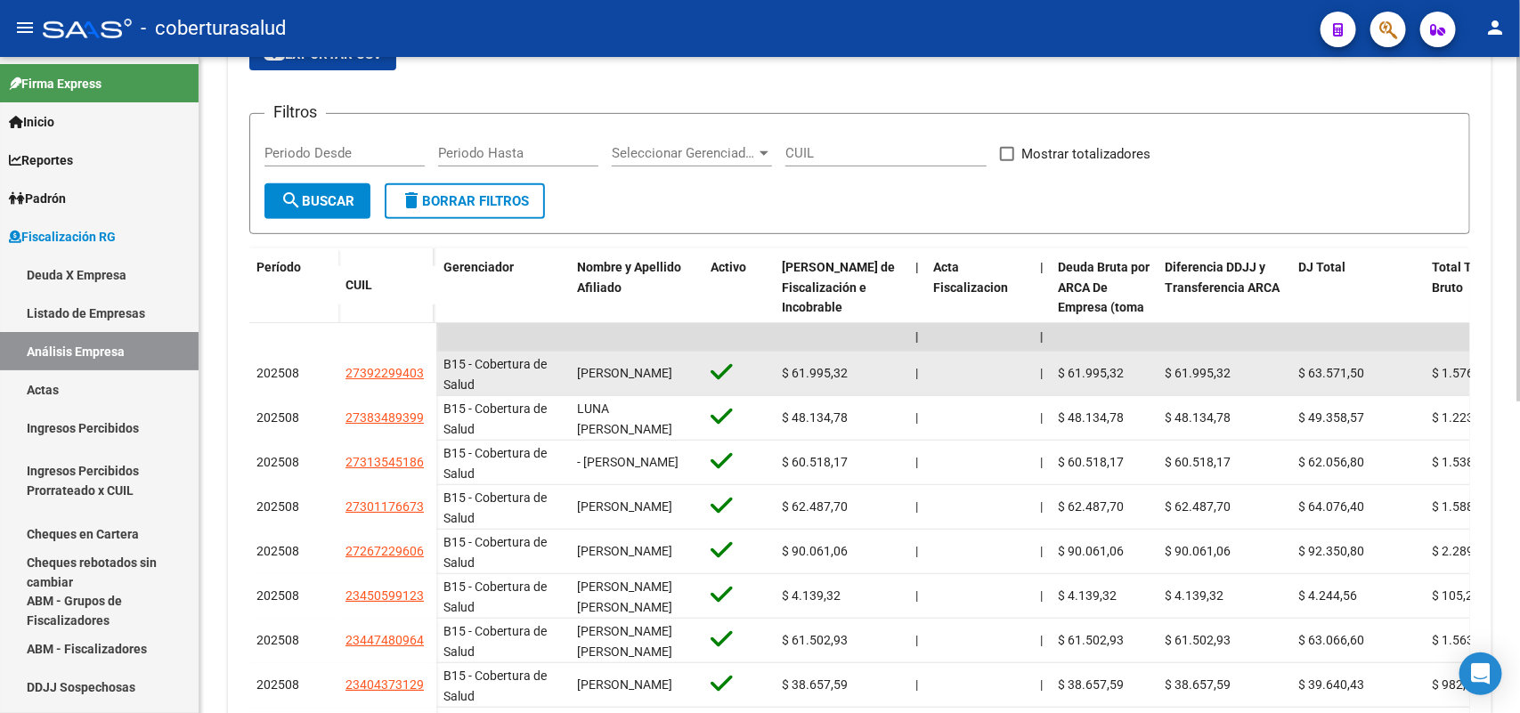
drag, startPoint x: 354, startPoint y: 417, endPoint x: 424, endPoint y: 415, distance: 69.5
click at [424, 384] on div "27392299403" at bounding box center [387, 373] width 84 height 20
copy span "27392299403"
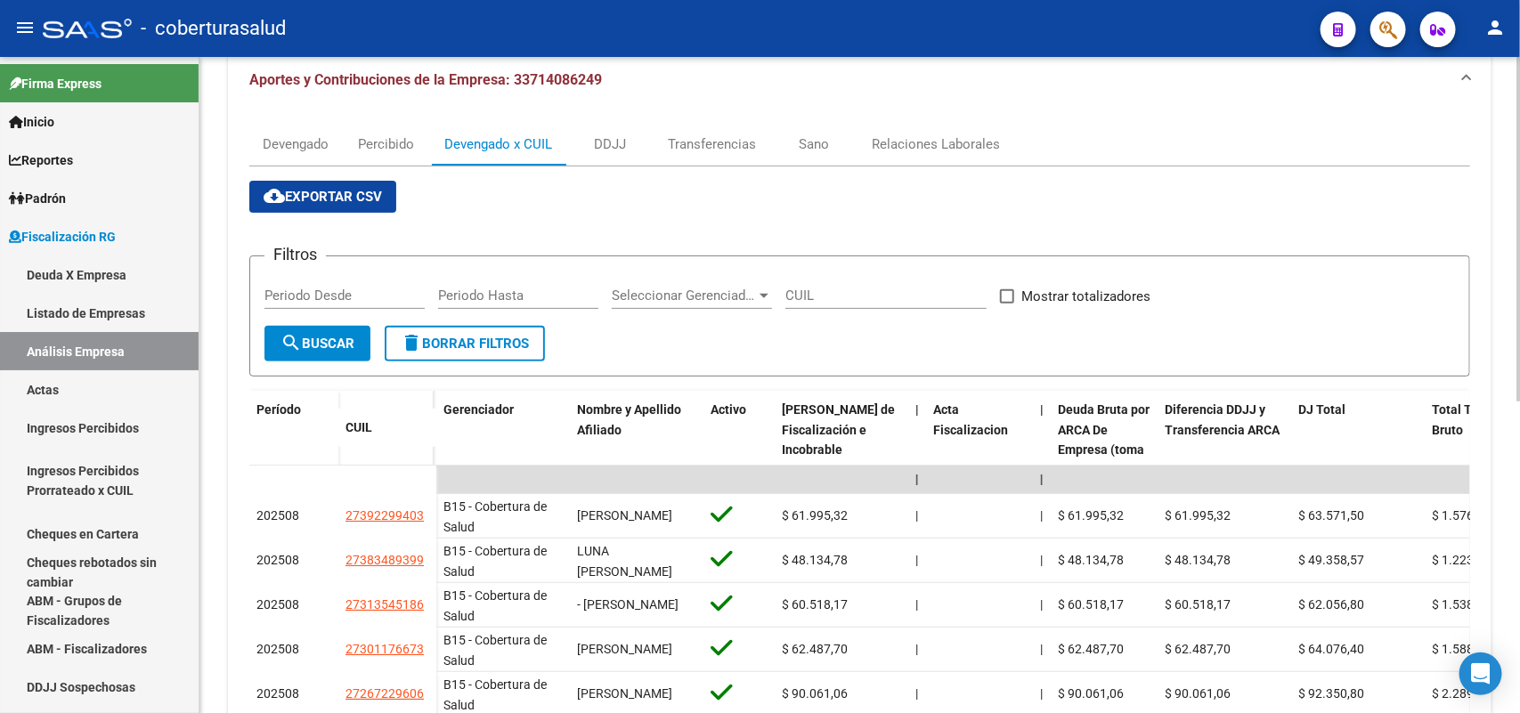
scroll to position [0, 0]
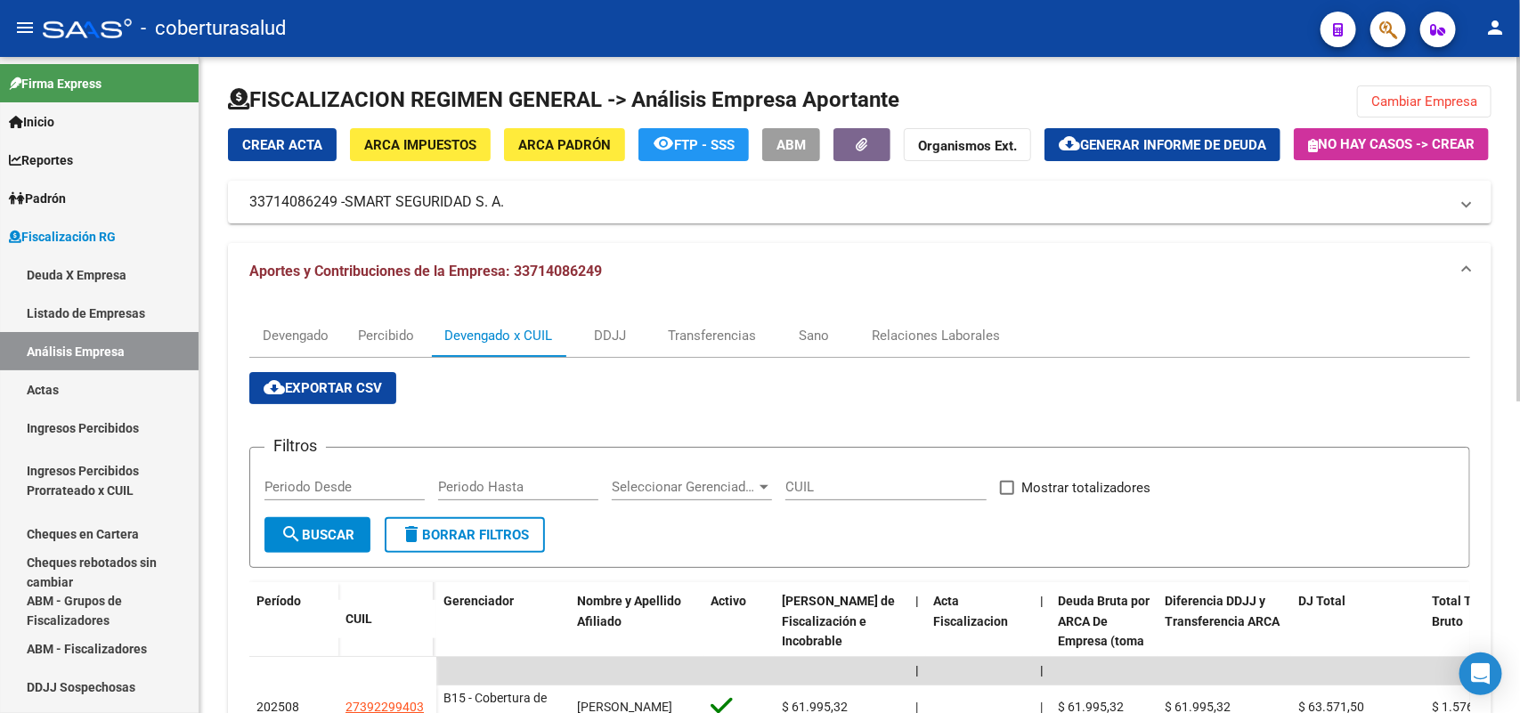
drag, startPoint x: 1434, startPoint y: 104, endPoint x: 1398, endPoint y: 120, distance: 39.1
click at [1431, 104] on span "Cambiar Empresa" at bounding box center [1424, 101] width 106 height 16
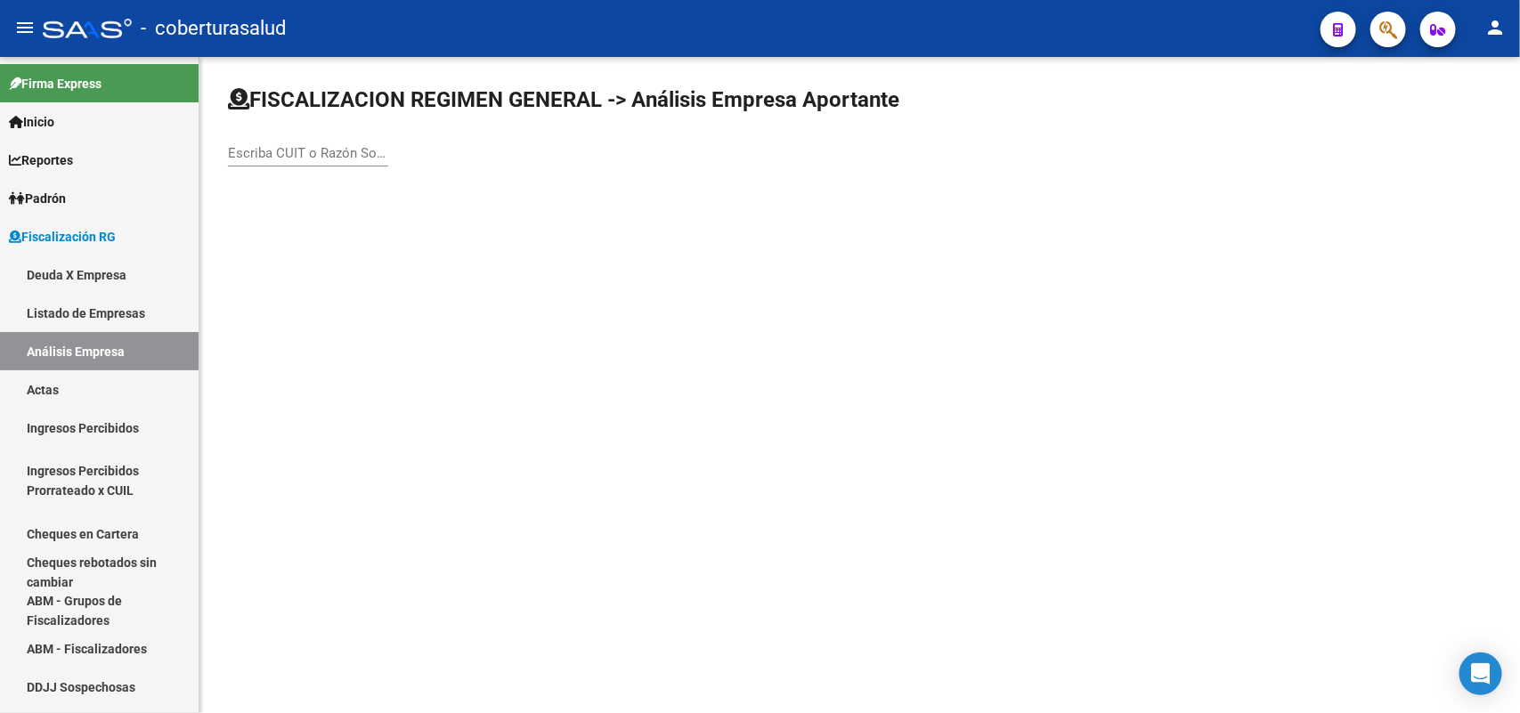
click at [361, 141] on div "Escriba CUIT o Razón Social para buscar" at bounding box center [308, 147] width 160 height 38
paste input "30546090317"
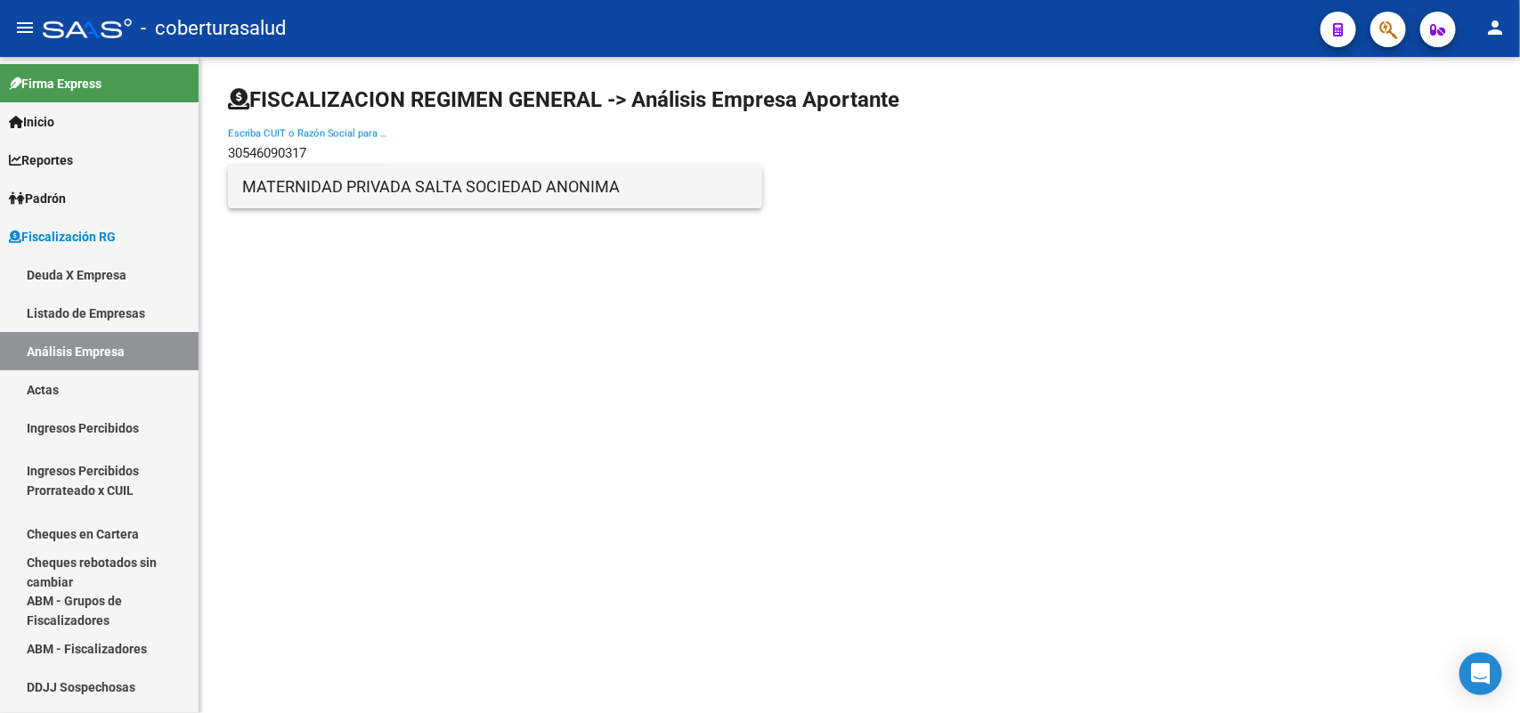
type input "30546090317"
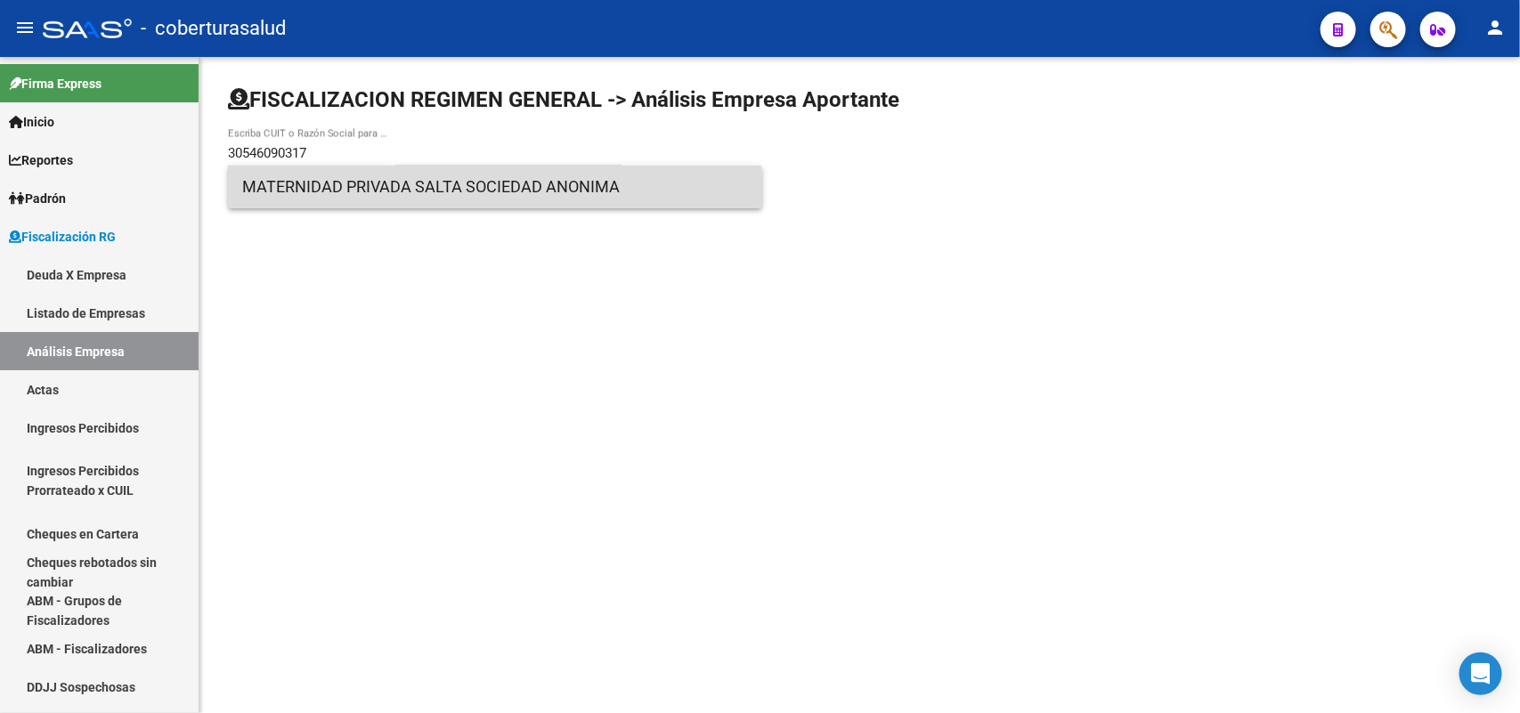
click at [352, 199] on span "MATERNIDAD PRIVADA SALTA SOCIEDAD ANONIMA" at bounding box center [495, 187] width 506 height 43
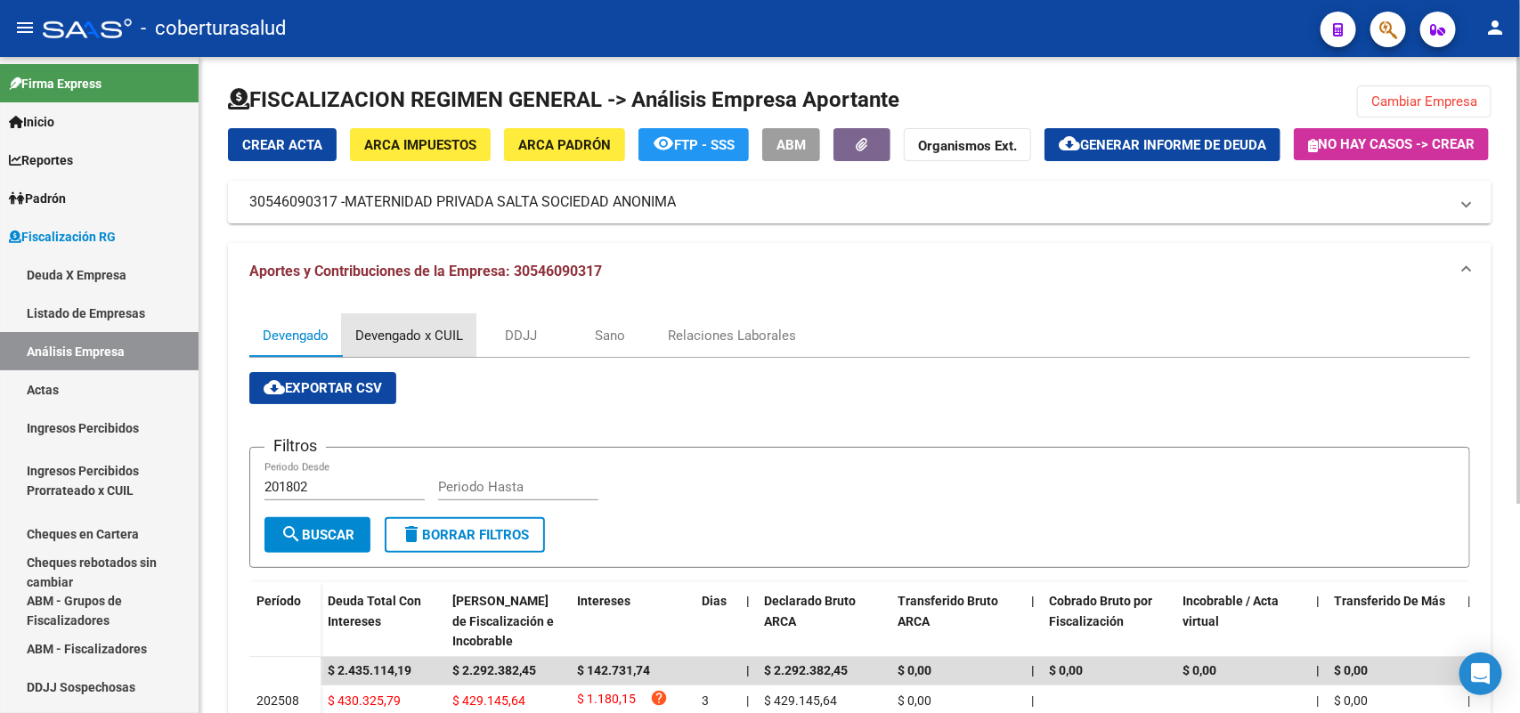
click at [374, 357] on div "Devengado x CUIL" at bounding box center [409, 335] width 134 height 43
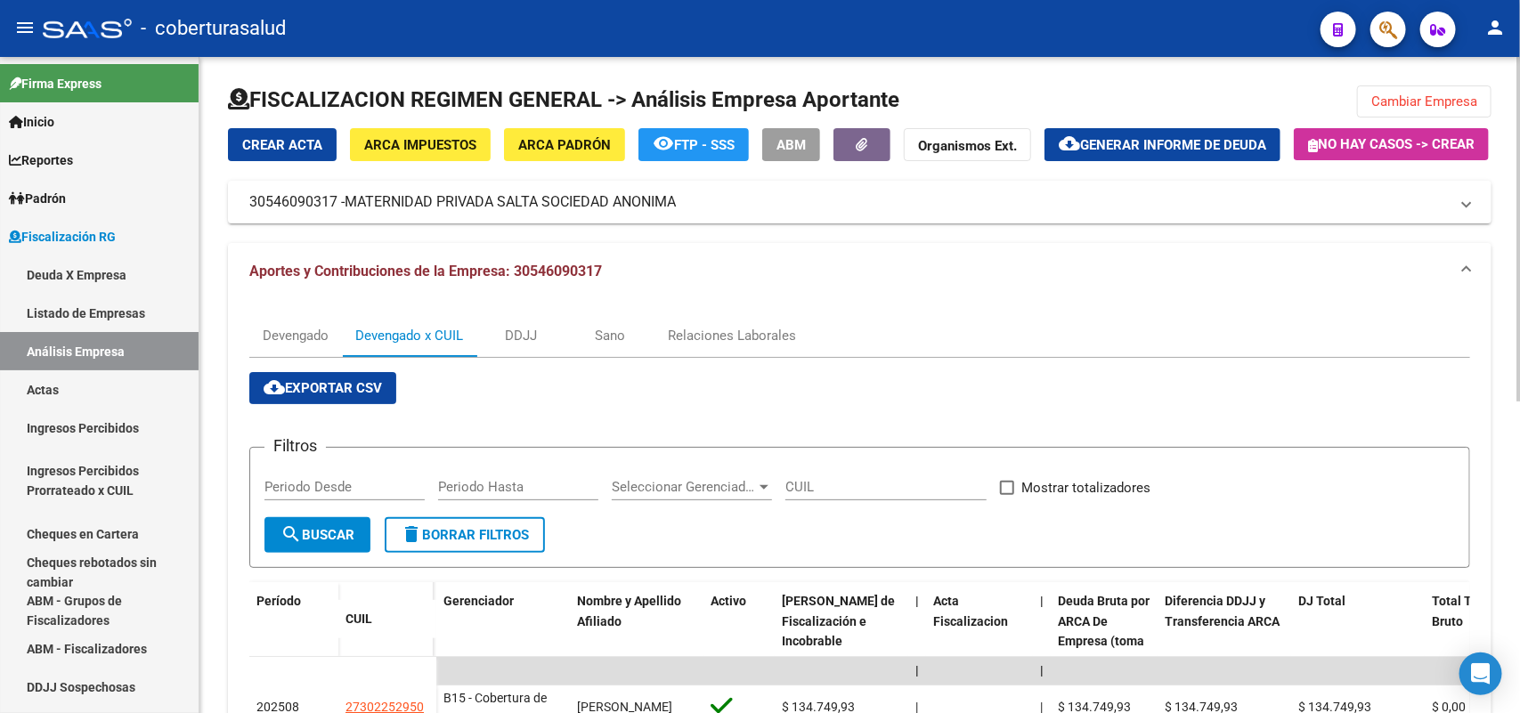
click at [370, 396] on span "cloud_download Exportar CSV" at bounding box center [323, 388] width 118 height 16
drag, startPoint x: 1385, startPoint y: 111, endPoint x: 1182, endPoint y: 110, distance: 202.1
click at [1382, 112] on button "Cambiar Empresa" at bounding box center [1424, 101] width 134 height 32
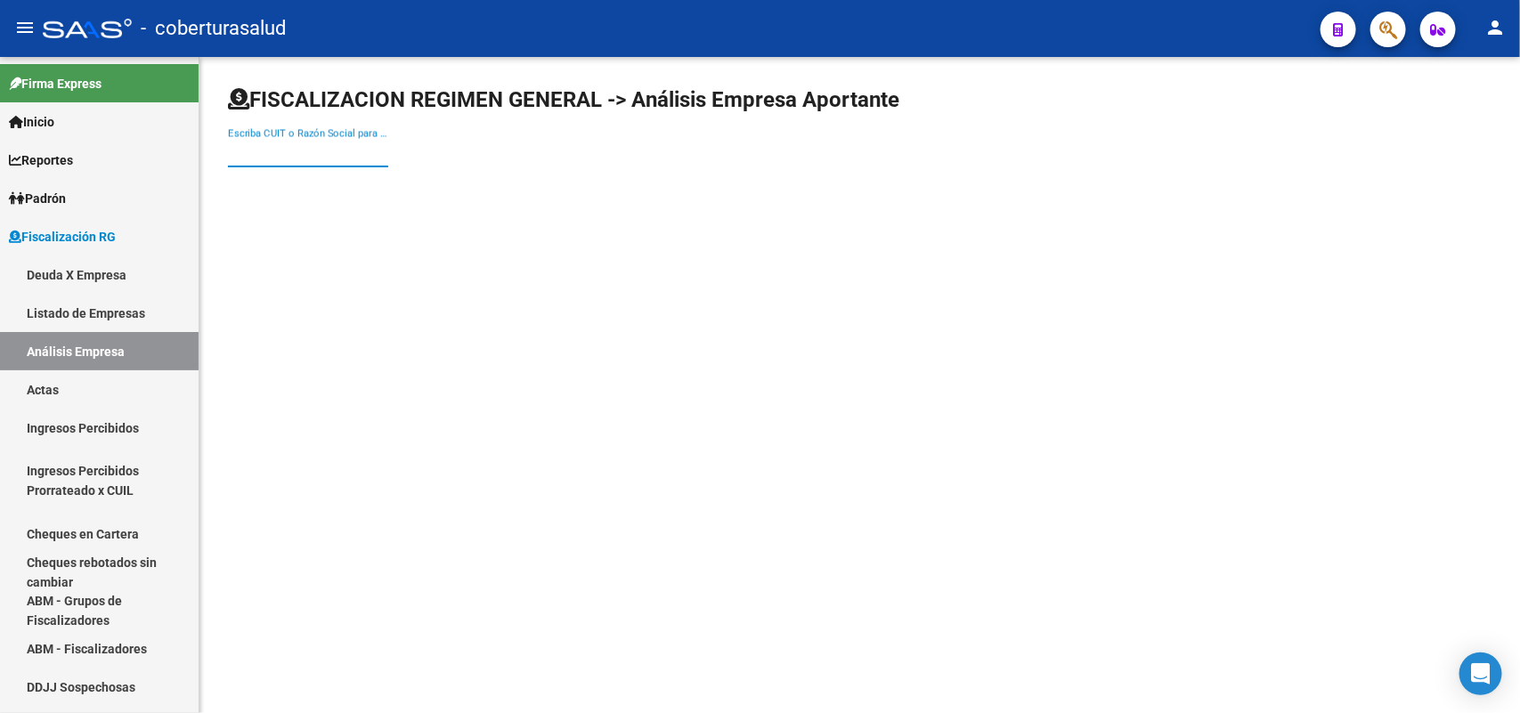
paste input "20081344028"
click at [348, 148] on input "Escriba CUIT o Razón Social para buscar" at bounding box center [308, 153] width 160 height 16
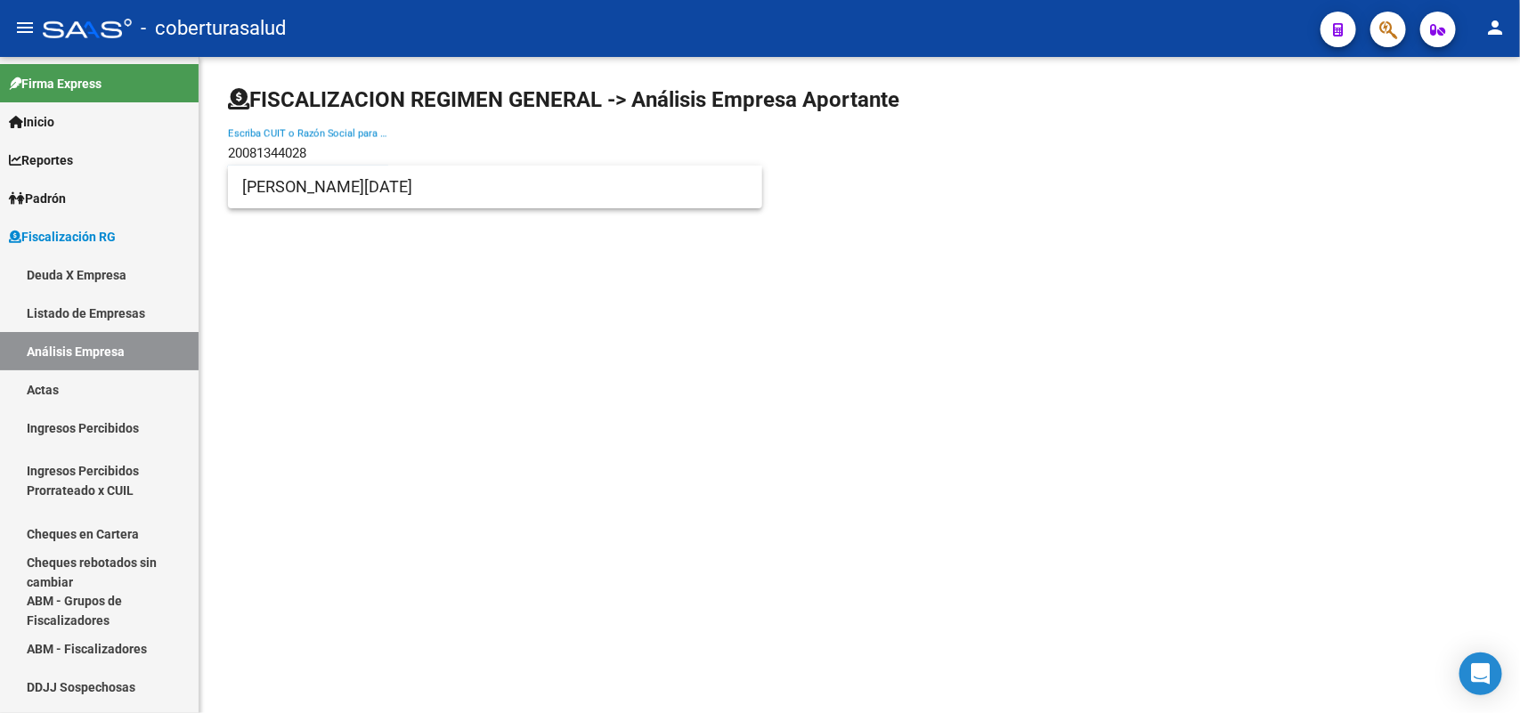
type input "20081344028"
click at [336, 193] on span "[PERSON_NAME][DATE]" at bounding box center [495, 187] width 506 height 43
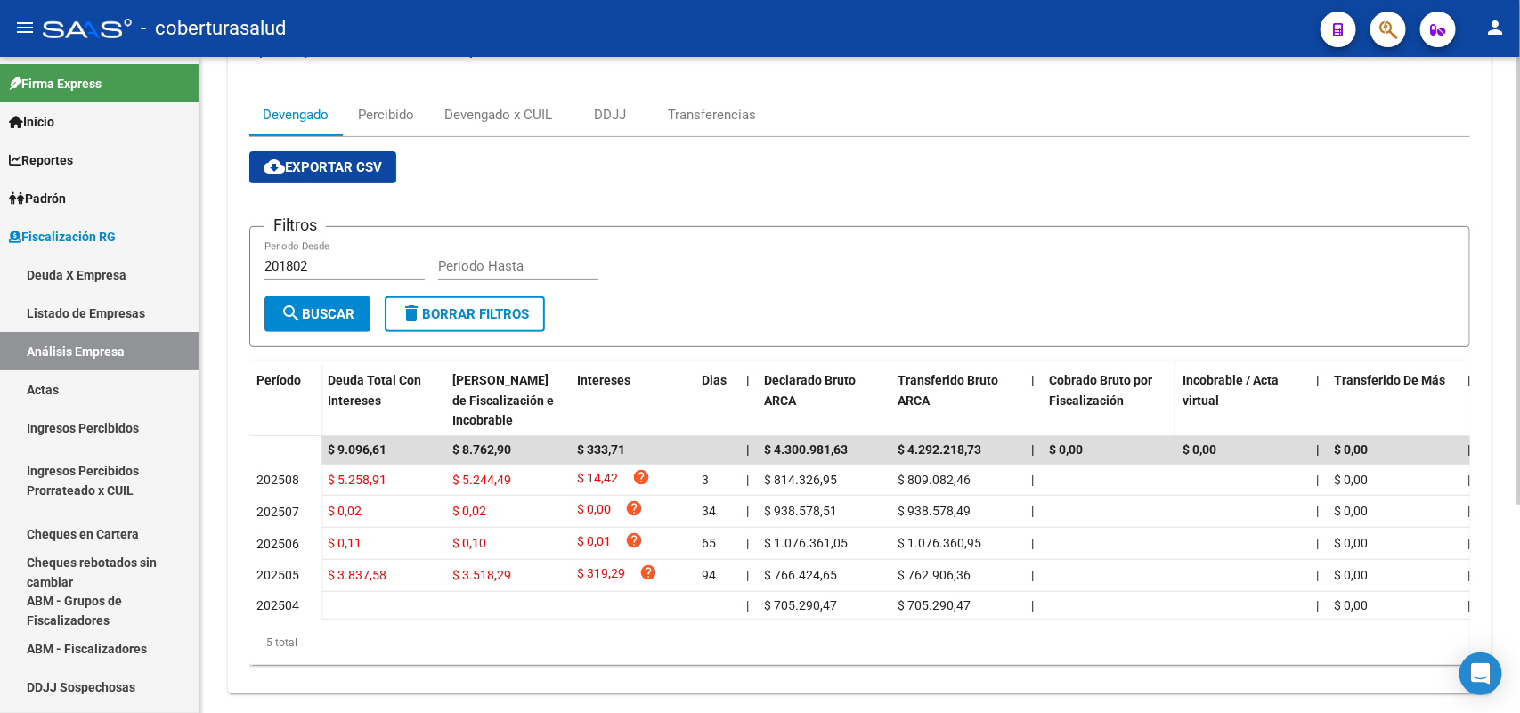
scroll to position [223, 0]
click at [459, 134] on div "Devengado x CUIL" at bounding box center [498, 113] width 134 height 43
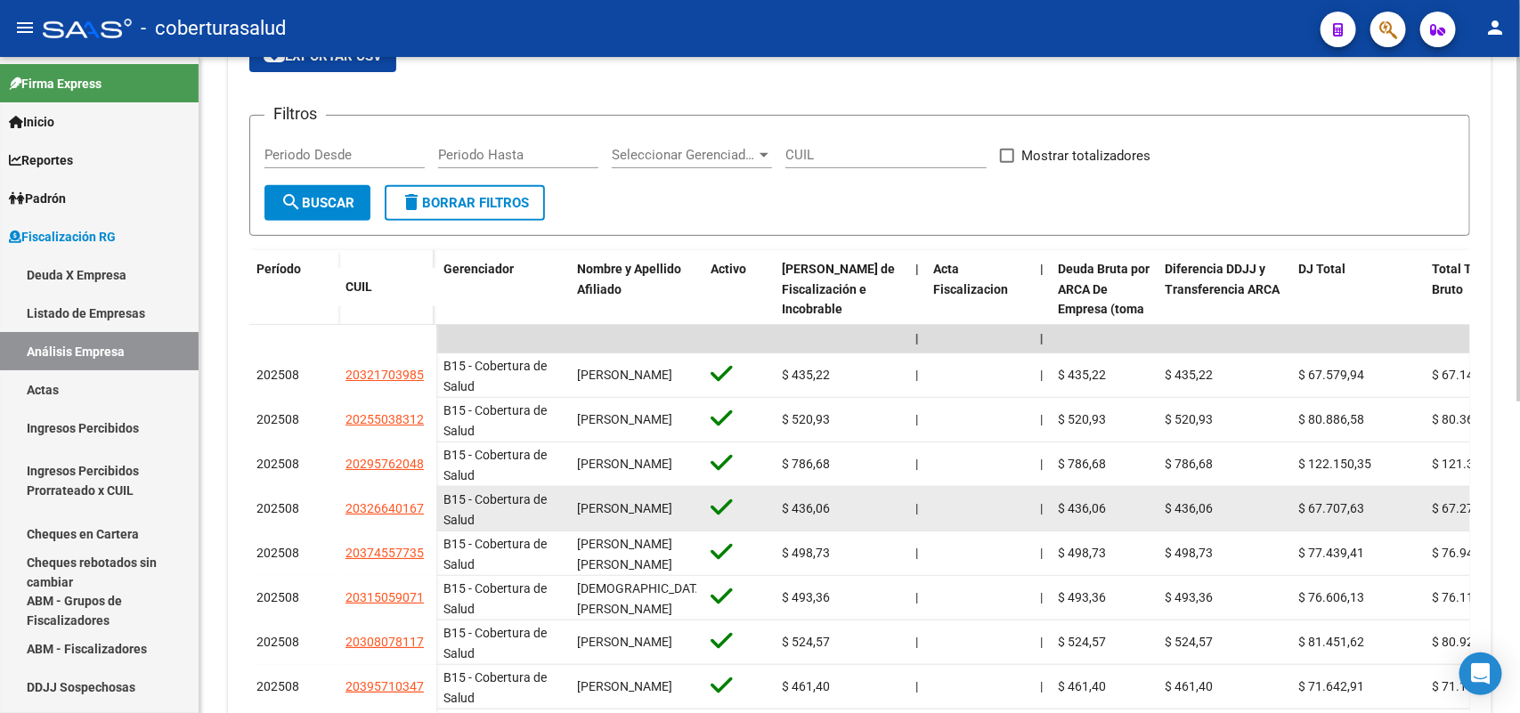
scroll to position [334, 0]
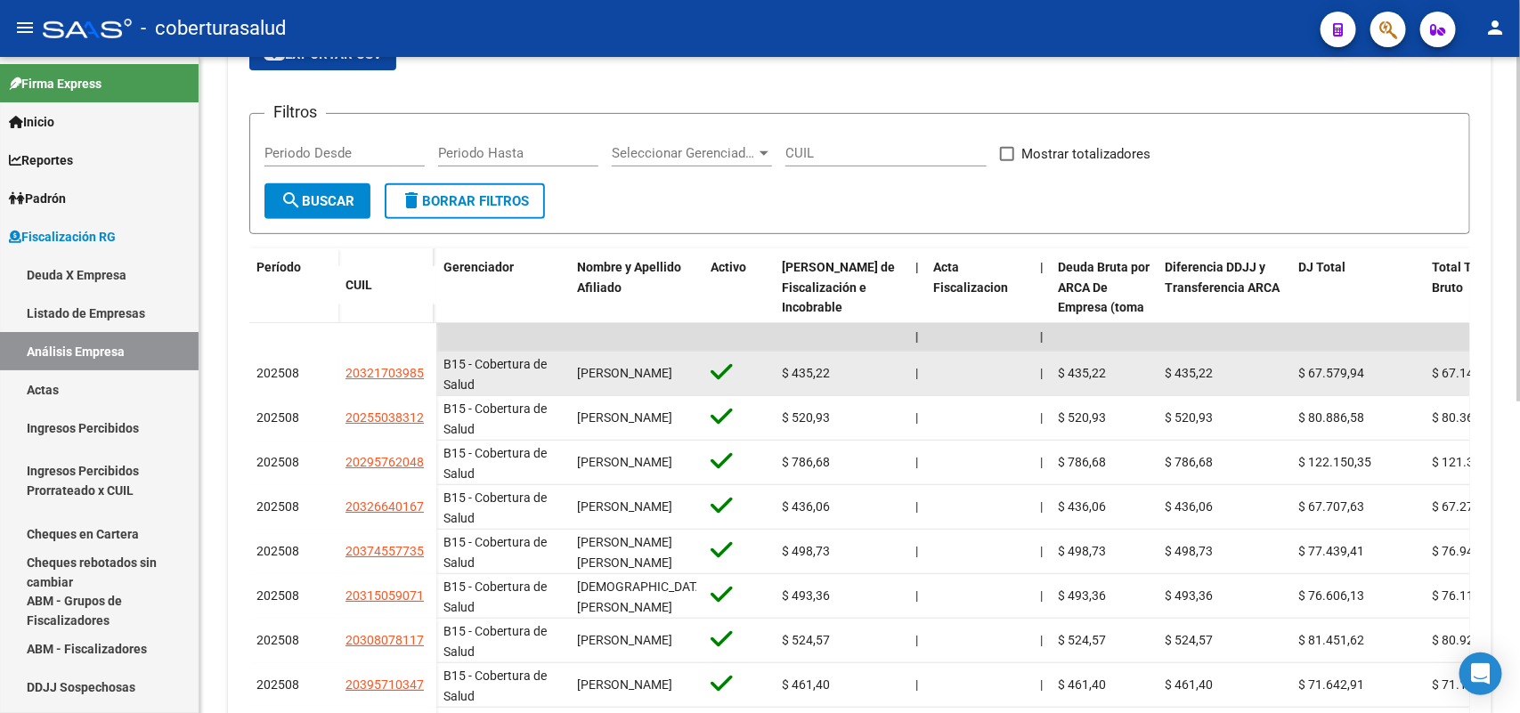
drag, startPoint x: 338, startPoint y: 423, endPoint x: 428, endPoint y: 417, distance: 90.1
click at [428, 396] on datatable-body-cell "20321703985" at bounding box center [387, 374] width 98 height 45
